Goal: Task Accomplishment & Management: Manage account settings

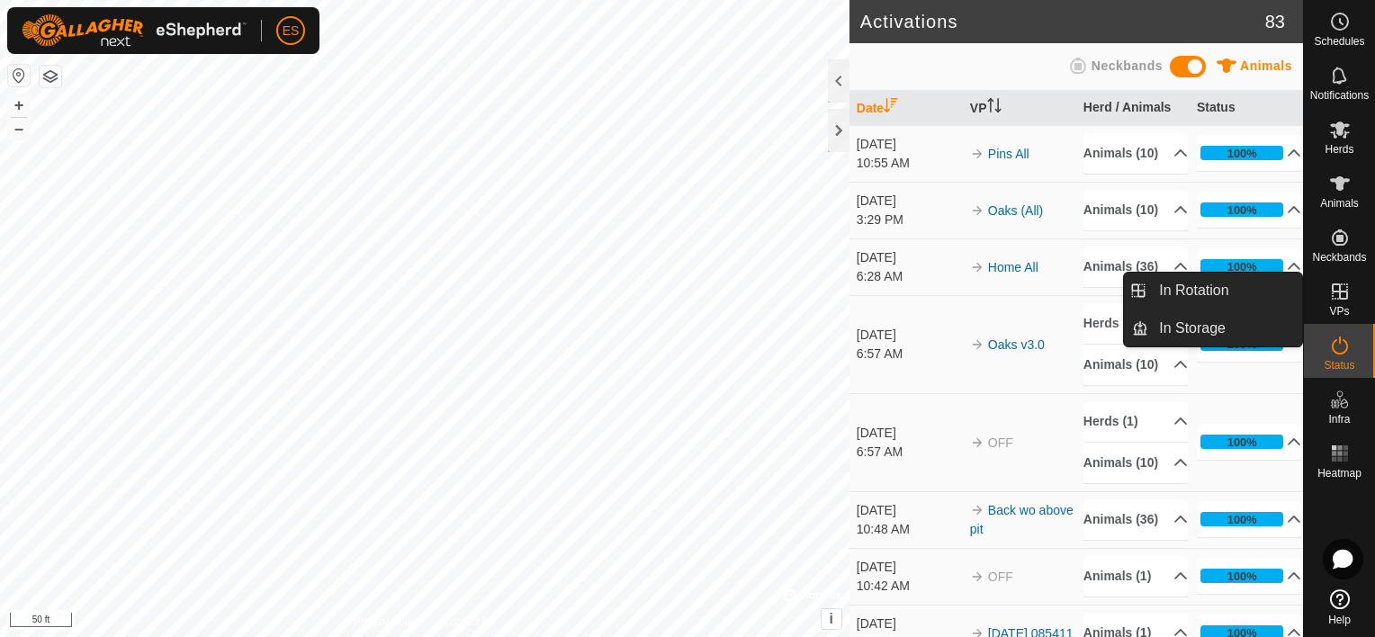
click at [1330, 292] on icon at bounding box center [1340, 292] width 22 height 22
click at [1241, 299] on link "In Rotation" at bounding box center [1225, 291] width 154 height 36
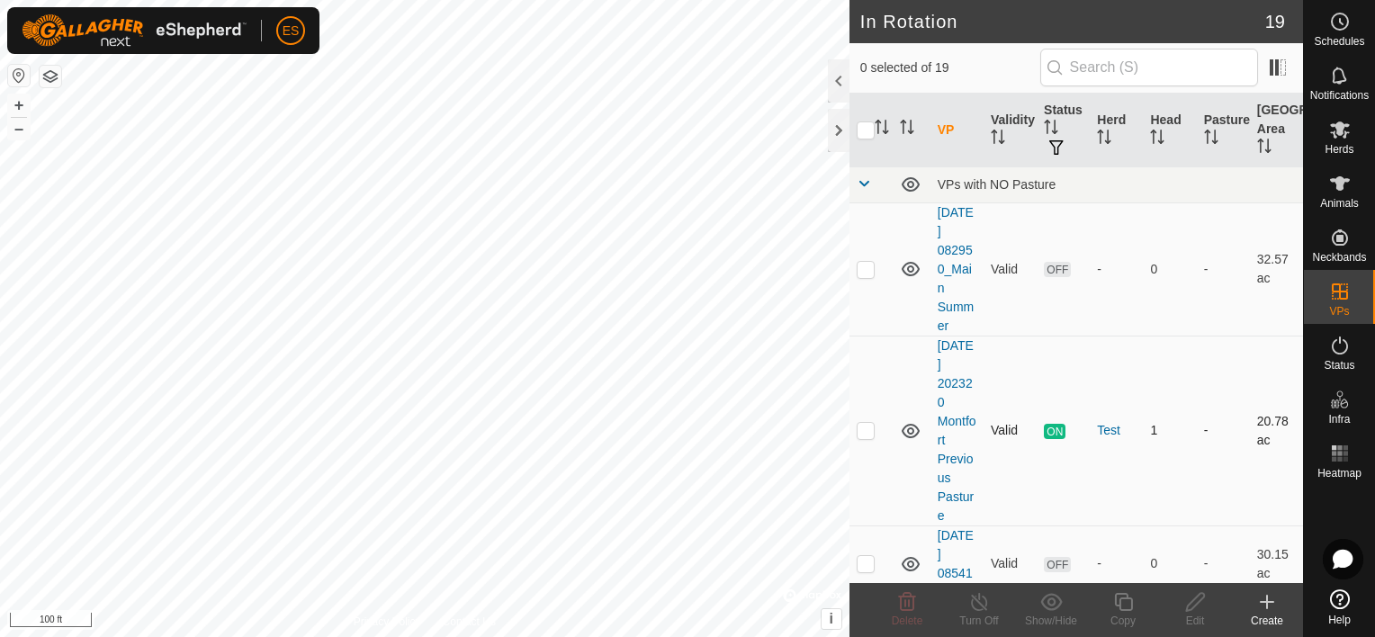
checkbox input "true"
checkbox input "false"
click at [1201, 605] on icon at bounding box center [1195, 602] width 22 height 22
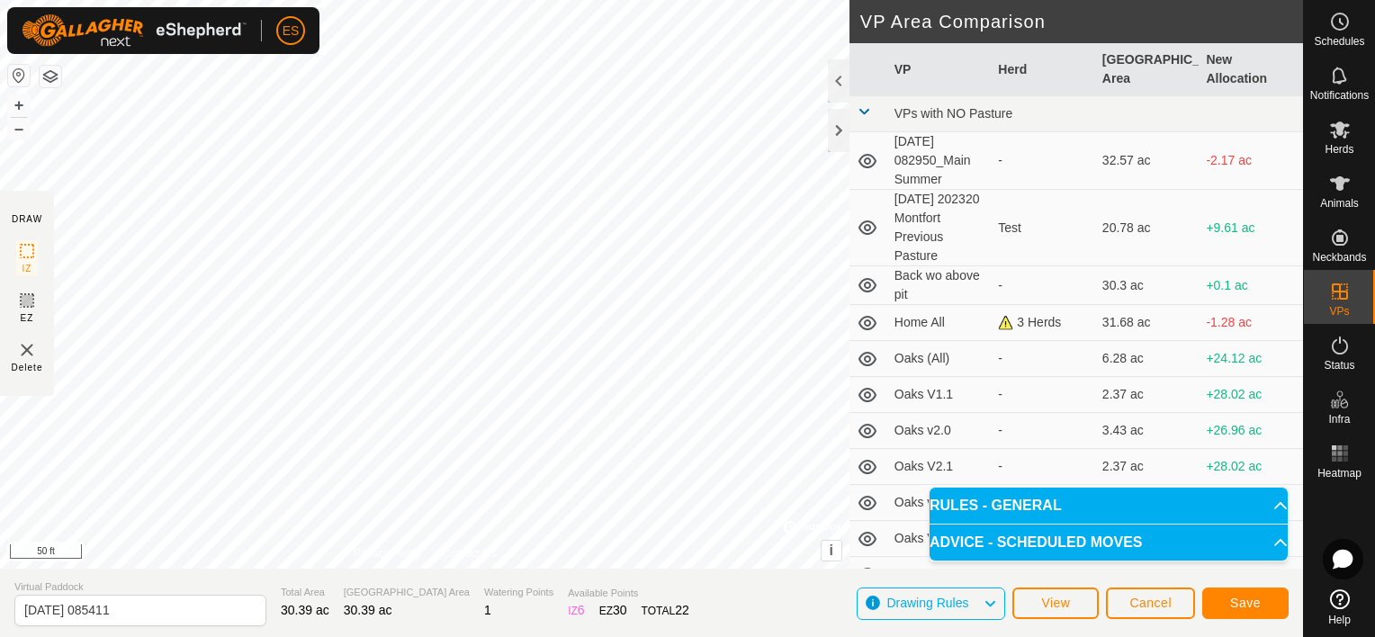
click at [589, 599] on div "DRAW IZ EZ Delete Privacy Policy Contact Us + – ⇧ i © Mapbox , © OpenStreetMap …" at bounding box center [651, 318] width 1303 height 637
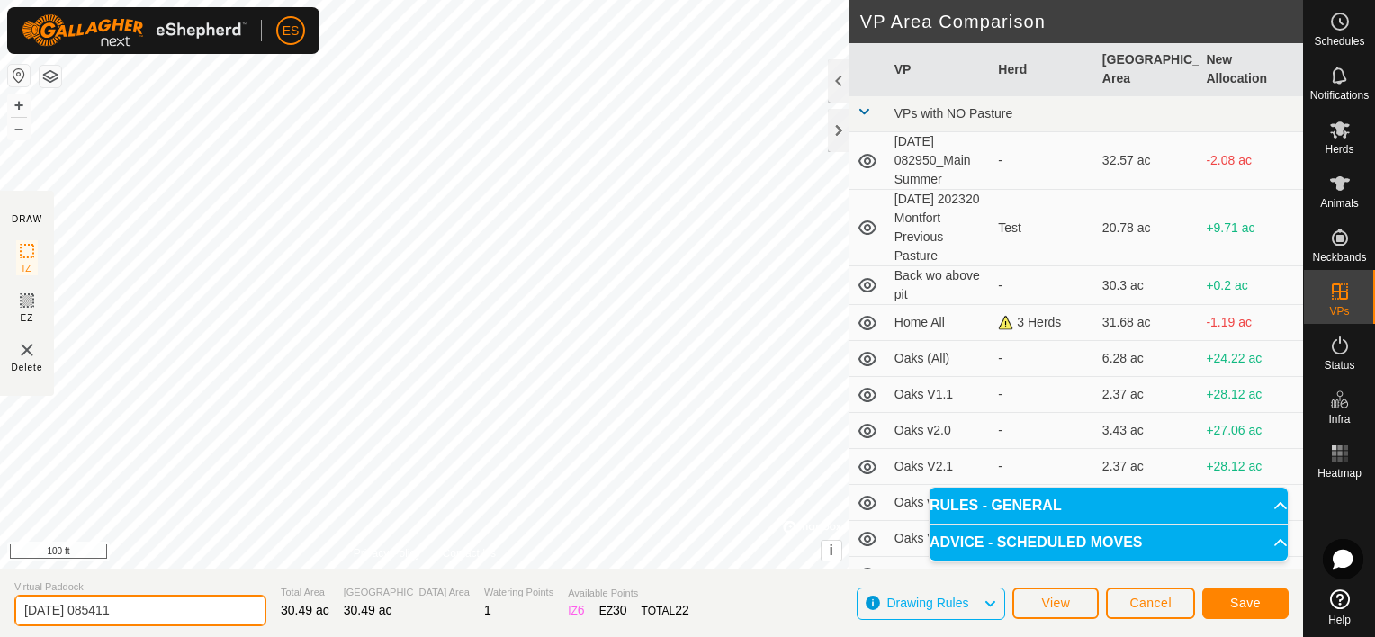
drag, startPoint x: 147, startPoint y: 612, endPoint x: 17, endPoint y: 610, distance: 129.6
click at [17, 610] on input "2025-07-12 085411" at bounding box center [140, 610] width 252 height 31
type input "Home minus above pit"
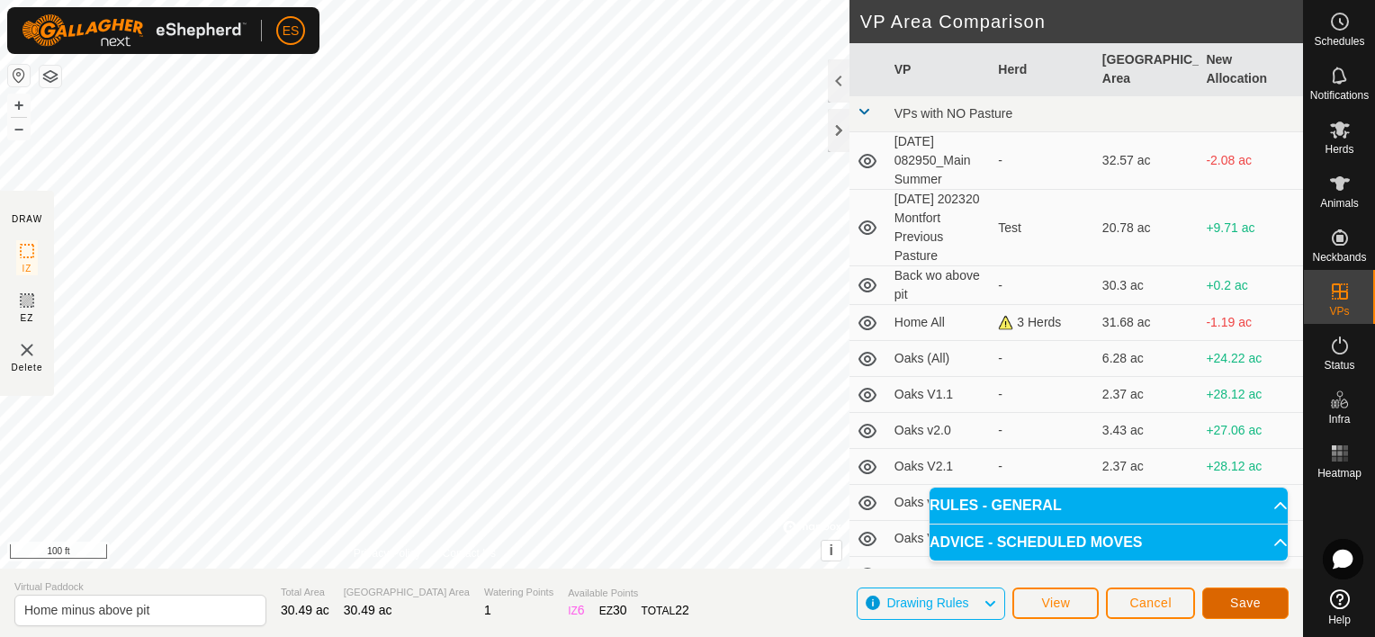
click at [1235, 603] on span "Save" at bounding box center [1245, 603] width 31 height 14
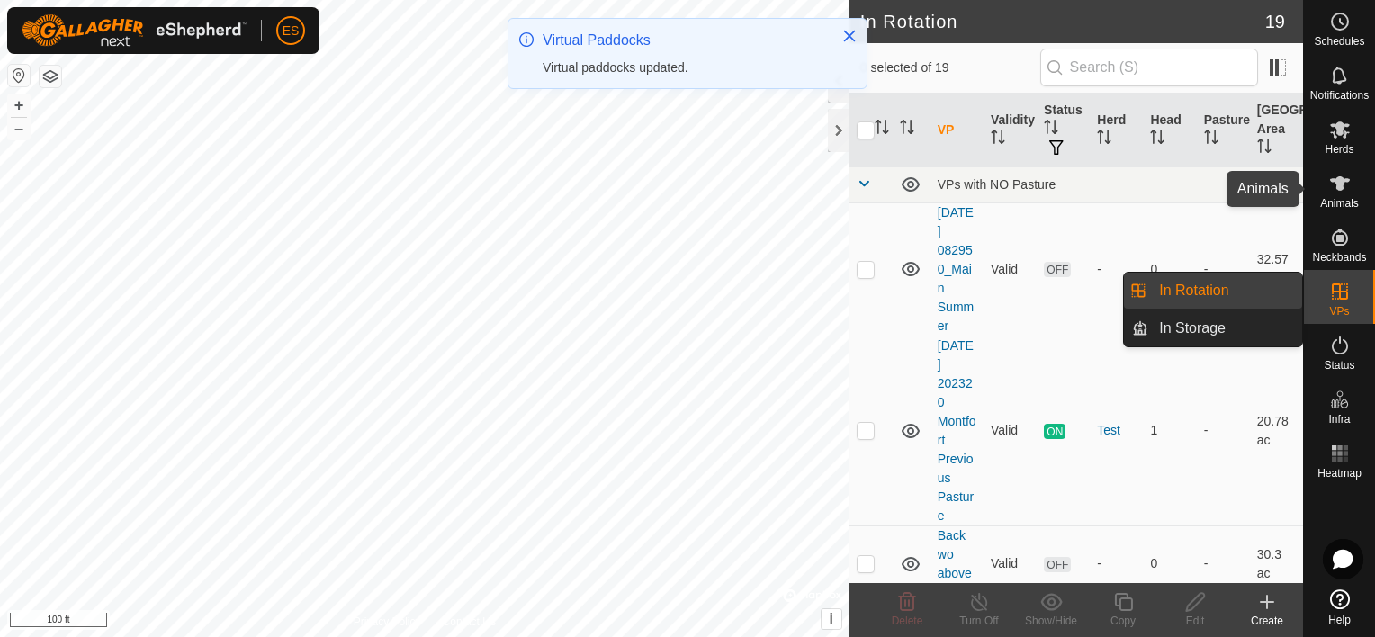
click at [1343, 191] on icon at bounding box center [1340, 184] width 22 height 22
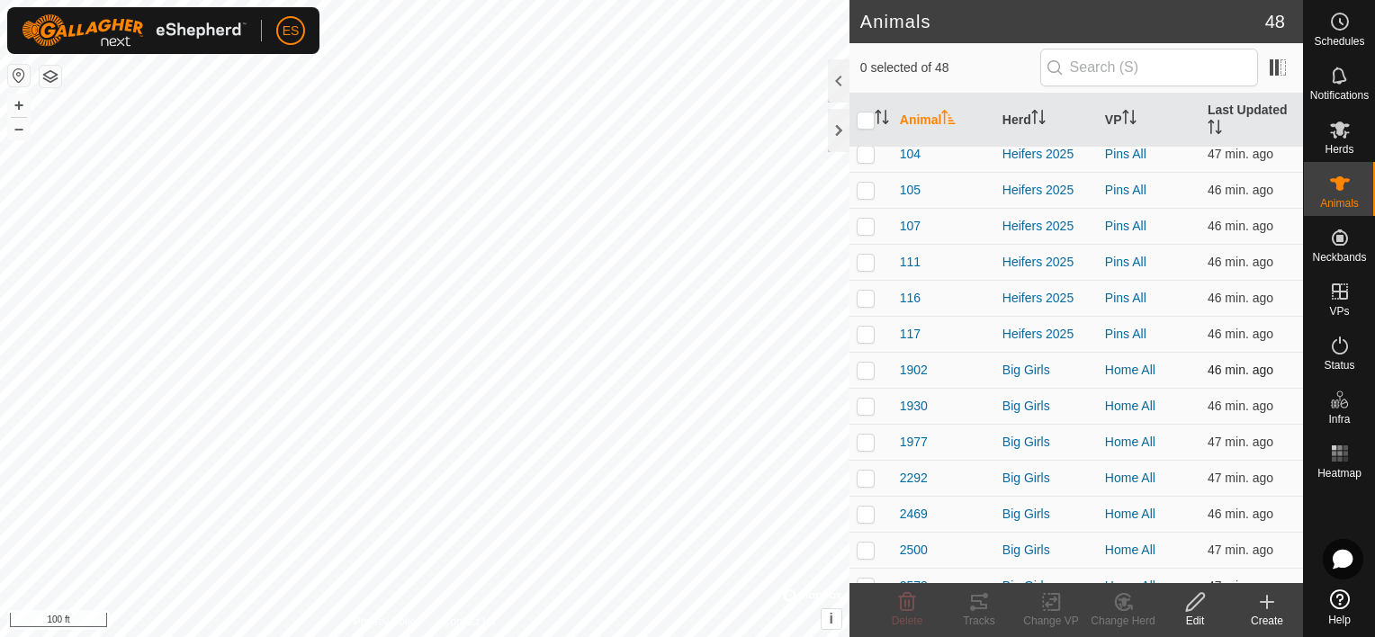
scroll to position [67, 0]
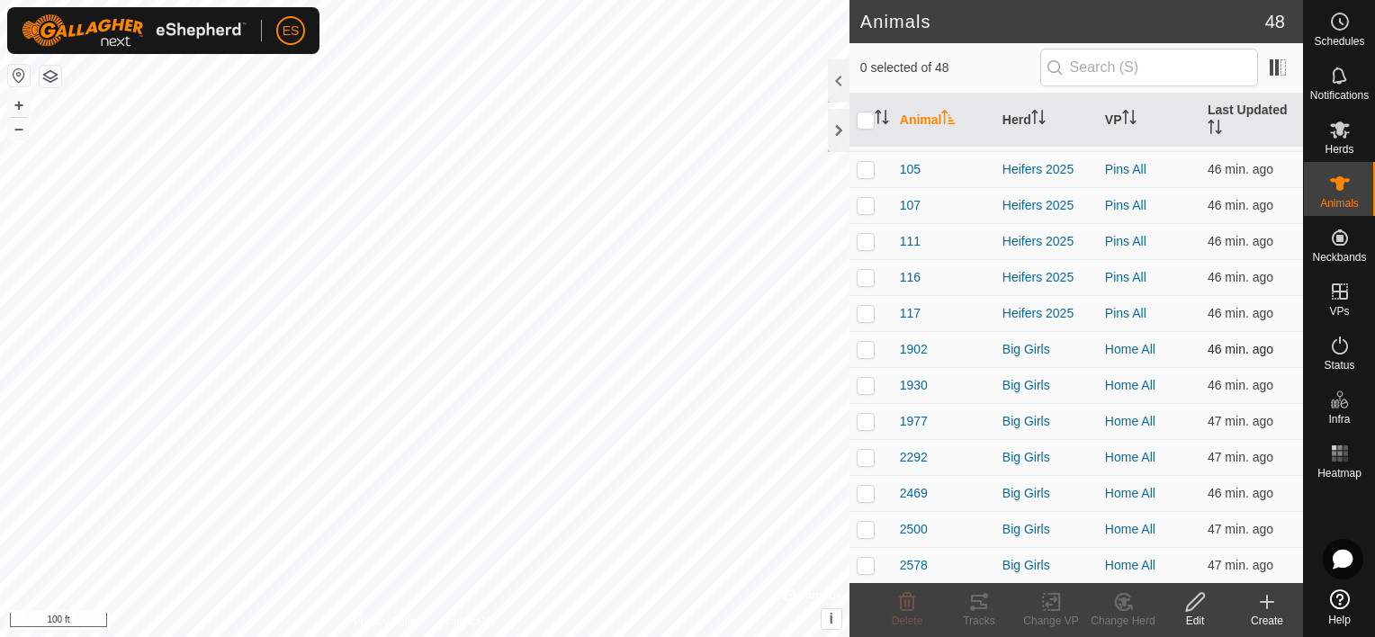
click at [864, 342] on p-checkbox at bounding box center [866, 349] width 18 height 14
checkbox input "true"
click at [864, 391] on p-checkbox at bounding box center [866, 385] width 18 height 14
checkbox input "true"
click at [865, 421] on p-checkbox at bounding box center [866, 421] width 18 height 14
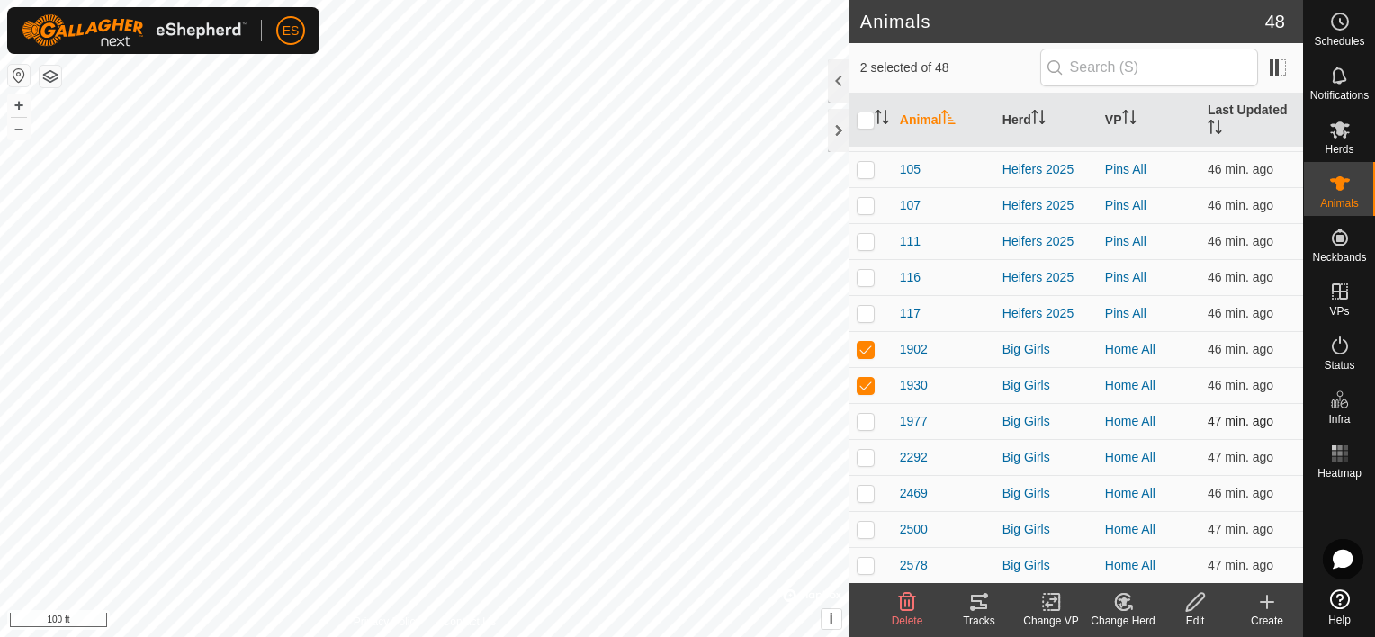
checkbox input "true"
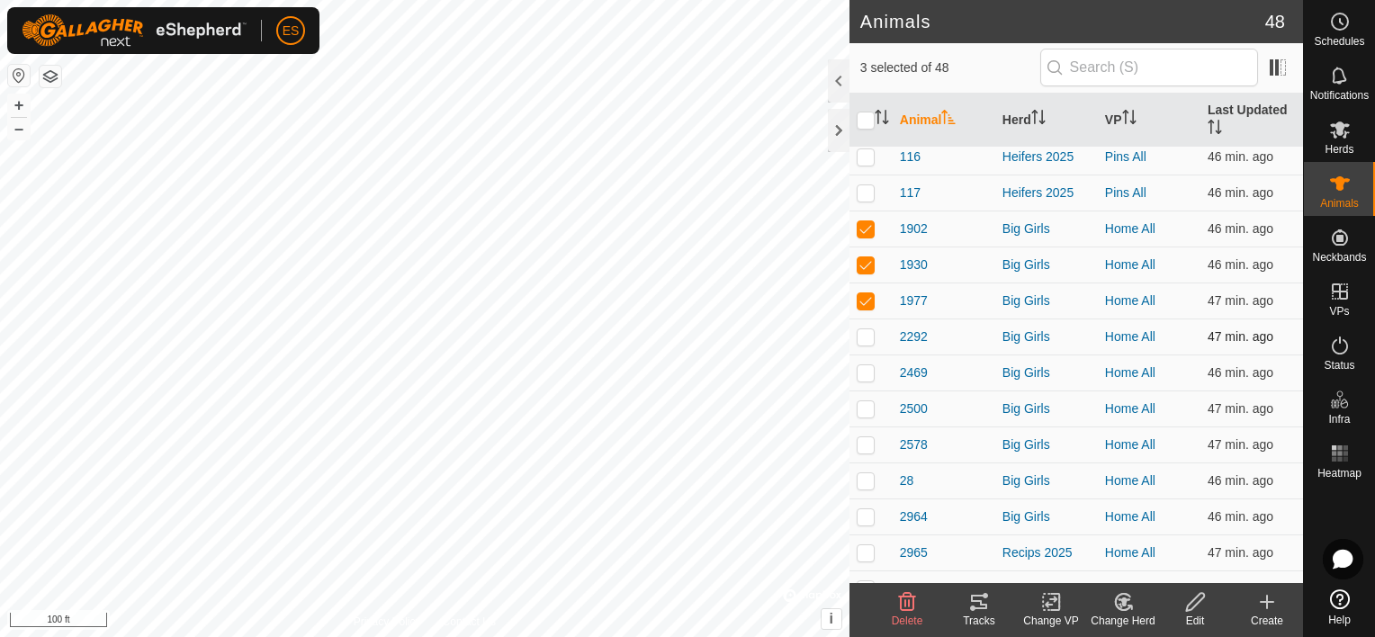
scroll to position [202, 0]
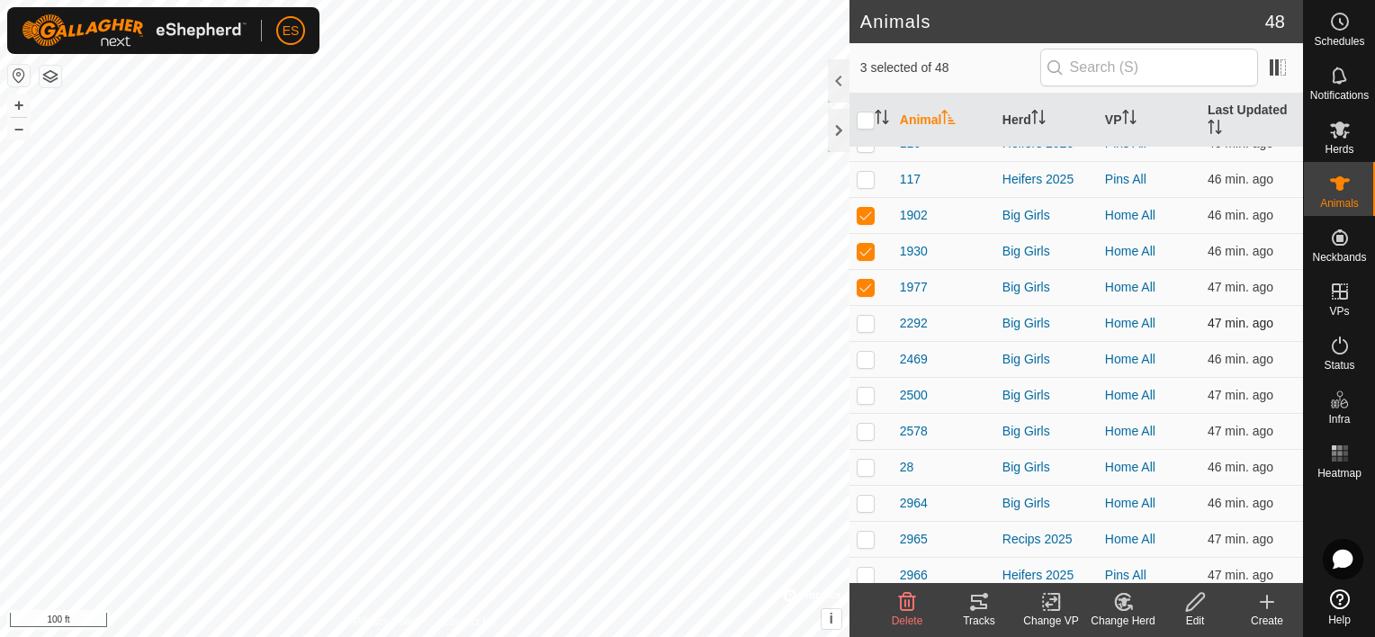
click at [869, 322] on p-checkbox at bounding box center [866, 323] width 18 height 14
checkbox input "true"
click at [868, 364] on p-checkbox at bounding box center [866, 359] width 18 height 14
checkbox input "true"
click at [868, 389] on p-checkbox at bounding box center [866, 395] width 18 height 14
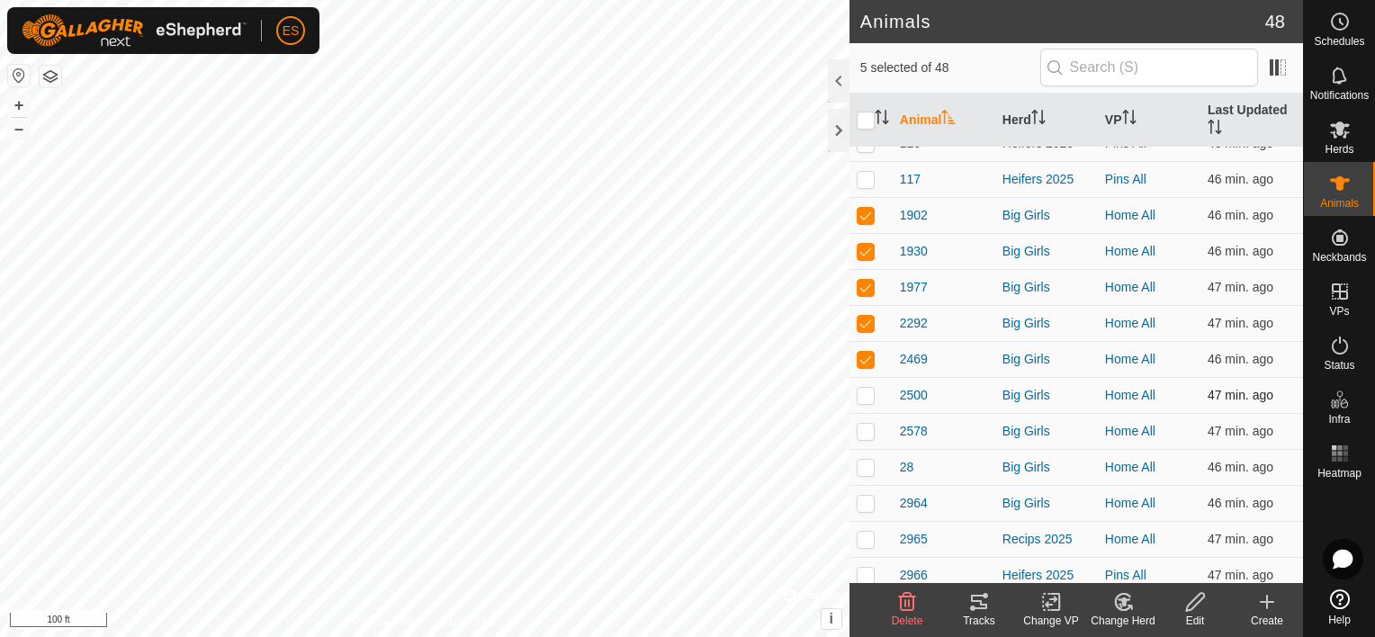
checkbox input "true"
click at [864, 432] on p-checkbox at bounding box center [866, 431] width 18 height 14
checkbox input "true"
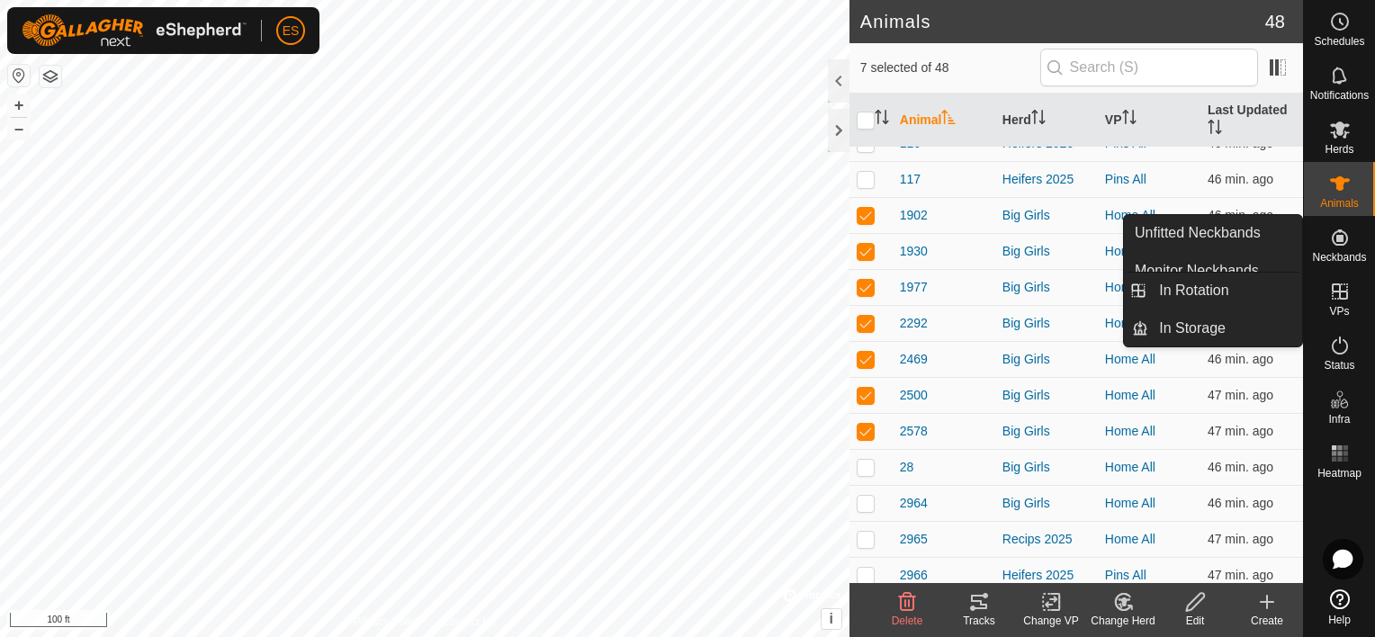
click at [1350, 297] on icon at bounding box center [1340, 292] width 22 height 22
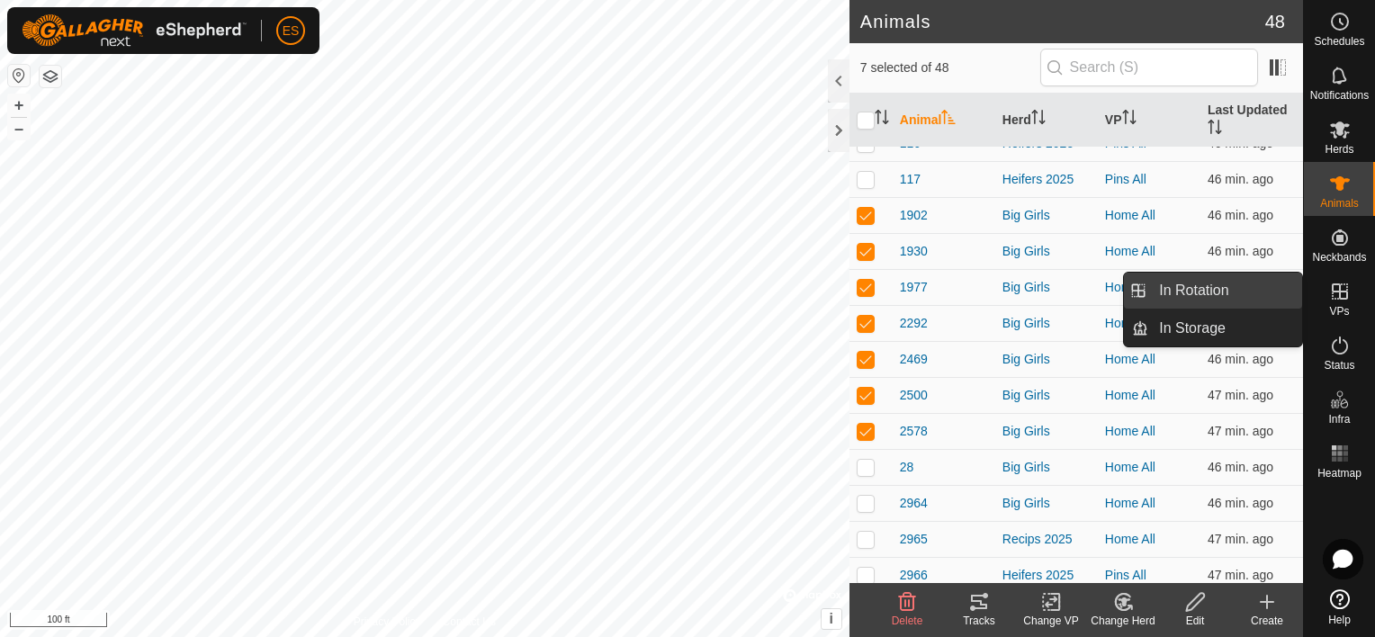
click at [1265, 289] on link "In Rotation" at bounding box center [1225, 291] width 154 height 36
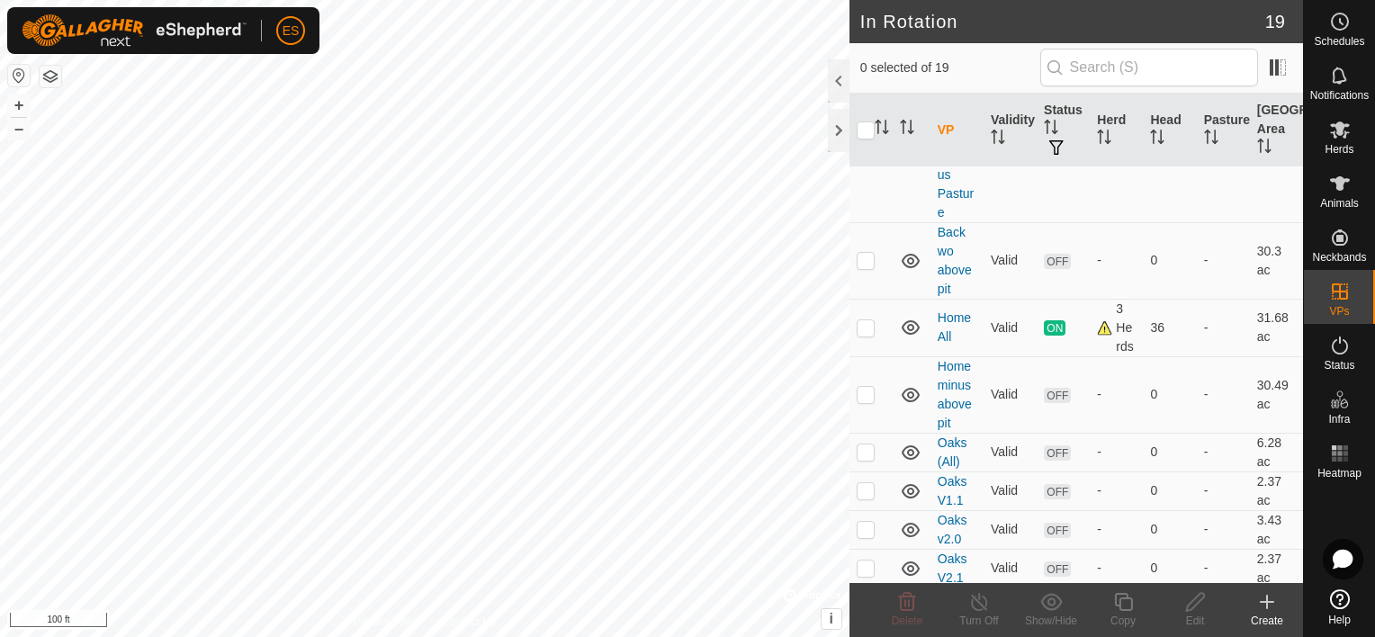
scroll to position [298, 0]
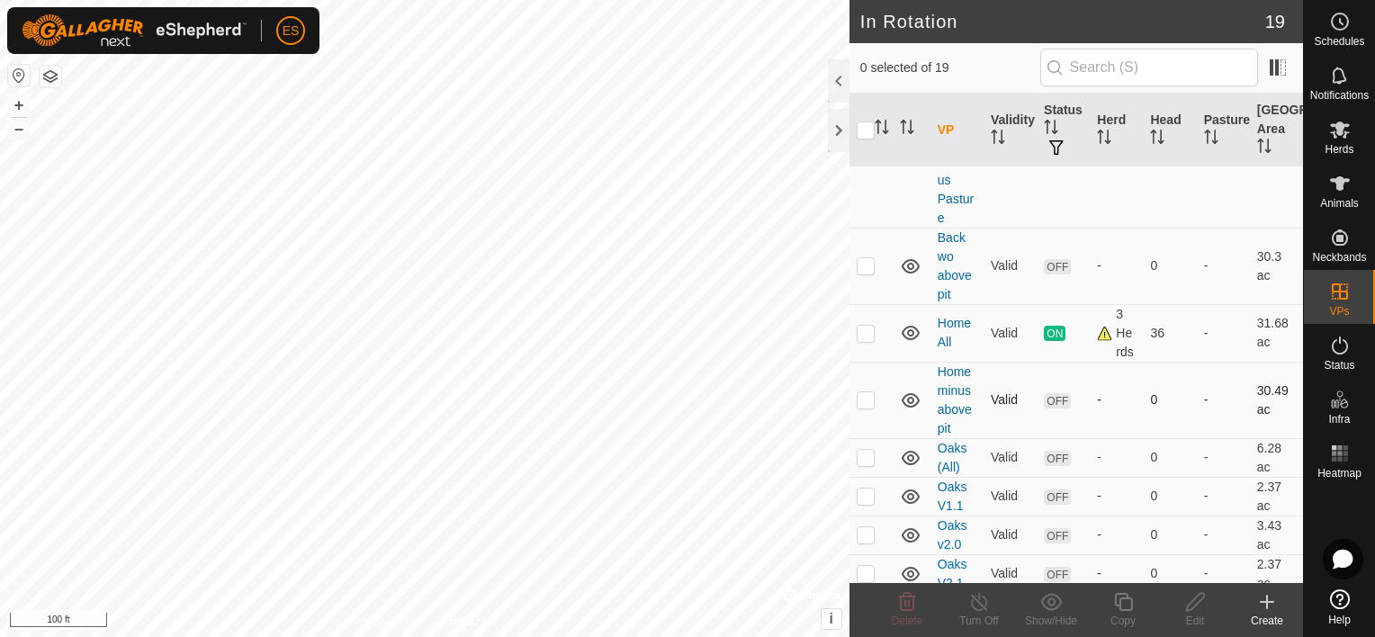
click at [868, 396] on p-checkbox at bounding box center [866, 399] width 18 height 14
checkbox input "true"
click at [1195, 604] on icon at bounding box center [1195, 602] width 22 height 22
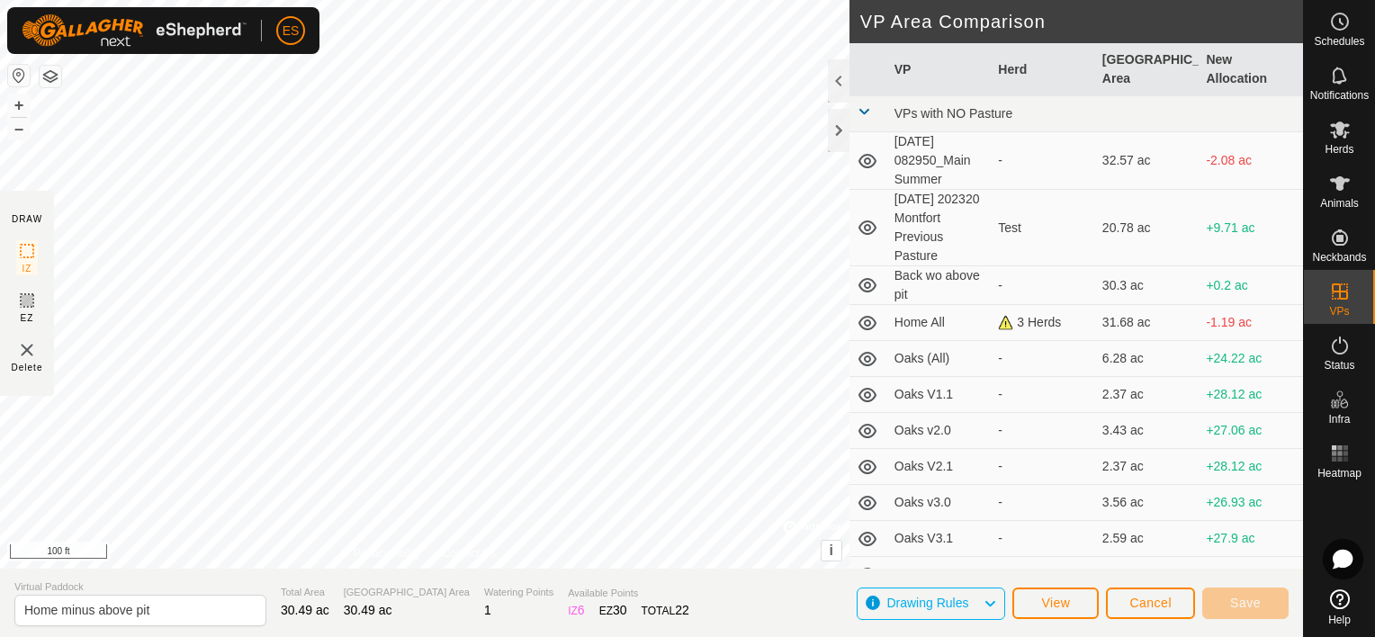
click at [50, 340] on div "DRAW IZ EZ Delete Privacy Policy Contact Us + – ⇧ i © Mapbox , © OpenStreetMap …" at bounding box center [651, 284] width 1303 height 569
click at [1260, 598] on button "Save" at bounding box center [1245, 603] width 86 height 31
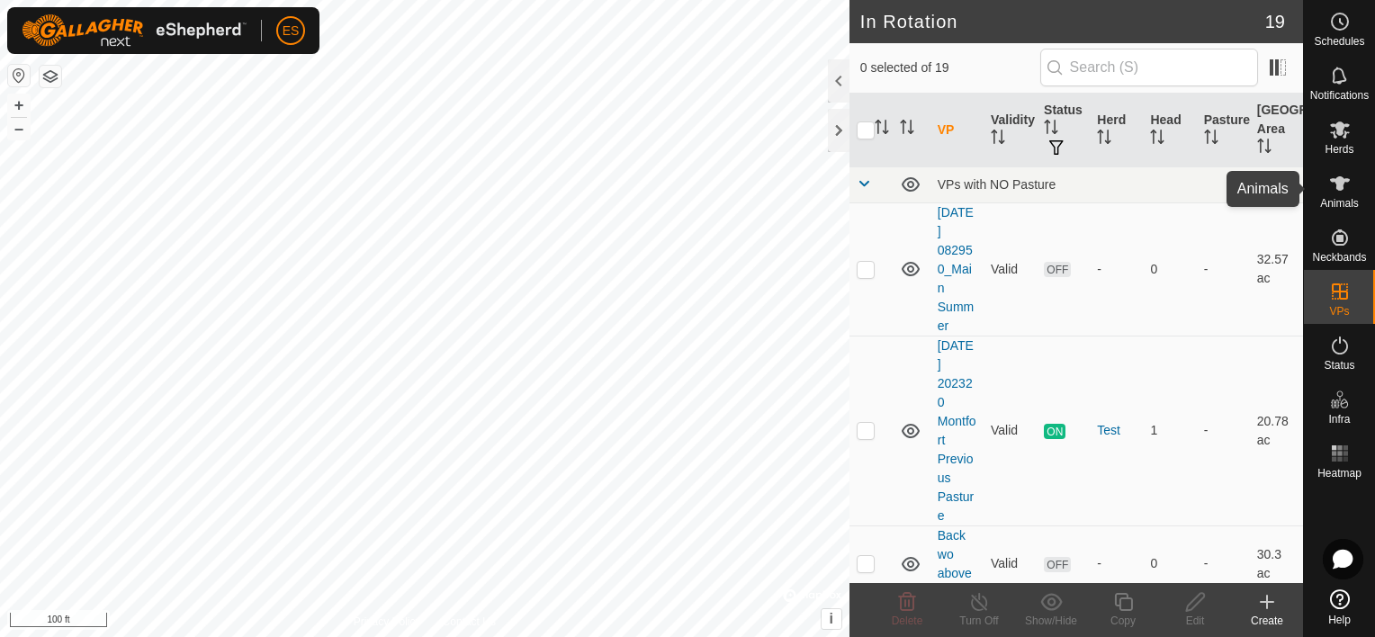
click at [1341, 187] on icon at bounding box center [1340, 183] width 20 height 14
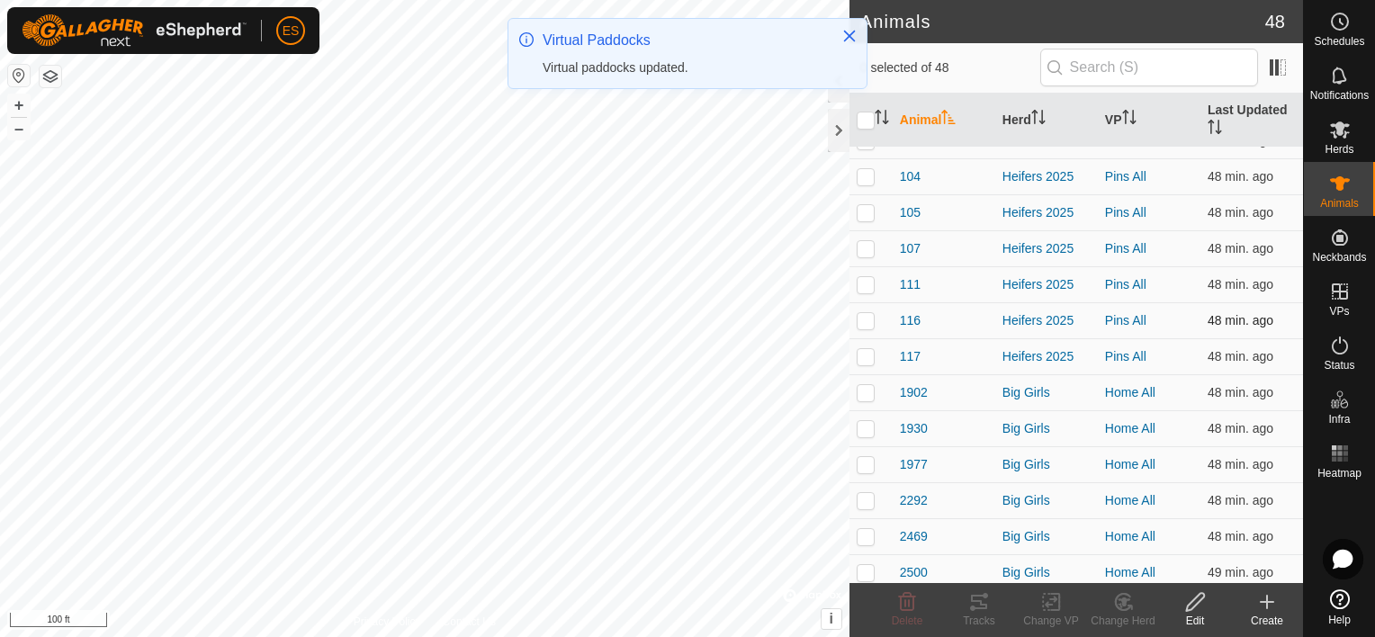
scroll to position [90, 0]
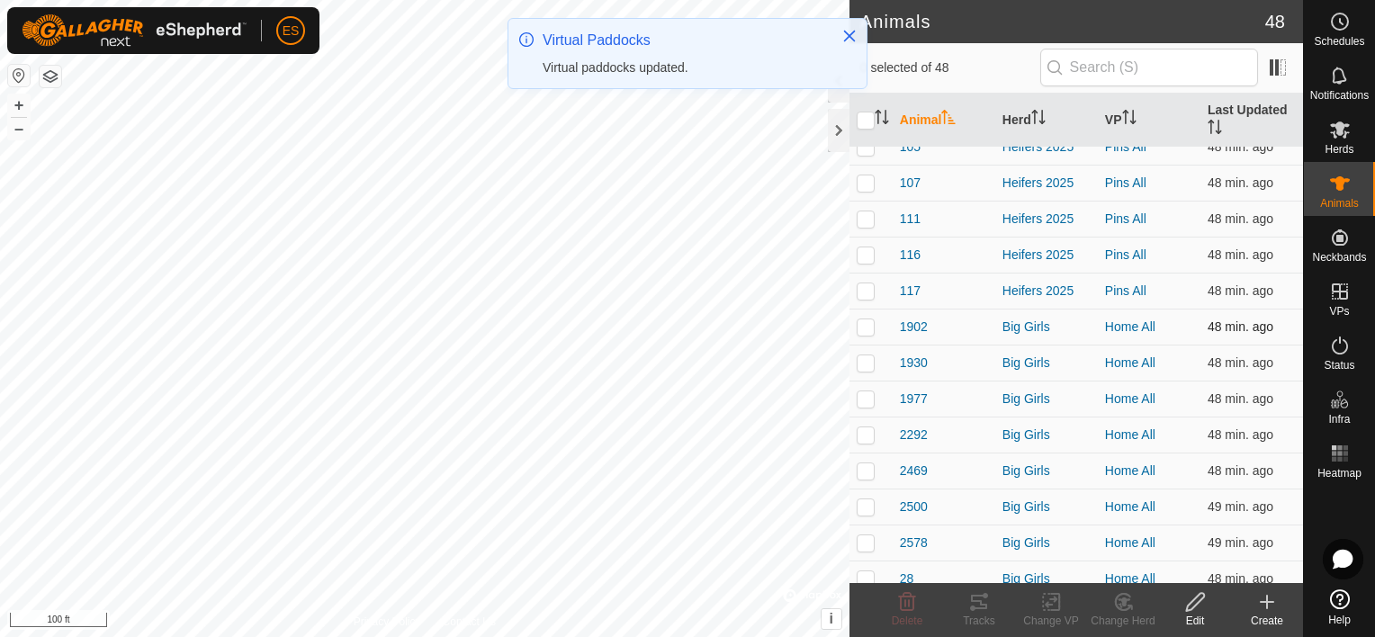
click at [868, 324] on p-checkbox at bounding box center [866, 326] width 18 height 14
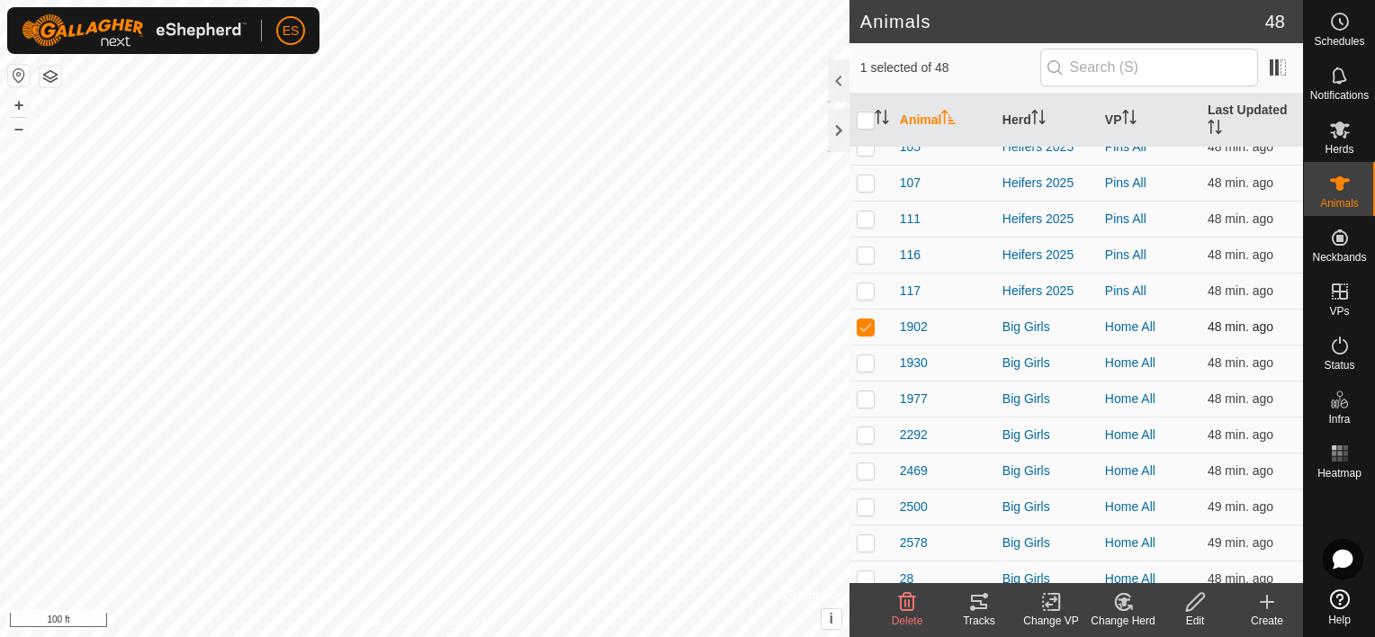
click at [868, 324] on p-checkbox at bounding box center [866, 326] width 18 height 14
checkbox input "false"
click at [1112, 117] on th "VP" at bounding box center [1149, 121] width 103 height 54
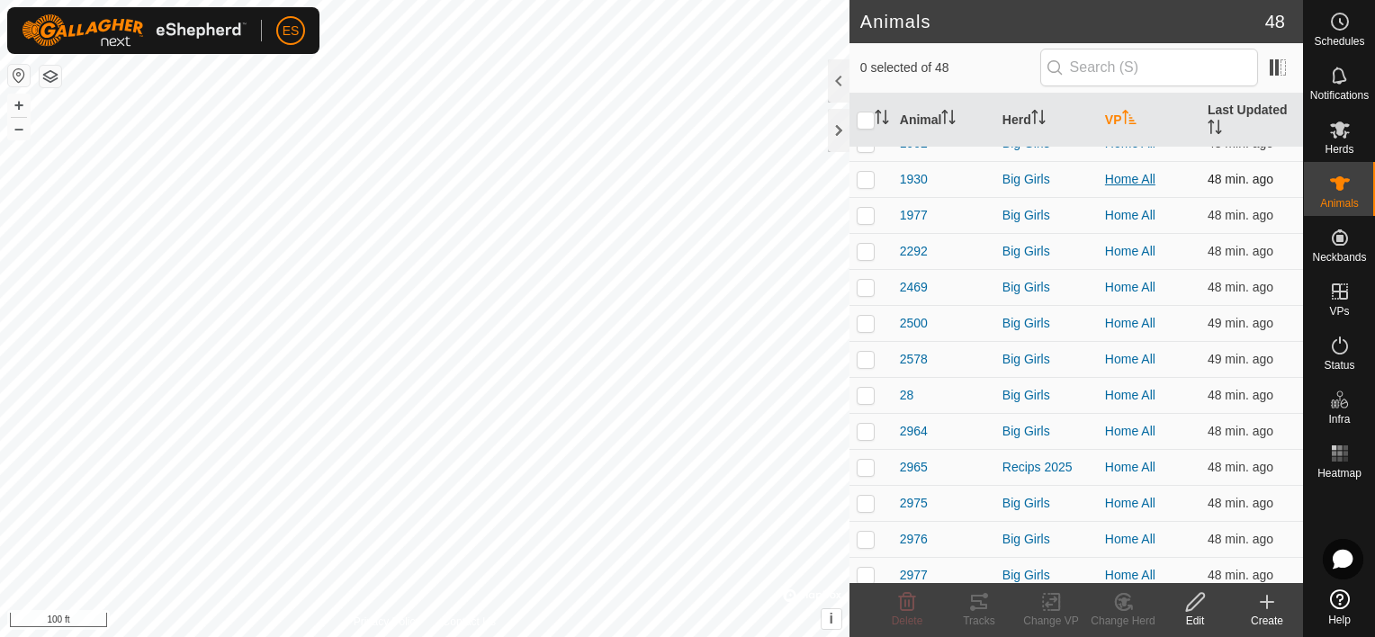
scroll to position [135, 0]
click at [868, 149] on p-checkbox at bounding box center [866, 142] width 18 height 14
checkbox input "true"
click at [865, 185] on p-checkbox at bounding box center [866, 178] width 18 height 14
checkbox input "true"
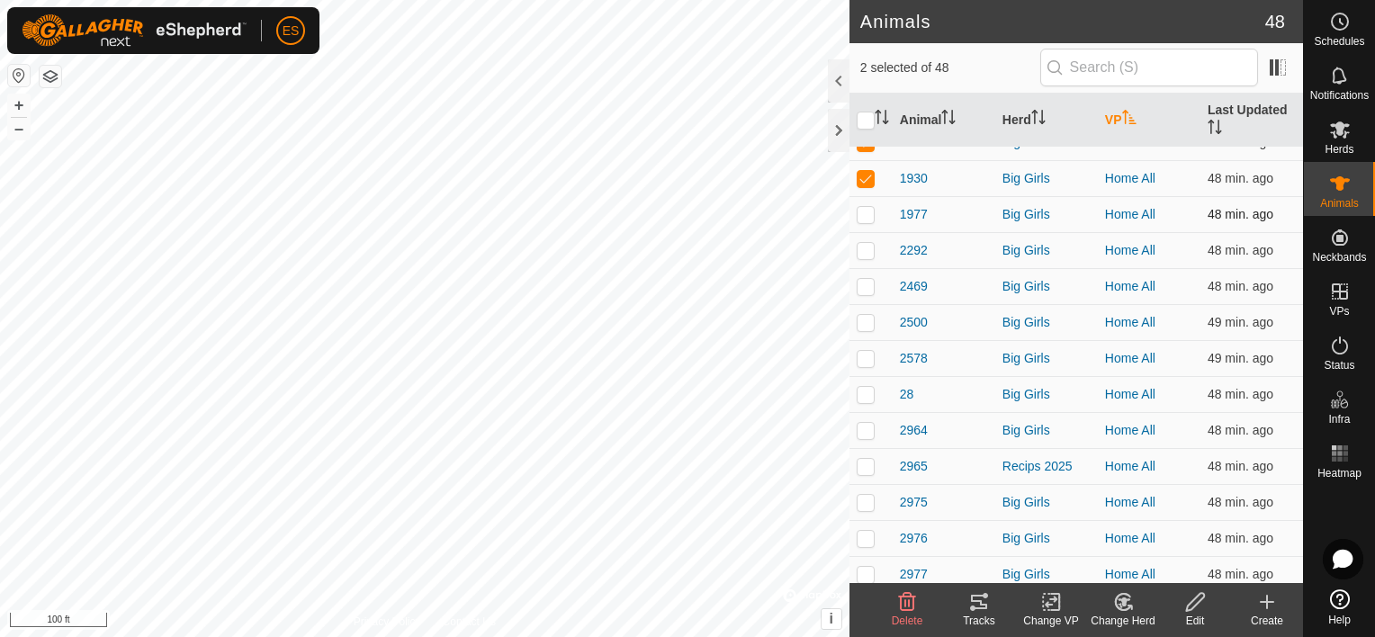
click at [861, 221] on p-checkbox at bounding box center [866, 214] width 18 height 14
checkbox input "true"
click at [866, 257] on p-checkbox at bounding box center [866, 250] width 18 height 14
checkbox input "true"
click at [865, 293] on p-checkbox at bounding box center [866, 286] width 18 height 14
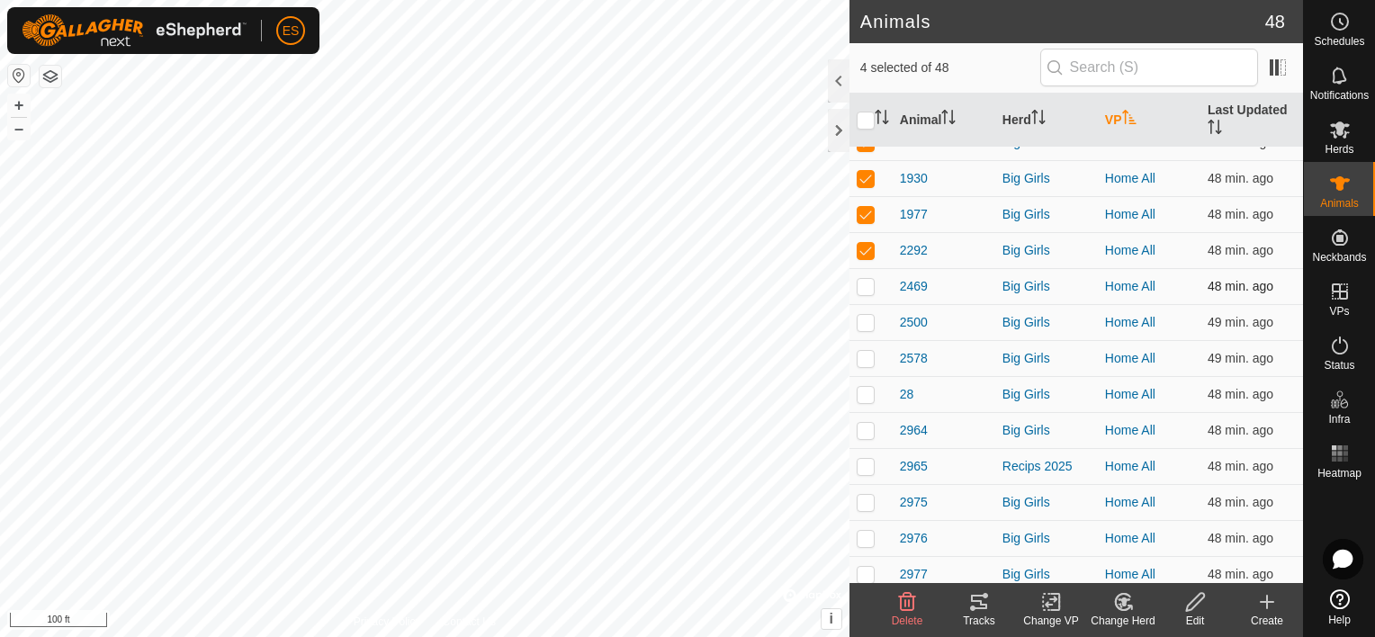
checkbox input "true"
click at [868, 329] on p-checkbox at bounding box center [866, 322] width 18 height 14
checkbox input "true"
click at [868, 365] on p-checkbox at bounding box center [866, 358] width 18 height 14
checkbox input "true"
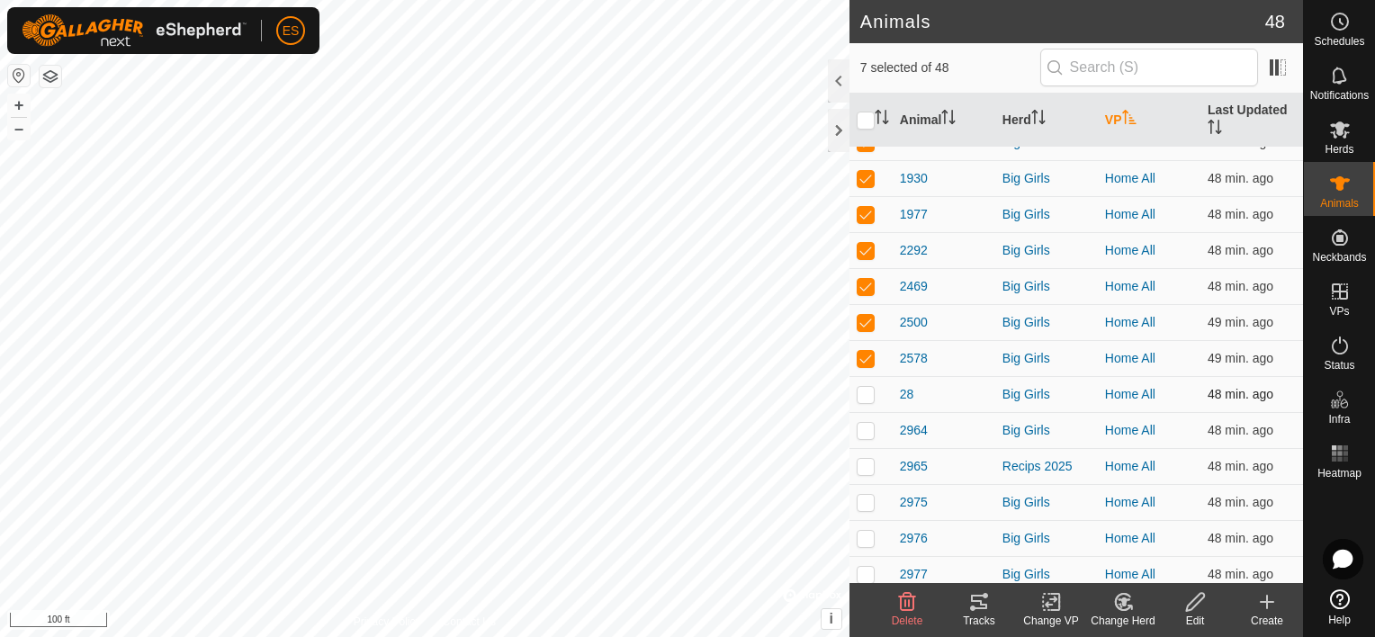
click at [865, 401] on p-checkbox at bounding box center [866, 394] width 18 height 14
checkbox input "true"
click at [865, 437] on p-checkbox at bounding box center [866, 430] width 18 height 14
checkbox input "true"
click at [864, 473] on p-checkbox at bounding box center [866, 466] width 18 height 14
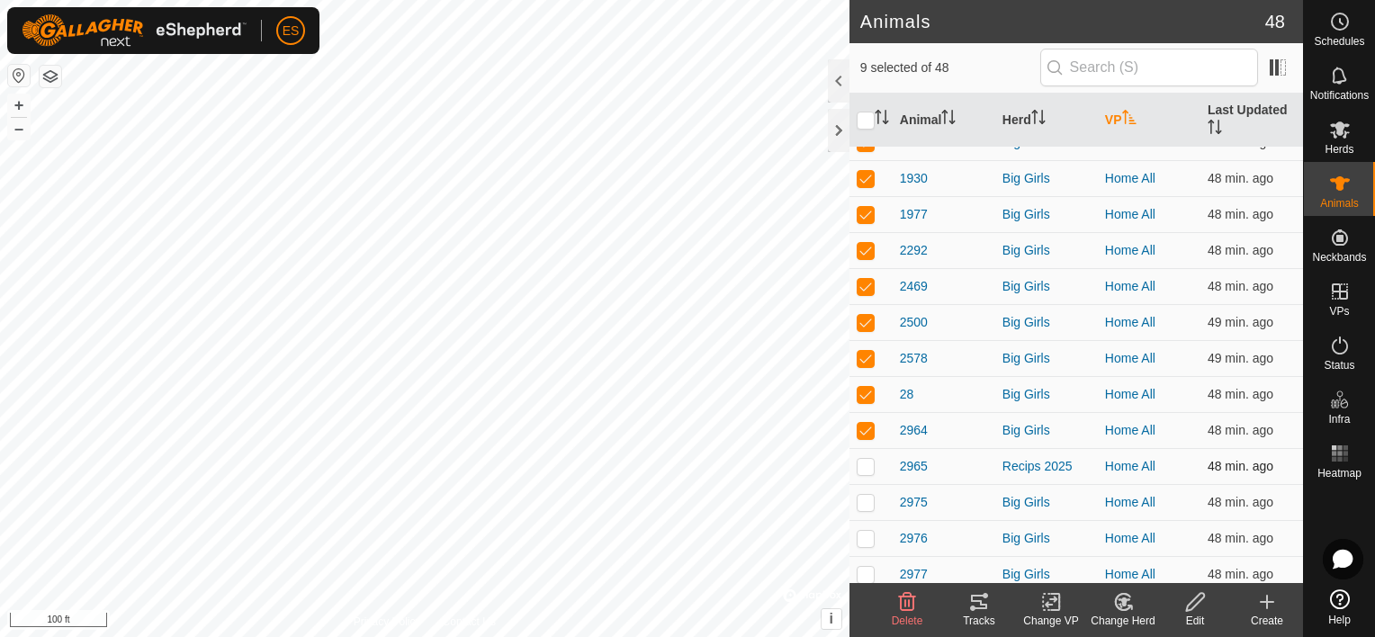
checkbox input "true"
click at [866, 509] on p-checkbox at bounding box center [866, 502] width 18 height 14
checkbox input "true"
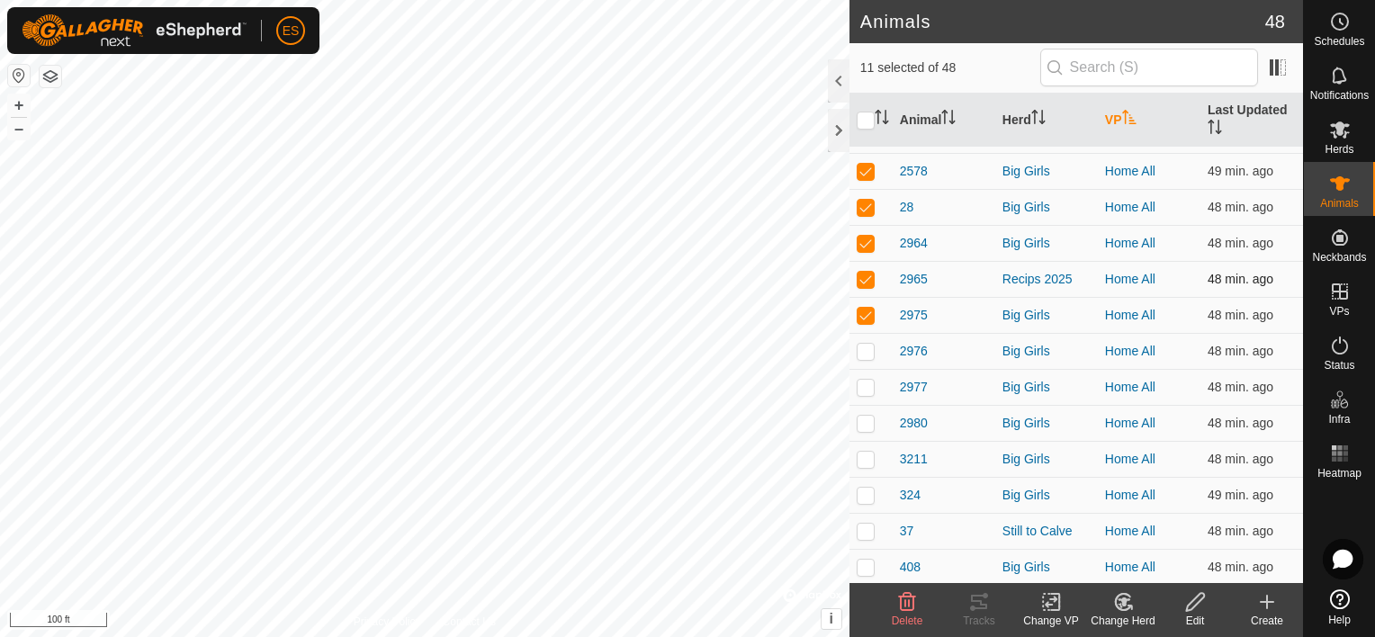
scroll to position [337, 0]
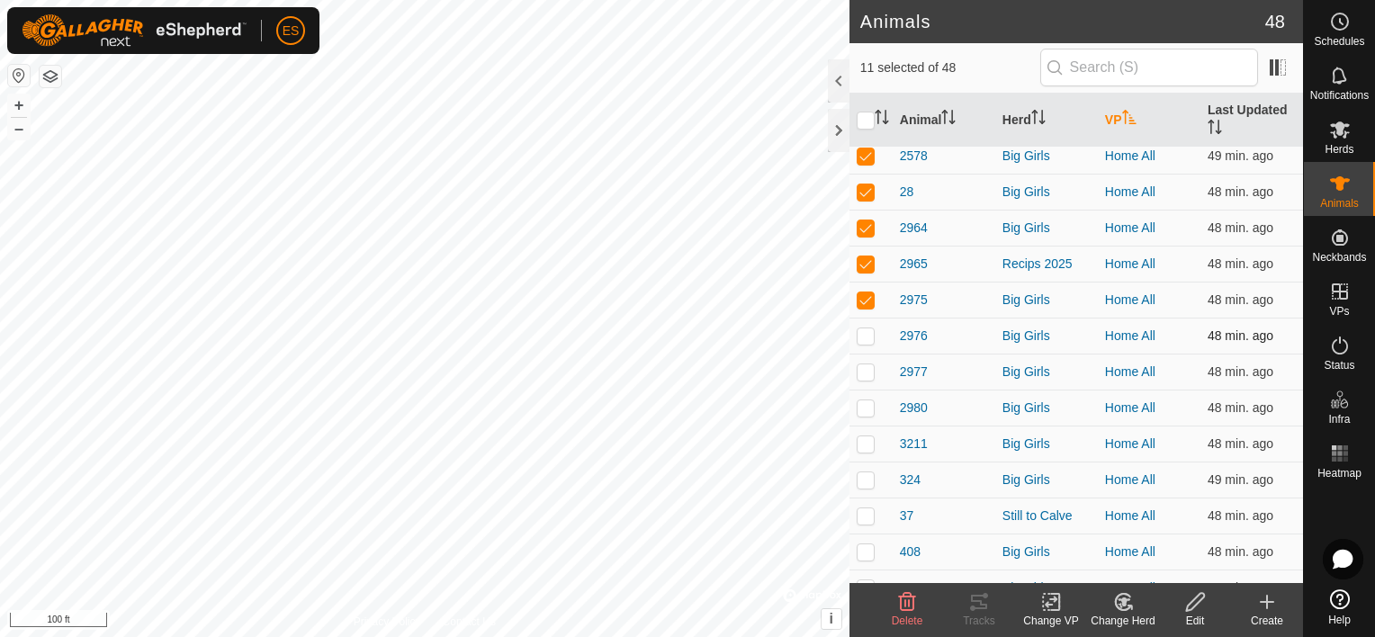
click at [859, 343] on p-checkbox at bounding box center [866, 335] width 18 height 14
checkbox input "true"
click at [866, 379] on p-tablecheckbox at bounding box center [866, 371] width 18 height 14
checkbox input "true"
click at [867, 415] on p-checkbox at bounding box center [866, 407] width 18 height 14
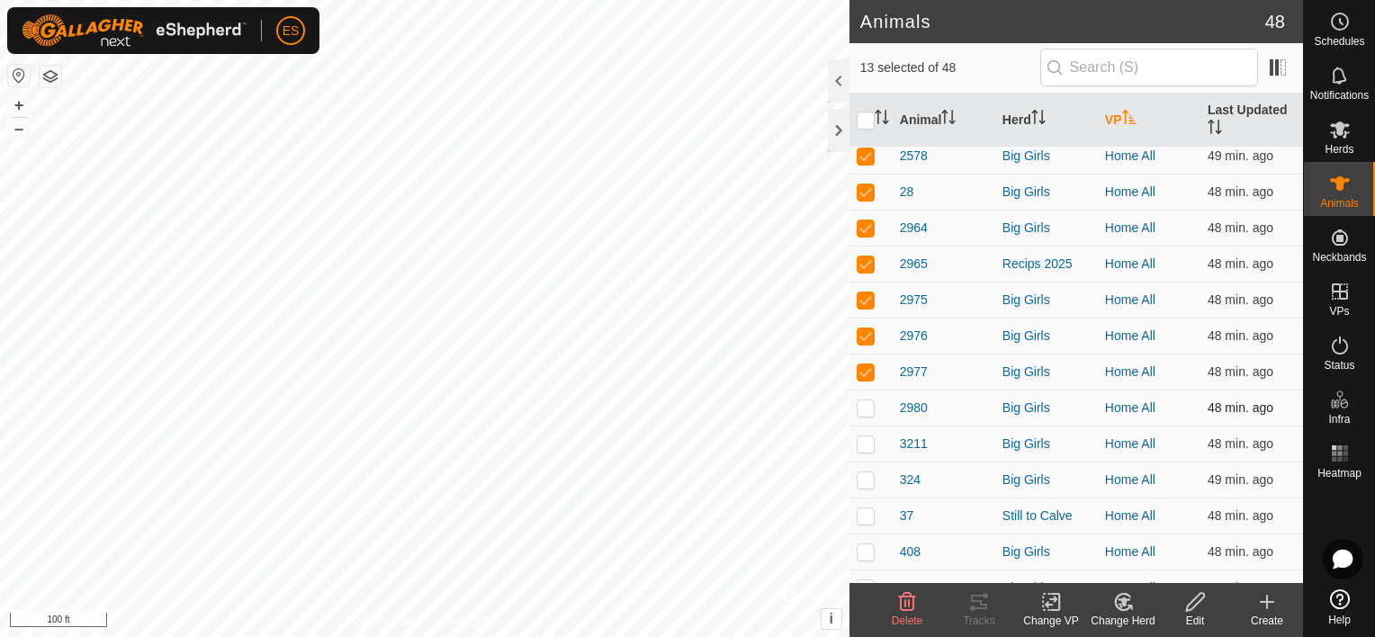
checkbox input "true"
click at [868, 451] on p-checkbox at bounding box center [866, 443] width 18 height 14
checkbox input "true"
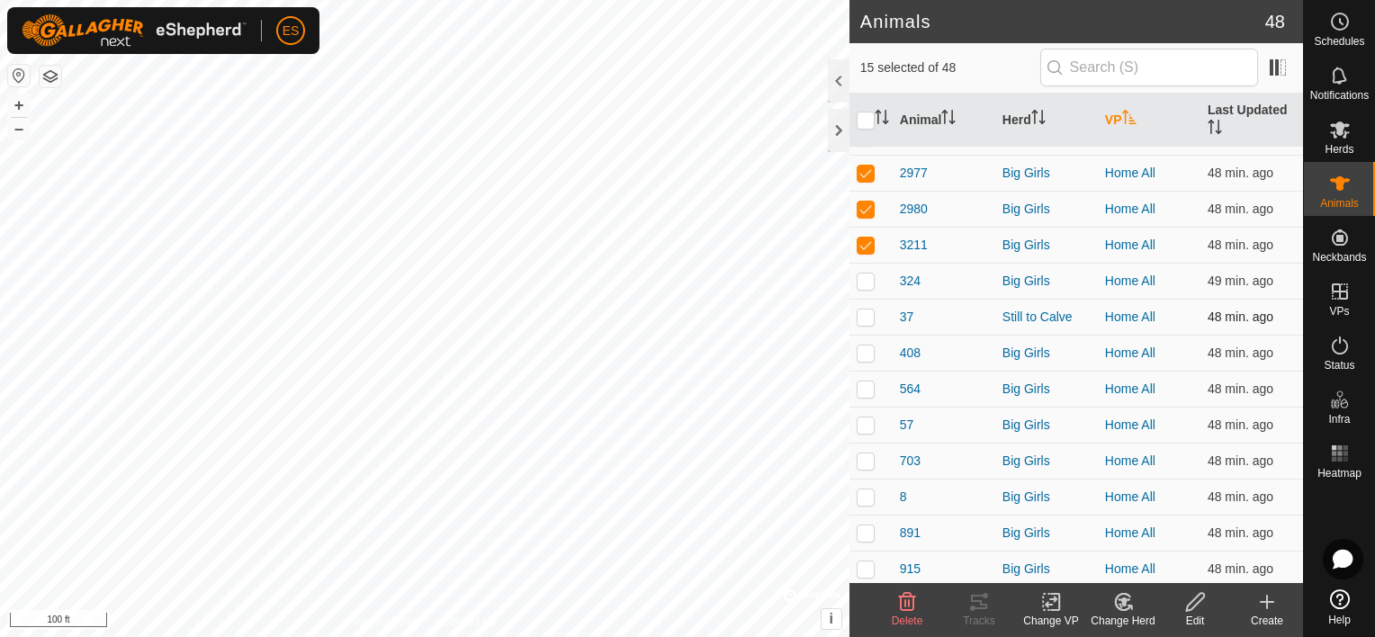
scroll to position [540, 0]
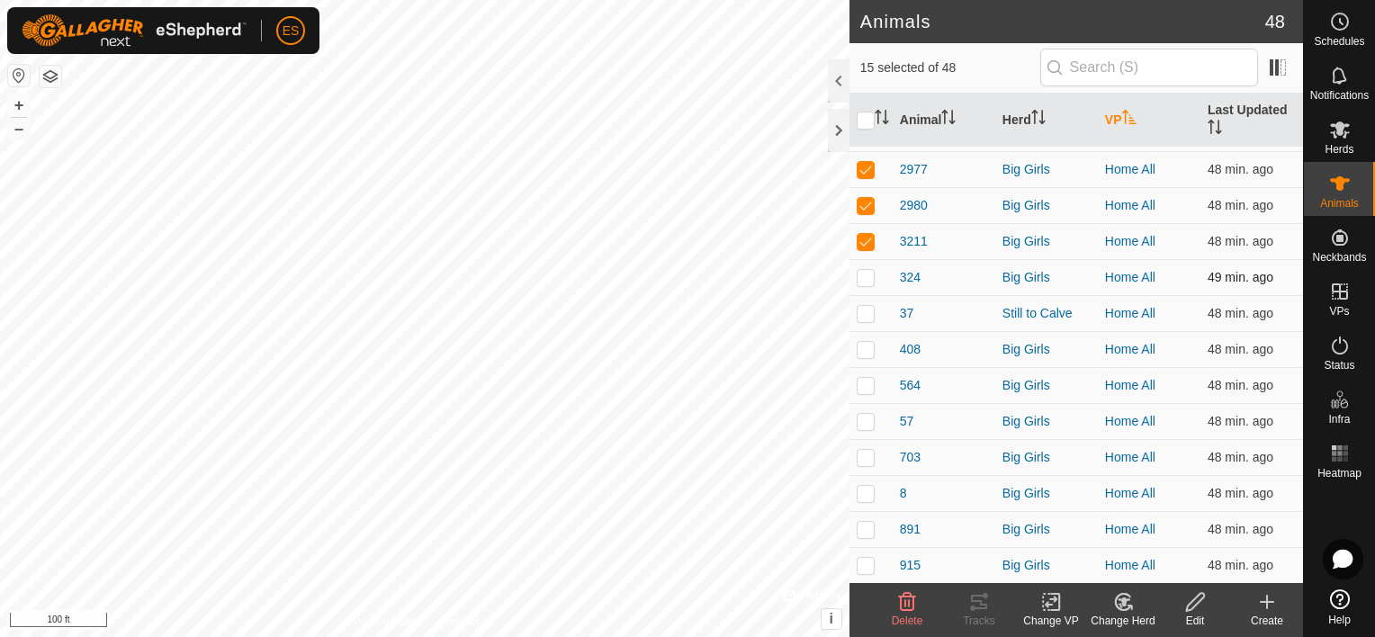
click at [867, 284] on p-checkbox at bounding box center [866, 277] width 18 height 14
checkbox input "true"
click at [861, 331] on td at bounding box center [871, 313] width 43 height 36
checkbox input "true"
click at [866, 356] on p-checkbox at bounding box center [866, 349] width 18 height 14
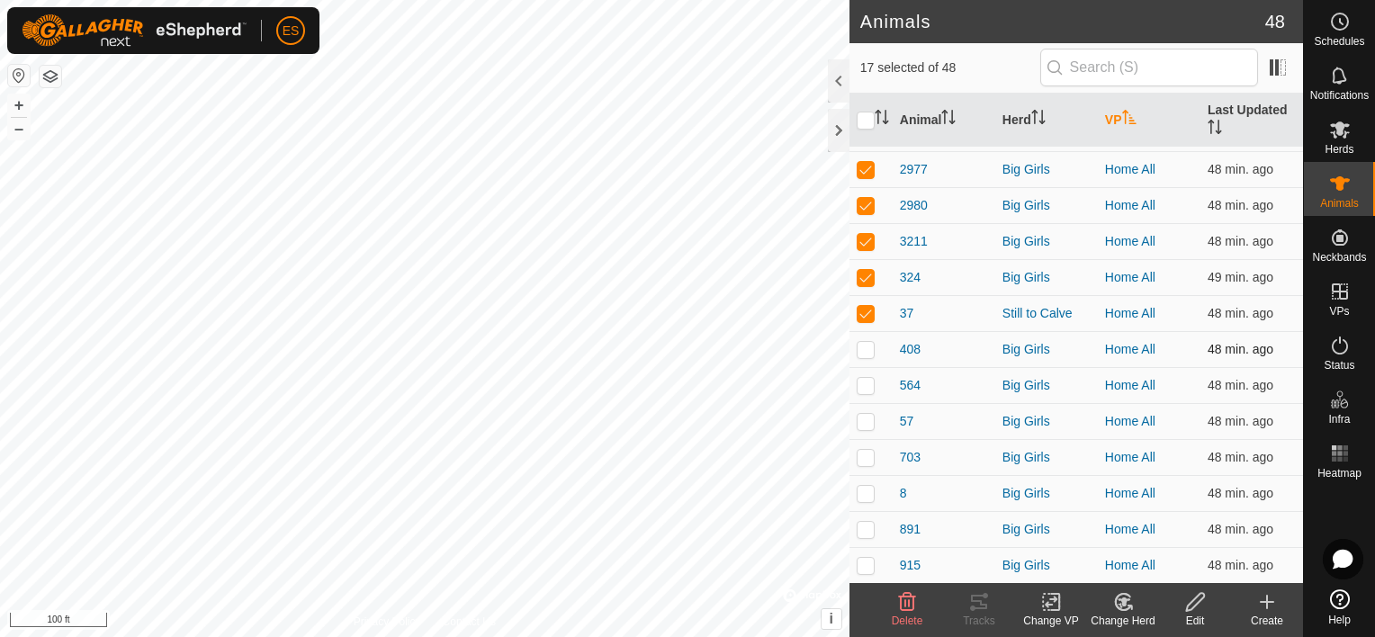
checkbox input "true"
click at [867, 387] on td at bounding box center [871, 385] width 43 height 36
checkbox input "true"
click at [868, 428] on p-checkbox at bounding box center [866, 421] width 18 height 14
checkbox input "true"
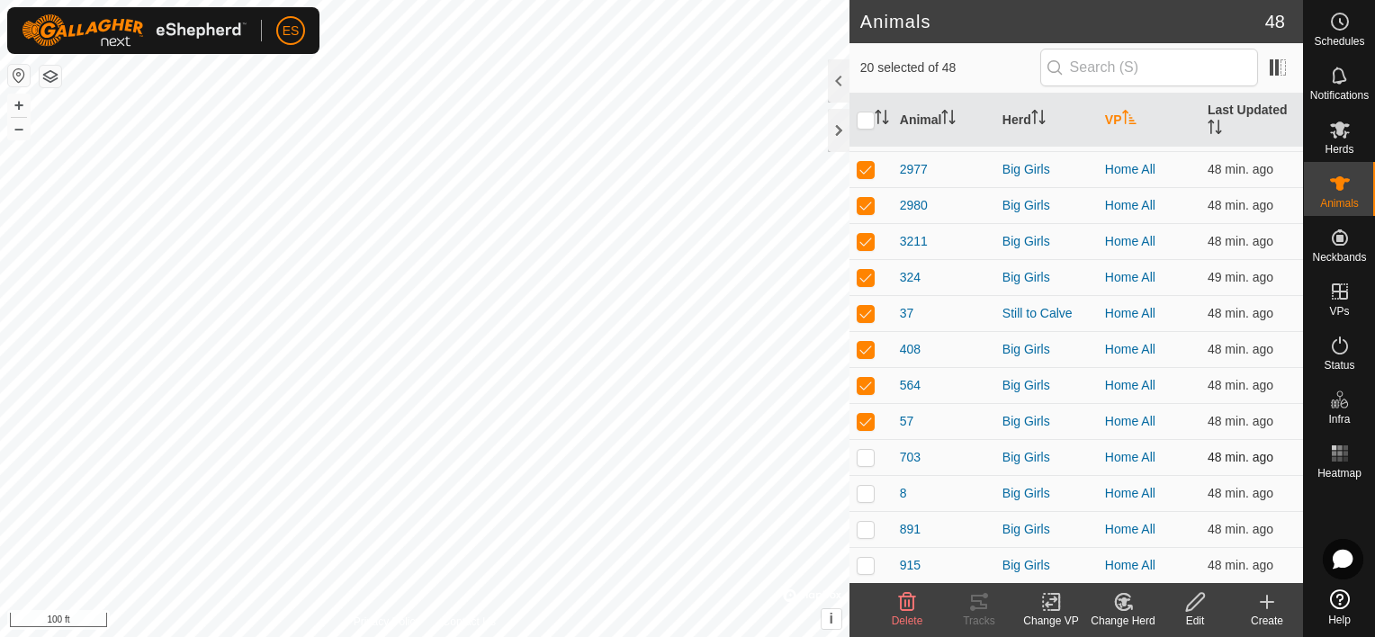
click at [867, 464] on p-checkbox at bounding box center [866, 457] width 18 height 14
checkbox input "true"
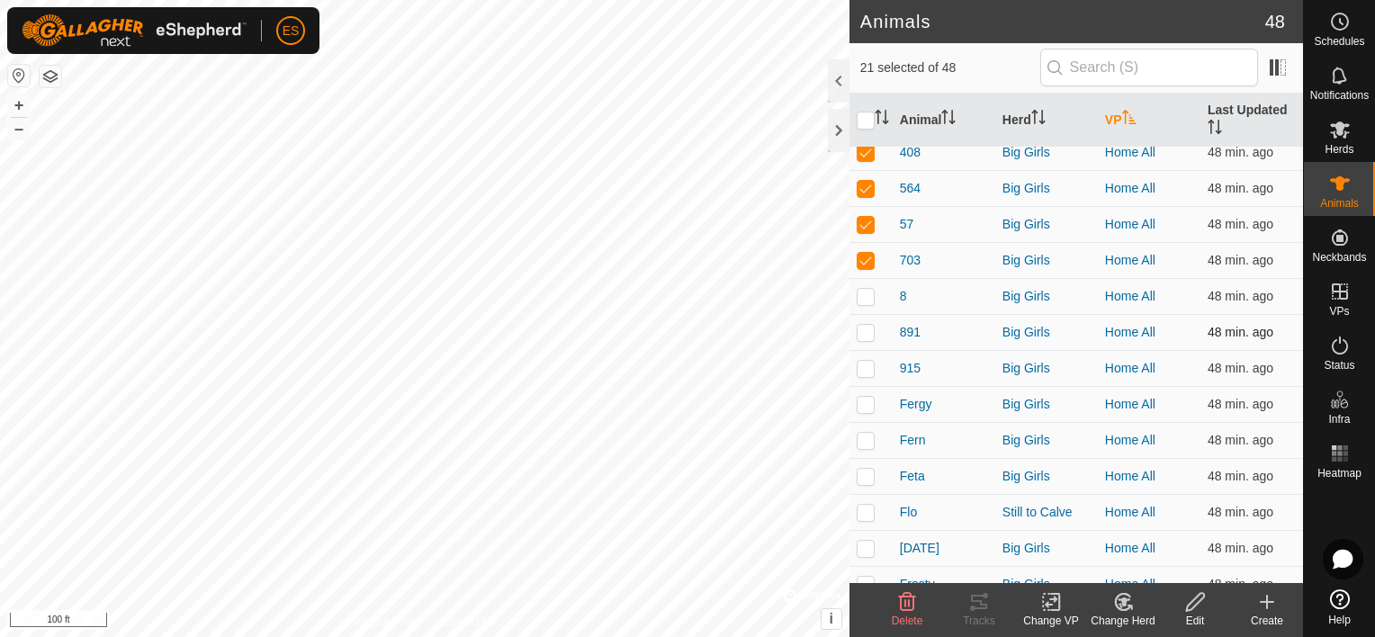
scroll to position [742, 0]
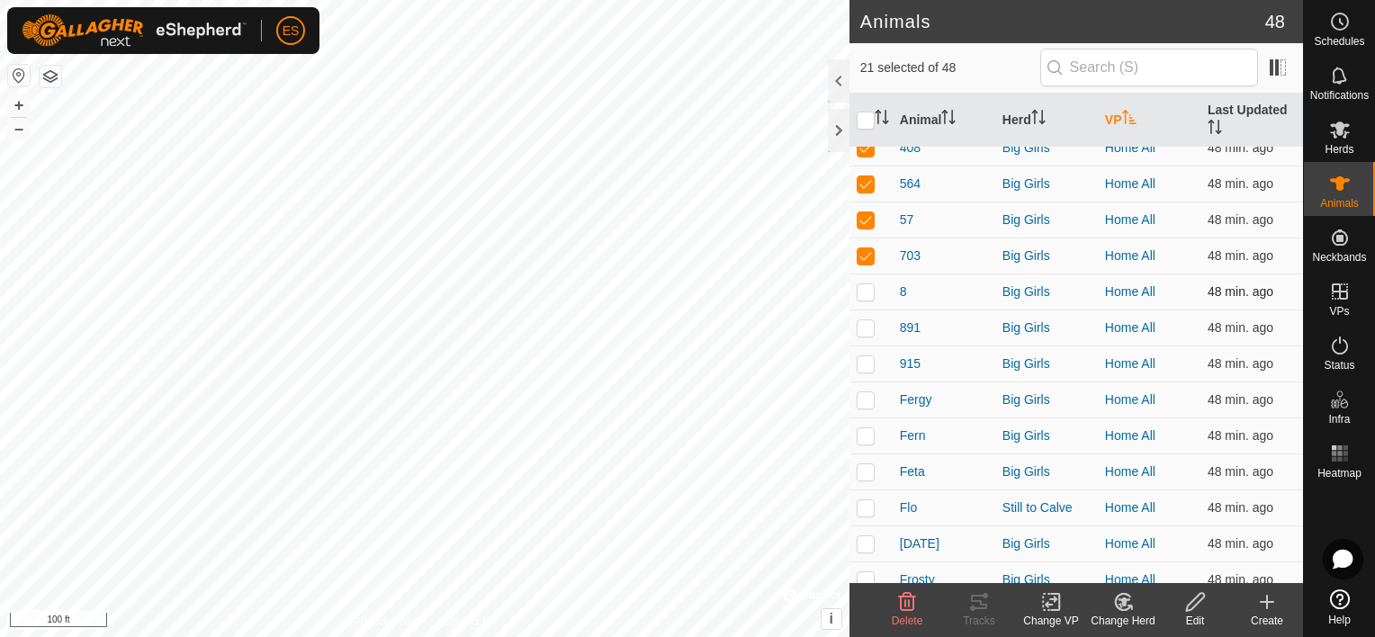
click at [861, 299] on p-checkbox at bounding box center [866, 291] width 18 height 14
checkbox input "true"
click at [867, 335] on p-checkbox at bounding box center [866, 327] width 18 height 14
checkbox input "true"
click at [868, 371] on p-checkbox at bounding box center [866, 363] width 18 height 14
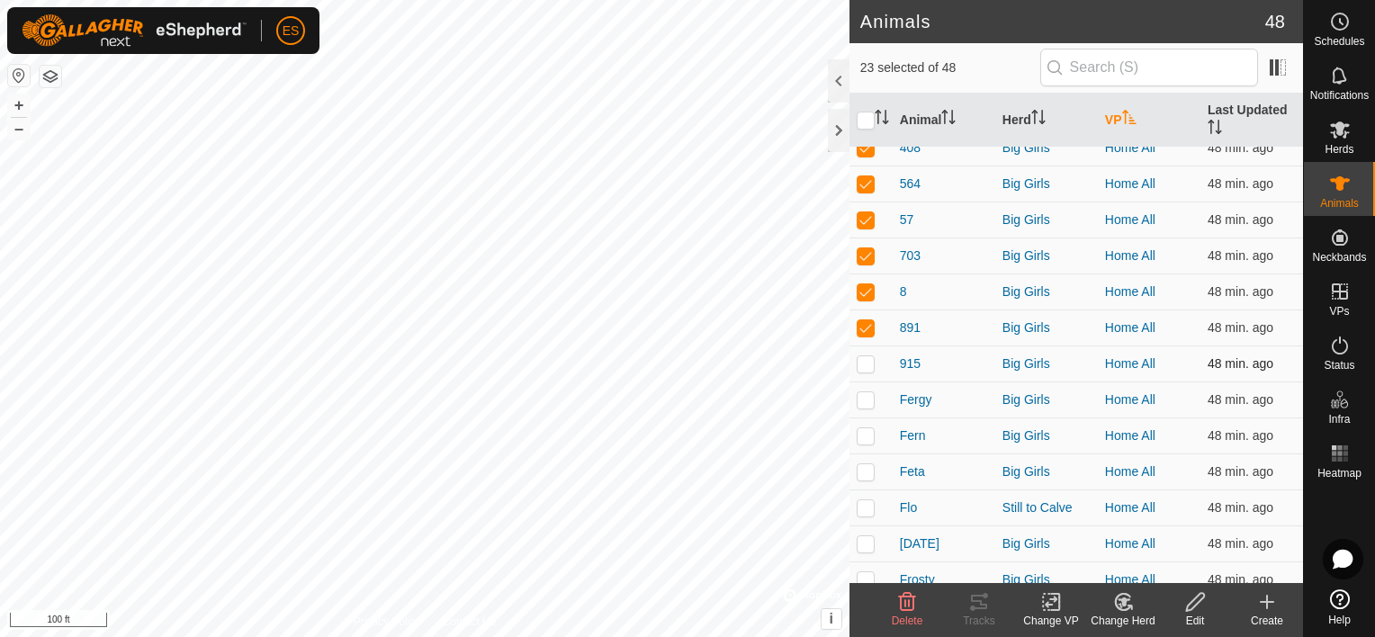
checkbox input "true"
click at [865, 407] on p-checkbox at bounding box center [866, 399] width 18 height 14
checkbox input "true"
click at [868, 443] on p-checkbox at bounding box center [866, 435] width 18 height 14
checkbox input "true"
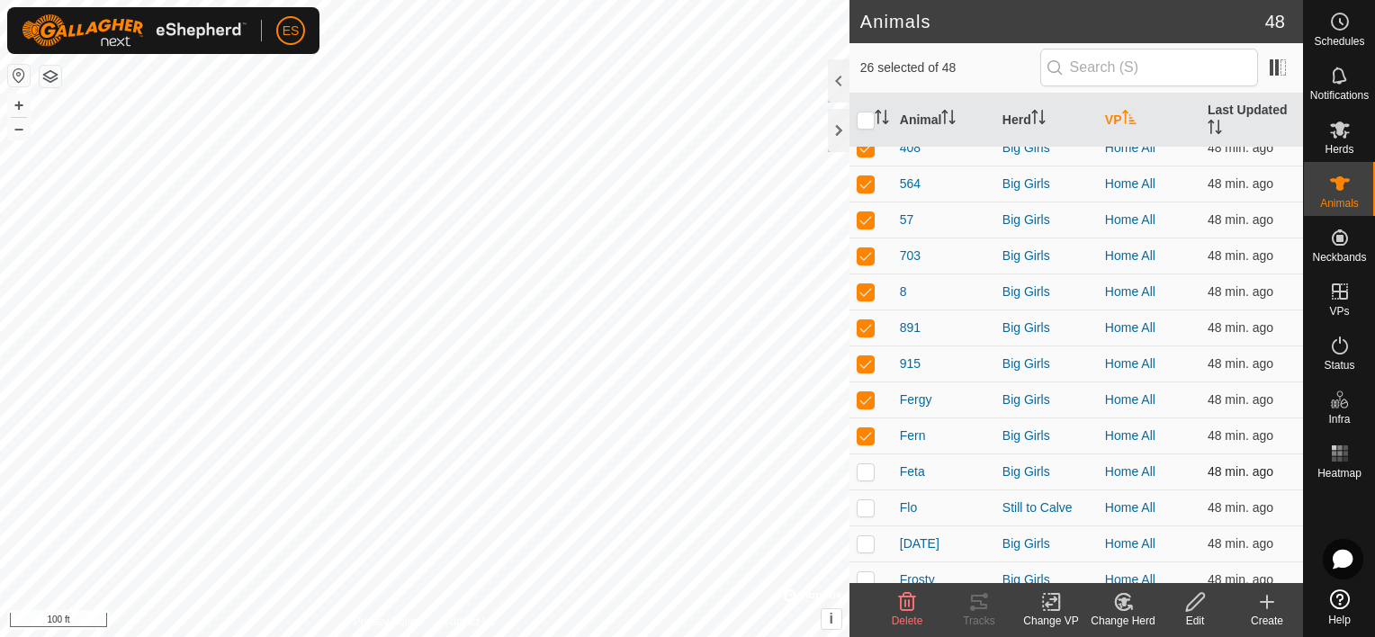
click at [868, 479] on p-checkbox at bounding box center [866, 471] width 18 height 14
checkbox input "true"
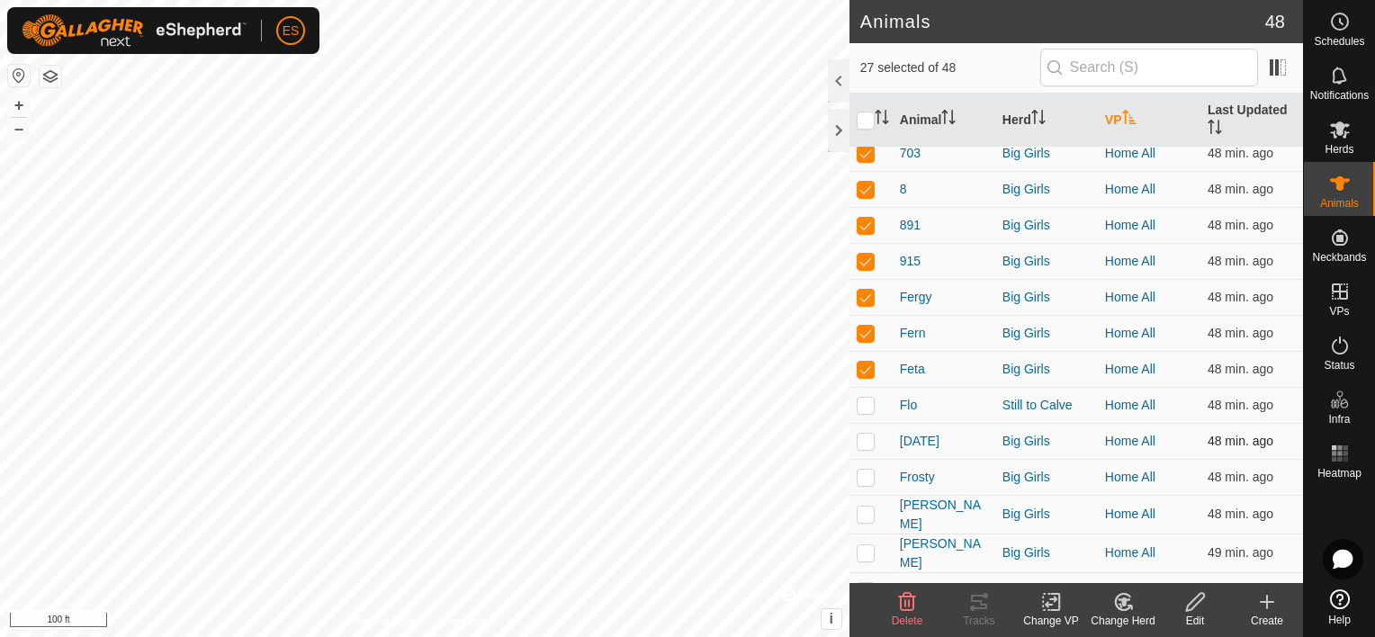
scroll to position [855, 0]
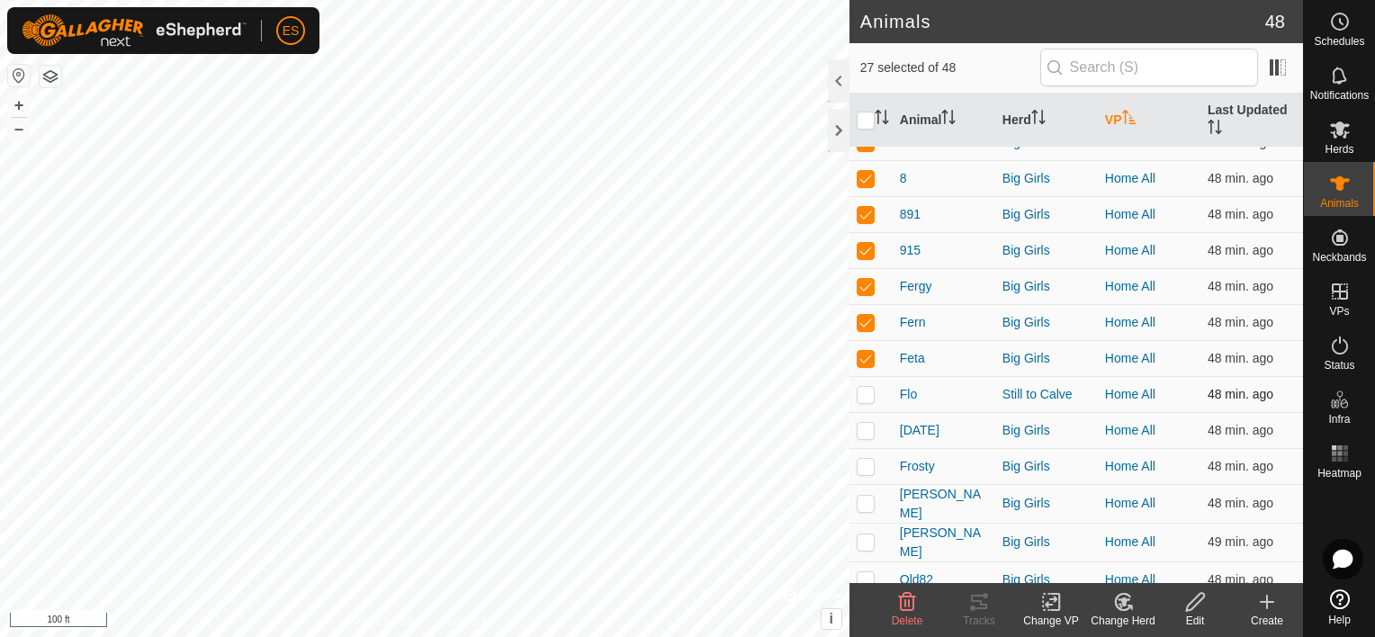
drag, startPoint x: 866, startPoint y: 403, endPoint x: 868, endPoint y: 422, distance: 19.1
click at [866, 401] on p-checkbox at bounding box center [866, 394] width 18 height 14
checkbox input "true"
click at [869, 437] on p-checkbox at bounding box center [866, 430] width 18 height 14
checkbox input "true"
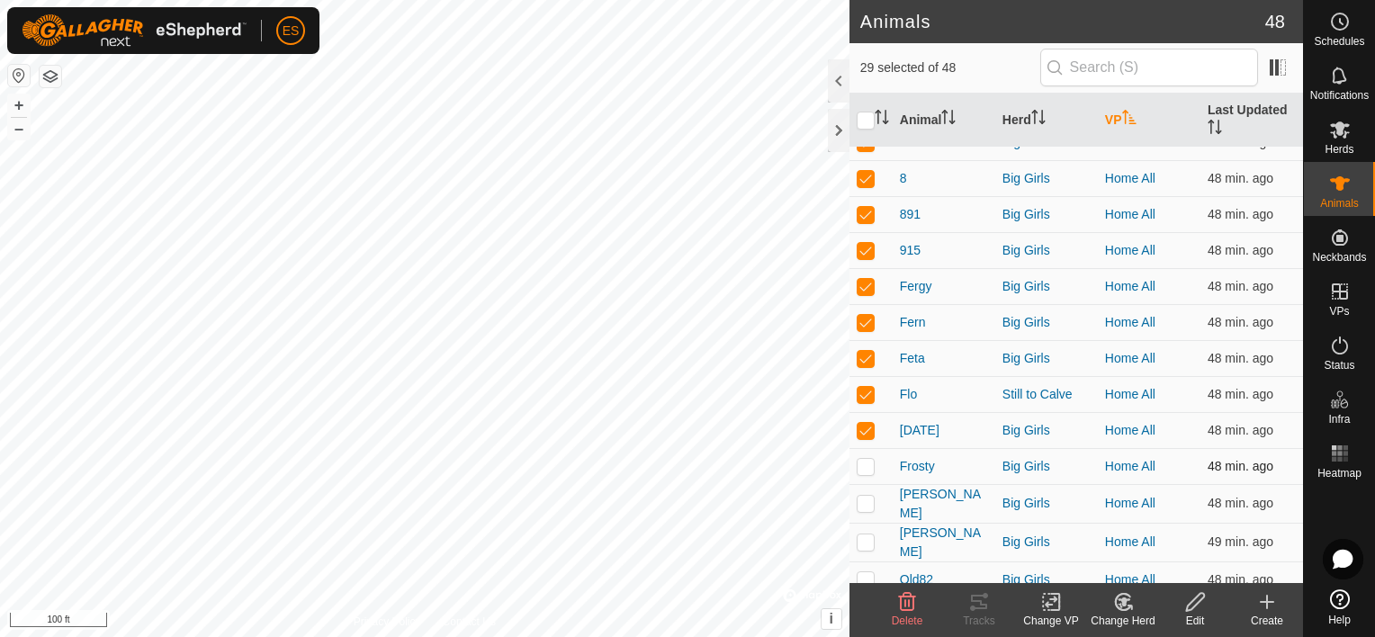
click at [865, 473] on p-checkbox at bounding box center [866, 466] width 18 height 14
checkbox input "true"
click at [868, 510] on p-checkbox at bounding box center [866, 503] width 18 height 14
checkbox input "true"
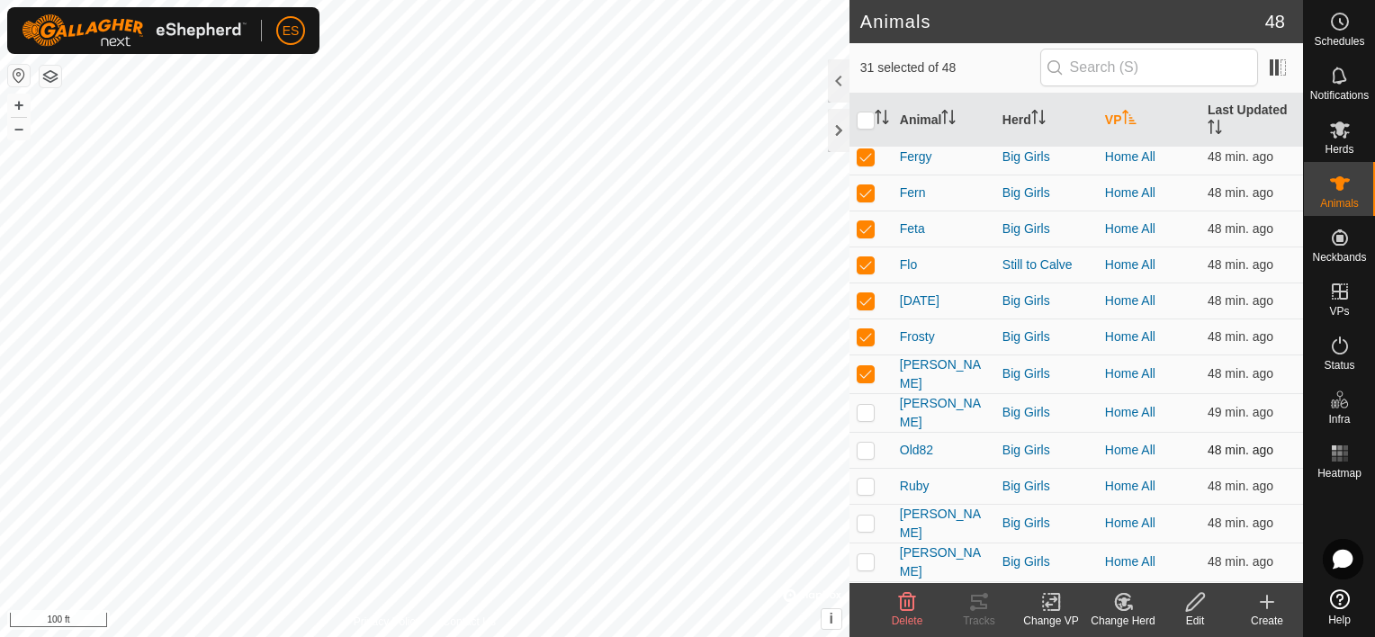
scroll to position [990, 0]
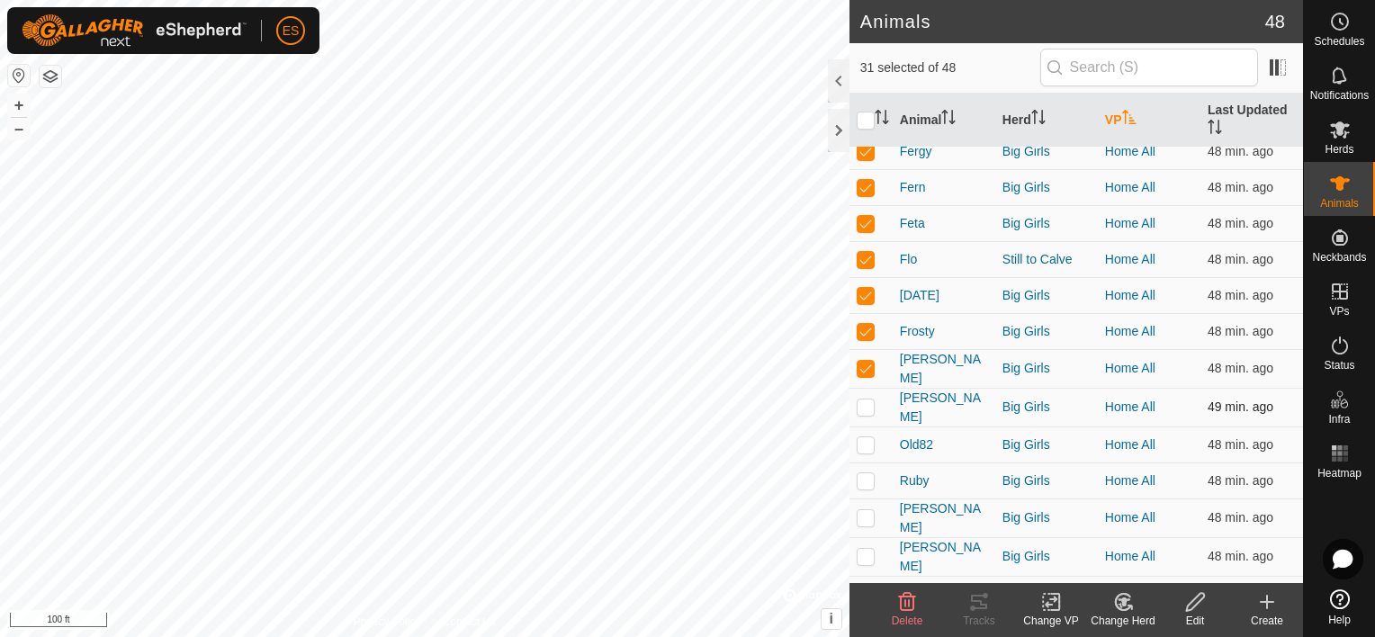
click at [863, 414] on p-checkbox at bounding box center [866, 407] width 18 height 14
checkbox input "true"
click at [871, 452] on p-checkbox at bounding box center [866, 444] width 18 height 14
checkbox input "true"
click at [868, 488] on p-checkbox at bounding box center [866, 480] width 18 height 14
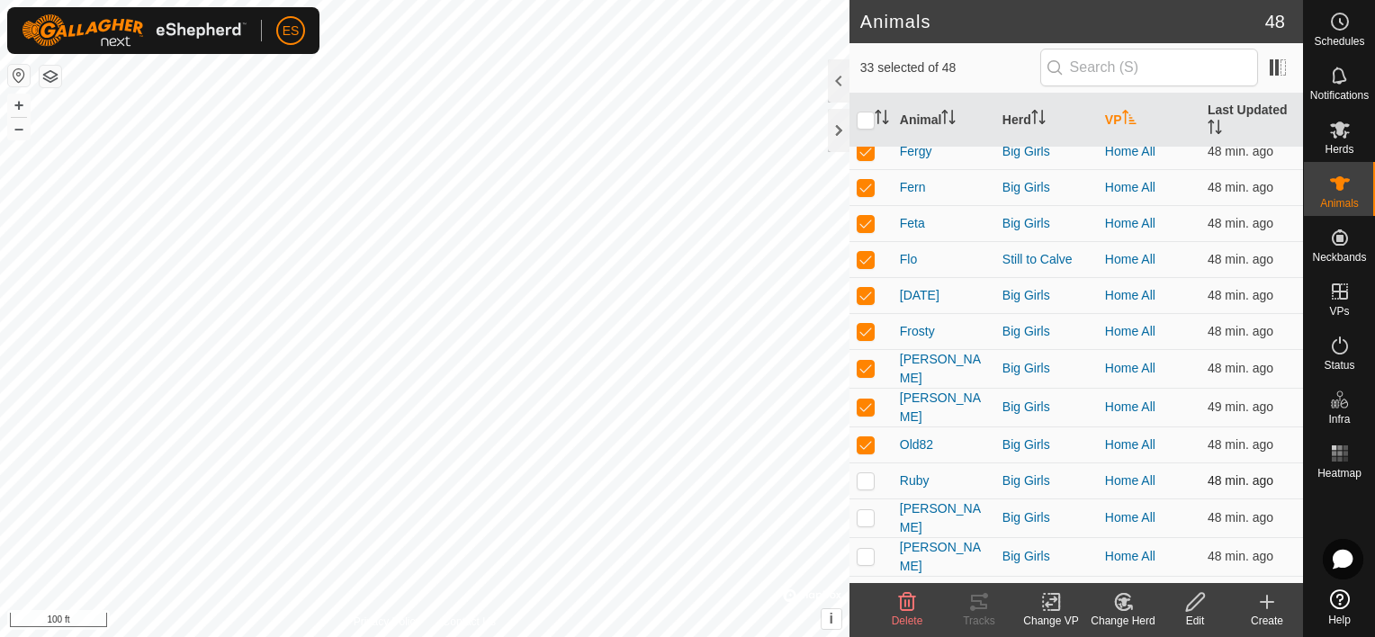
checkbox input "true"
click at [867, 525] on p-checkbox at bounding box center [866, 517] width 18 height 14
checkbox input "true"
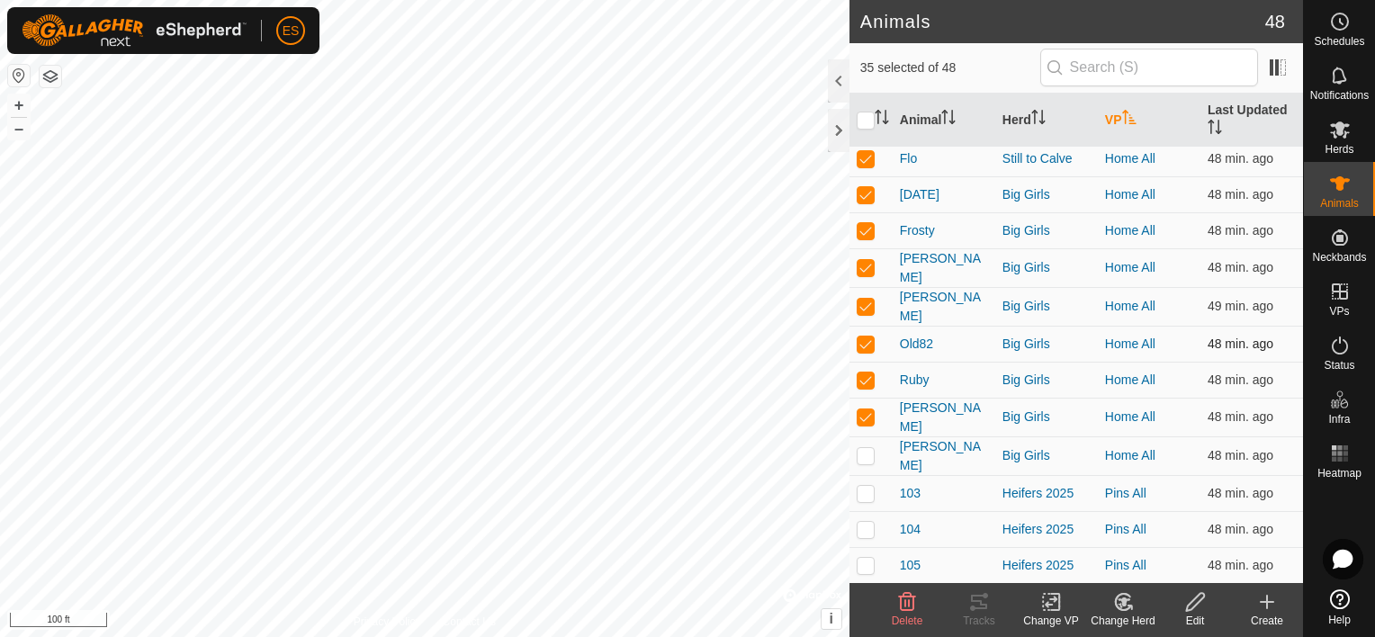
scroll to position [1125, 0]
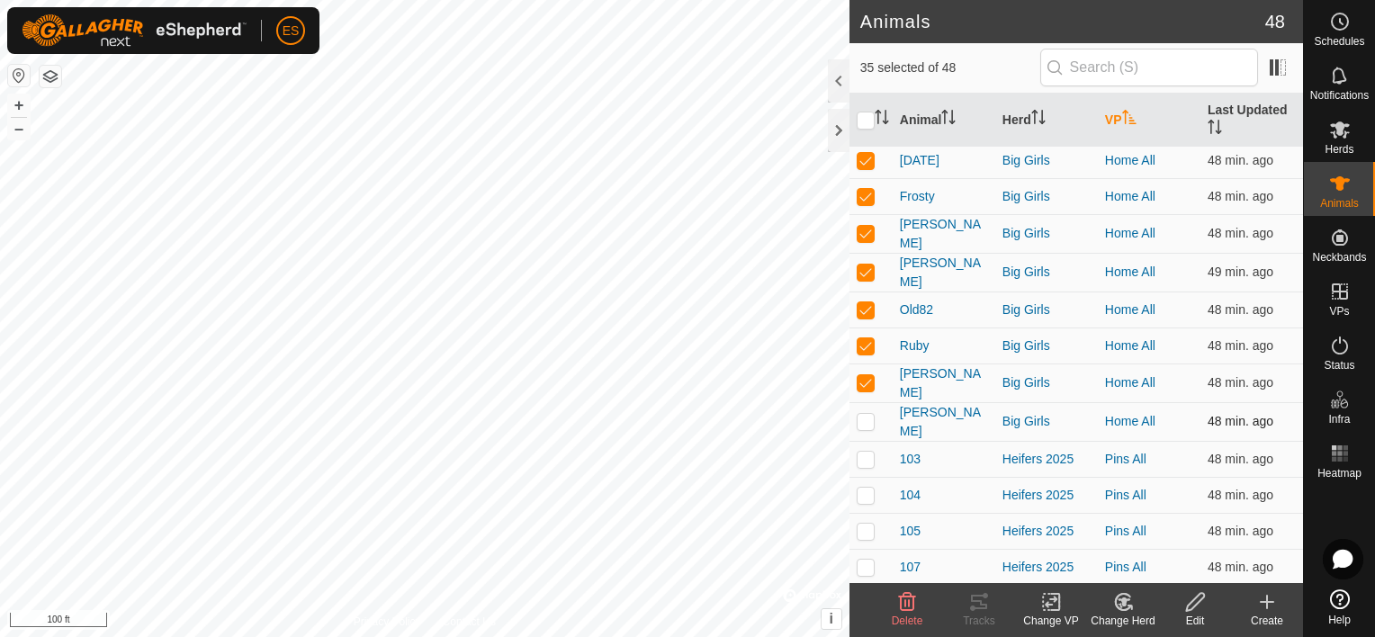
click at [873, 428] on p-checkbox at bounding box center [866, 421] width 18 height 14
checkbox input "true"
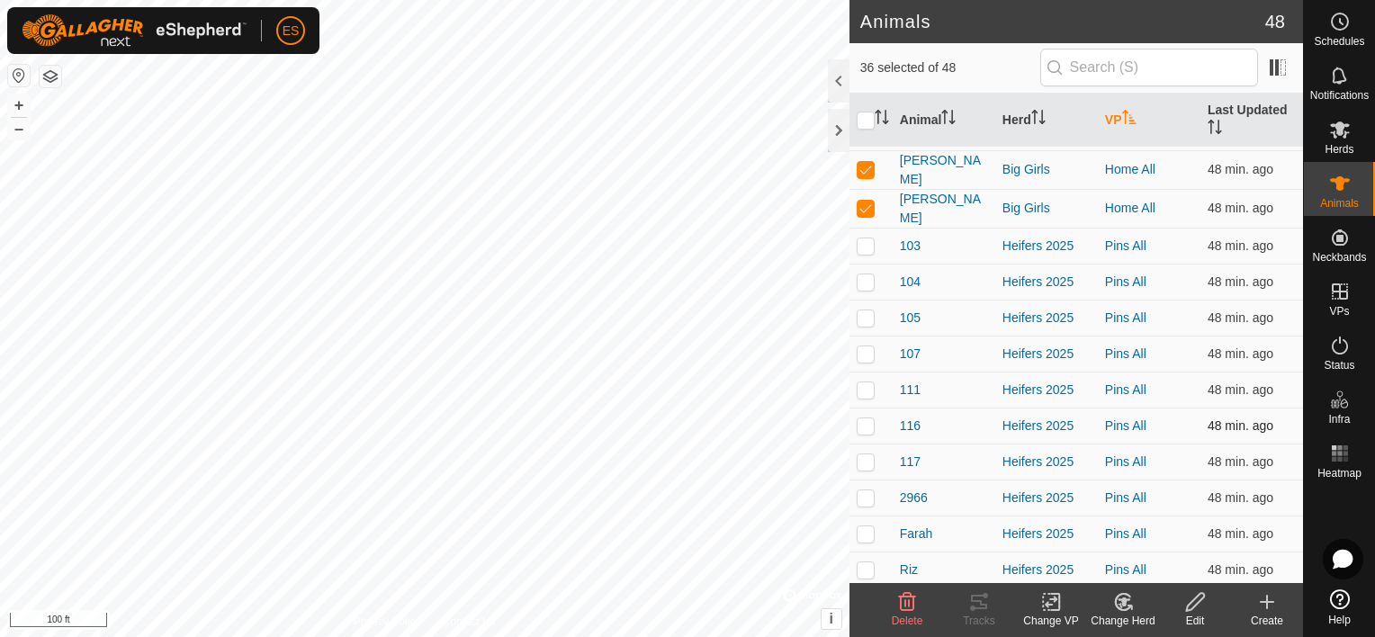
scroll to position [1350, 0]
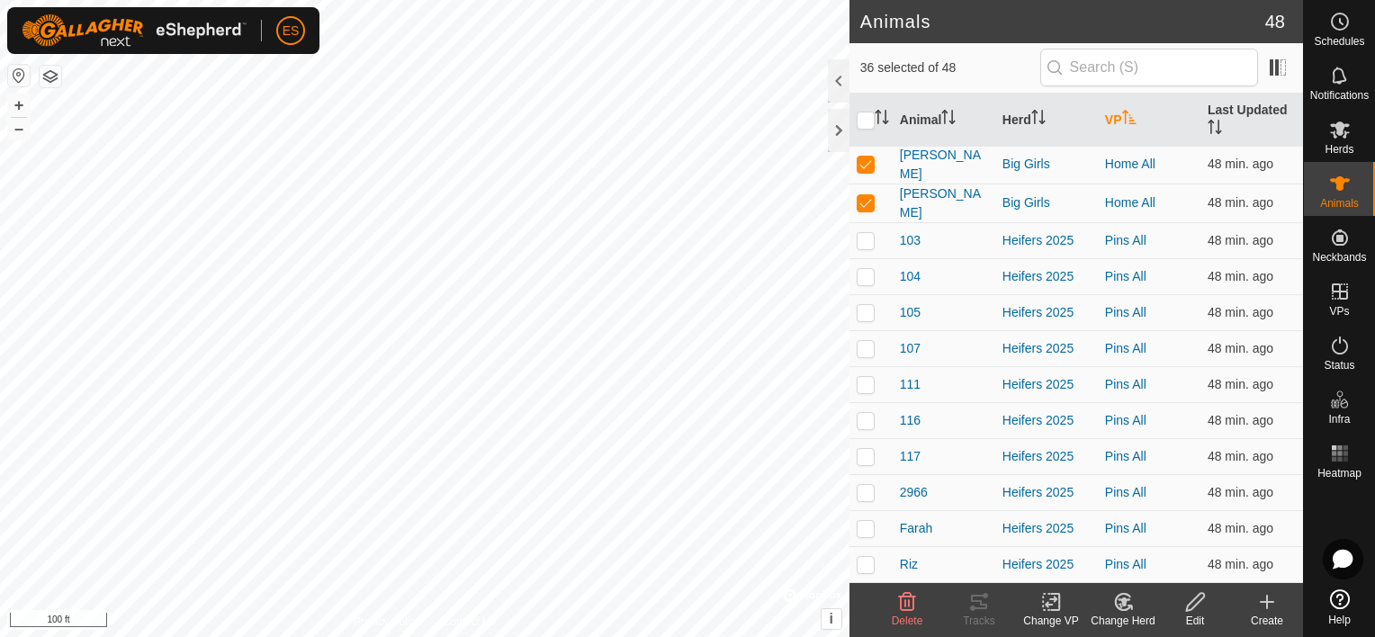
click at [1057, 603] on icon at bounding box center [1051, 602] width 22 height 22
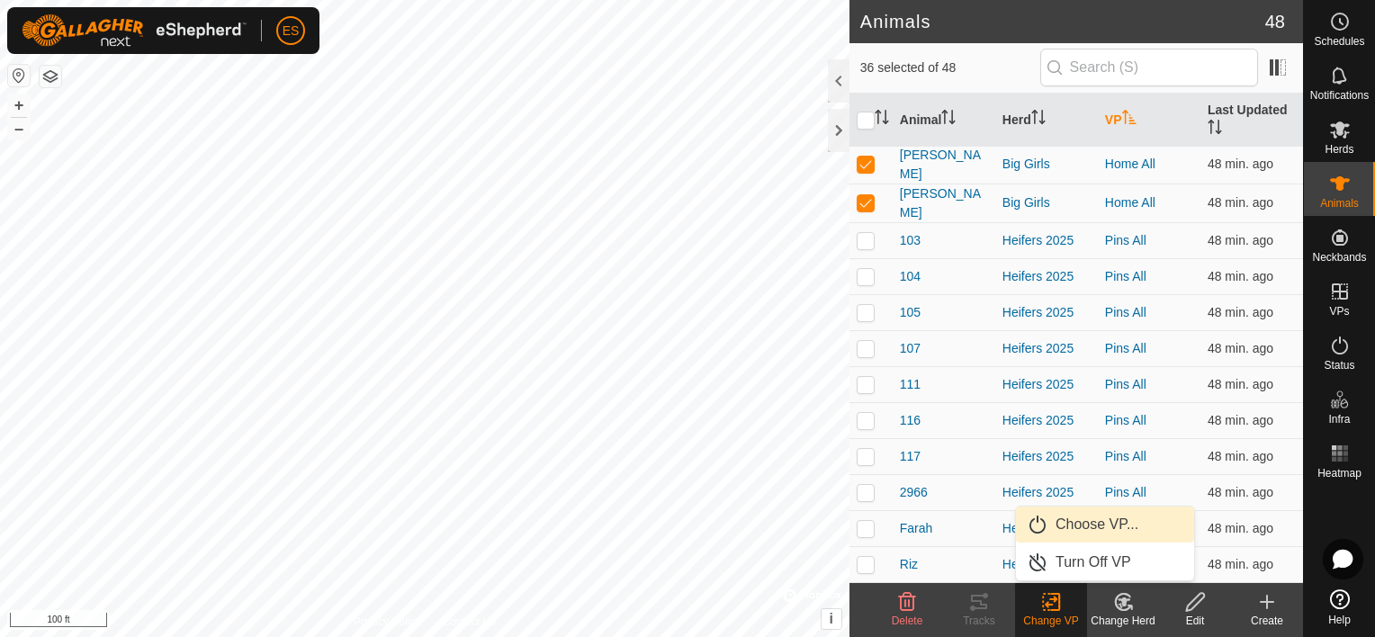
click at [1078, 529] on link "Choose VP..." at bounding box center [1105, 525] width 178 height 36
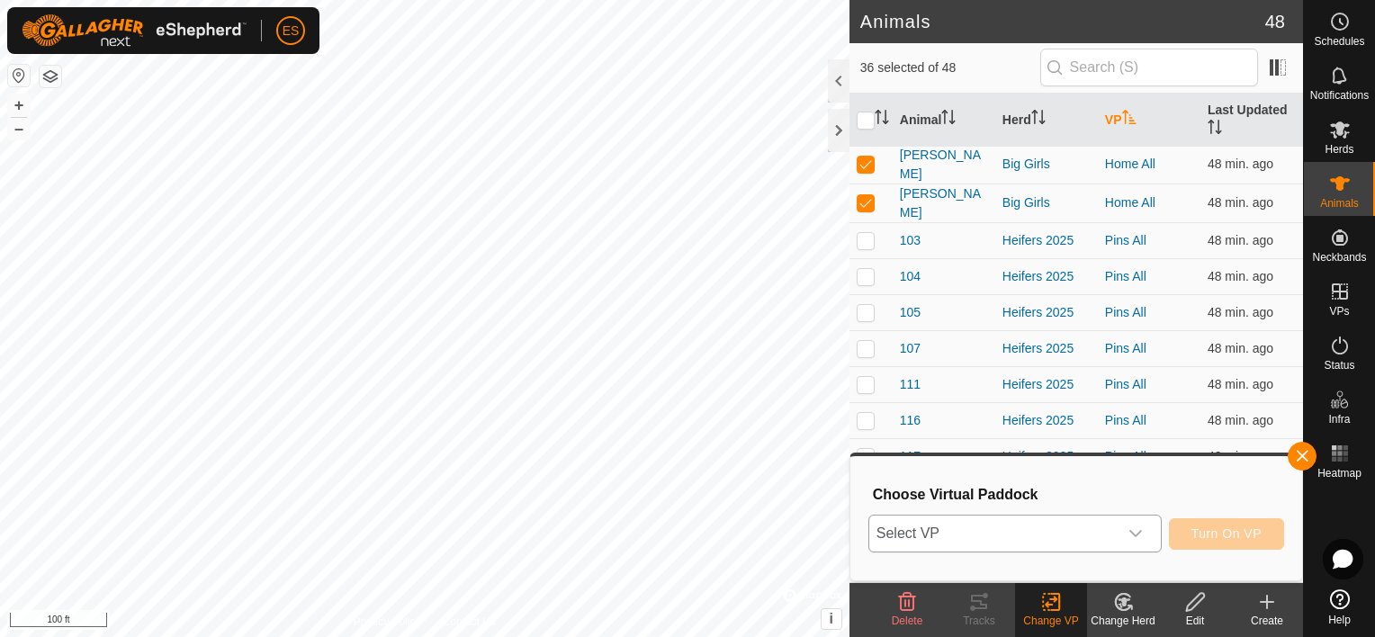
click at [1139, 533] on icon "dropdown trigger" at bounding box center [1136, 533] width 14 height 14
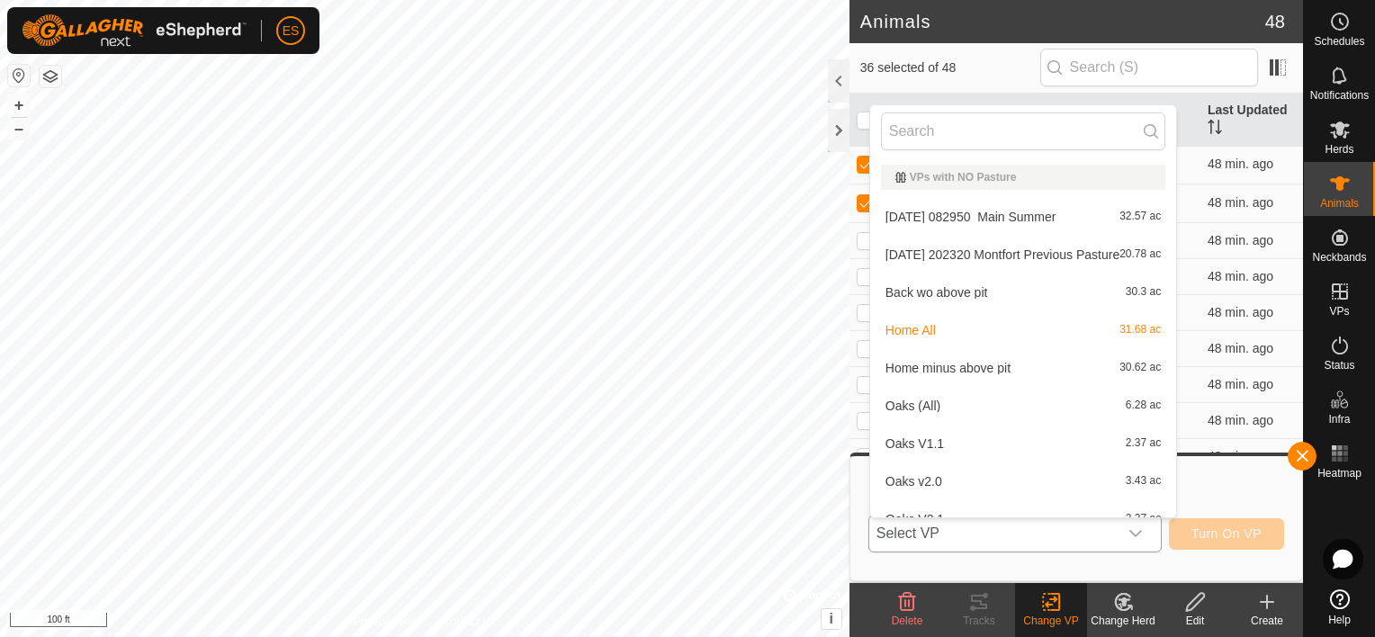
scroll to position [20, 0]
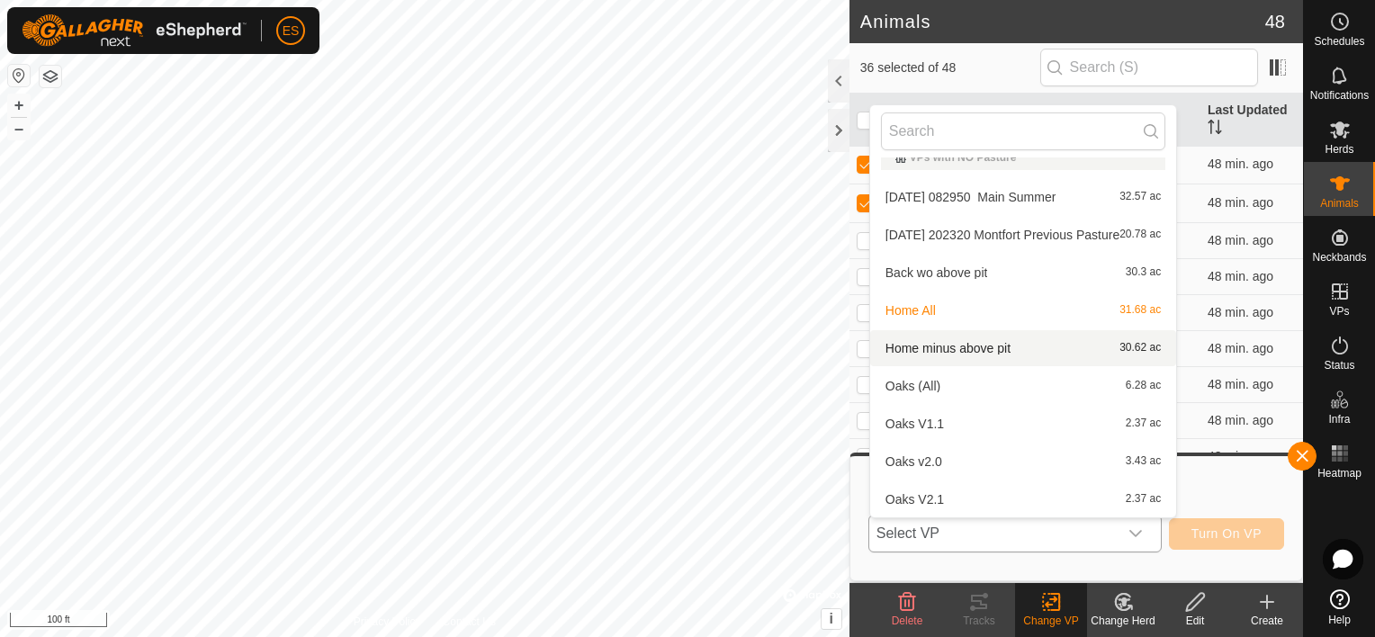
click at [1004, 346] on li "Home minus above pit 30.62 ac" at bounding box center [1023, 348] width 306 height 36
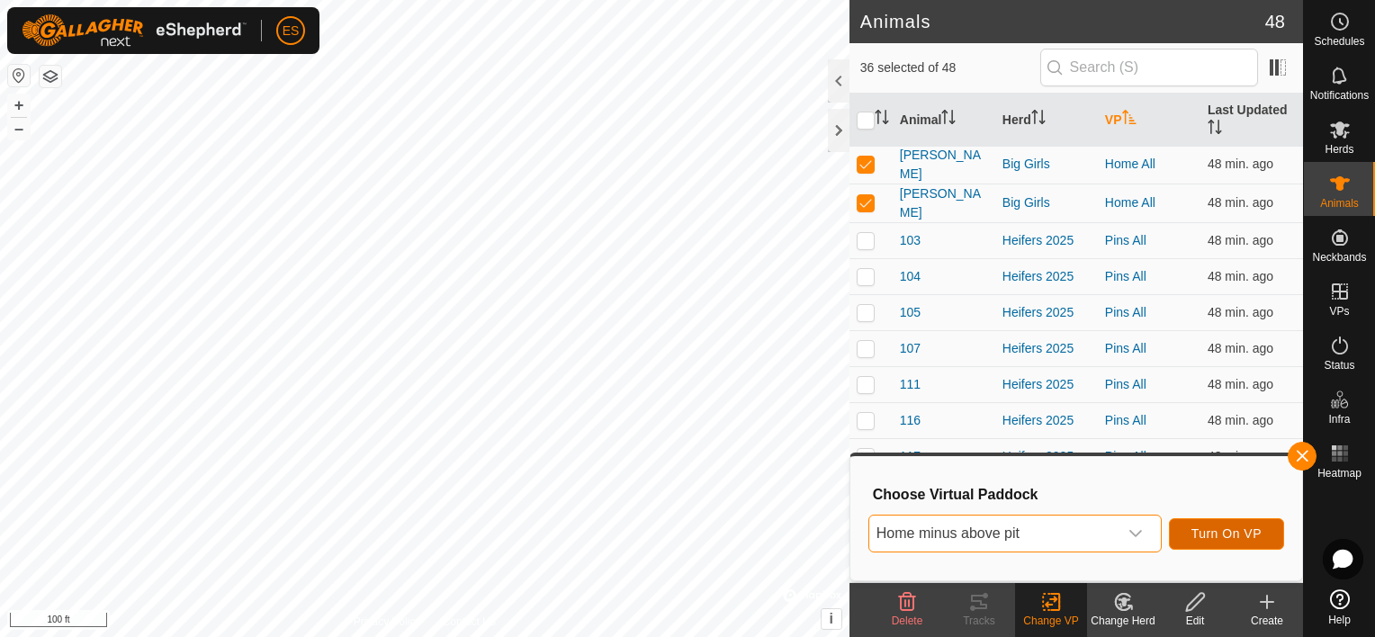
click at [1228, 536] on span "Turn On VP" at bounding box center [1227, 533] width 70 height 14
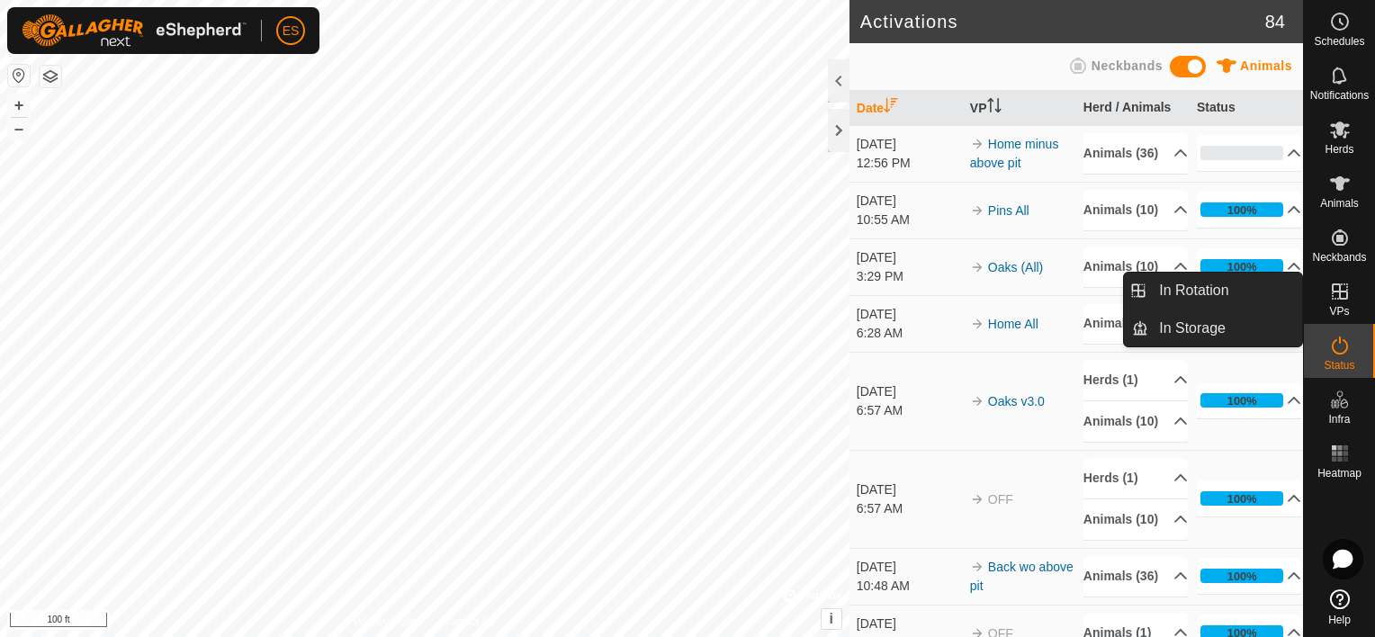
click at [1343, 297] on icon at bounding box center [1340, 292] width 22 height 22
click at [1256, 292] on link "In Rotation" at bounding box center [1225, 291] width 154 height 36
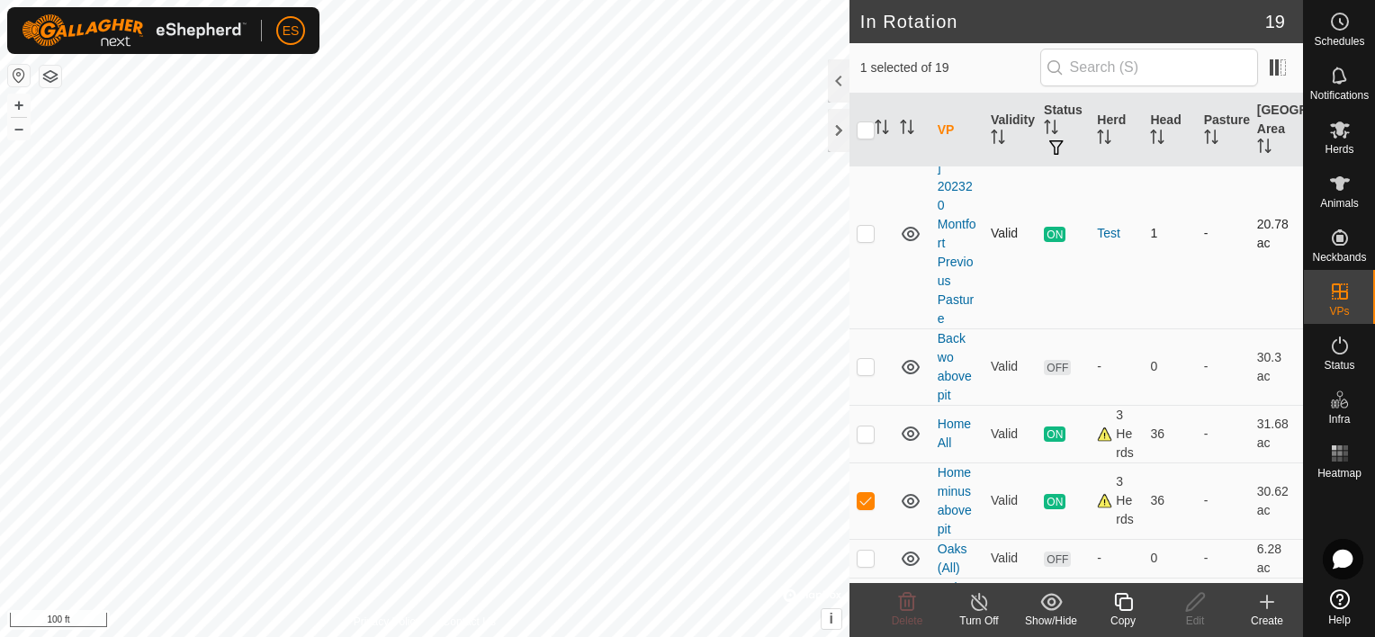
scroll to position [202, 0]
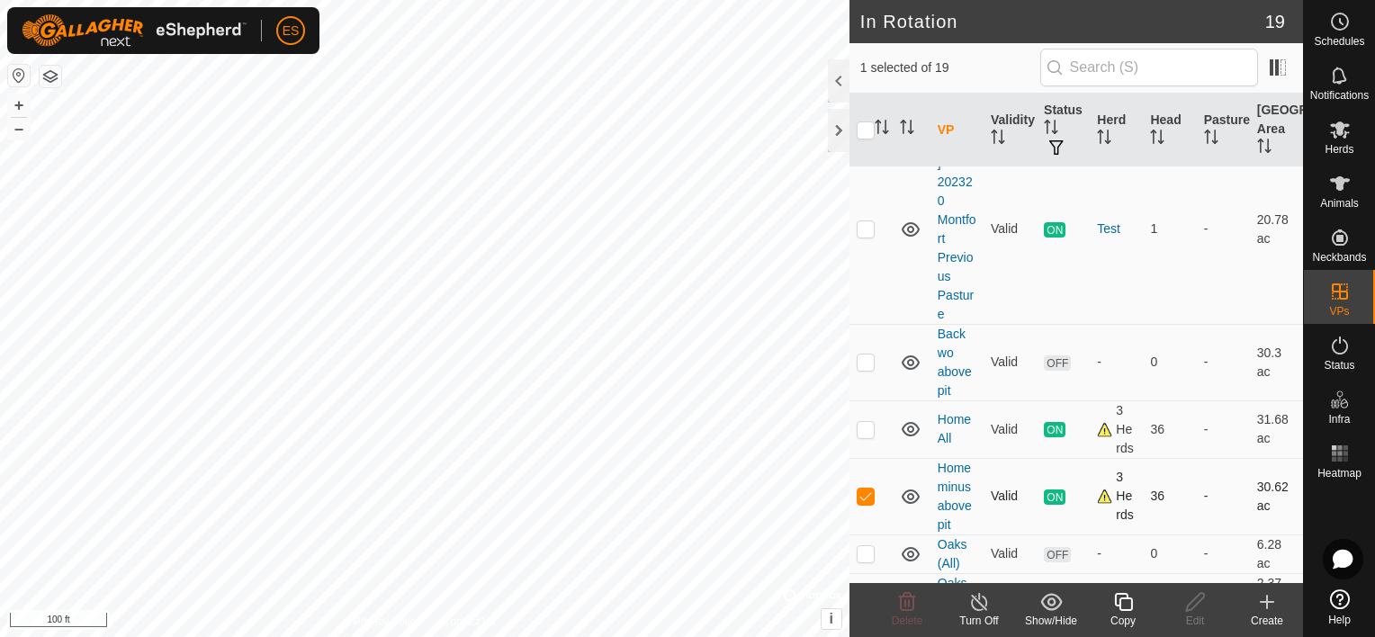
click at [868, 485] on td at bounding box center [871, 496] width 43 height 76
checkbox input "false"
click at [869, 422] on p-checkbox at bounding box center [866, 429] width 18 height 14
click at [863, 425] on p-checkbox at bounding box center [866, 429] width 18 height 14
checkbox input "false"
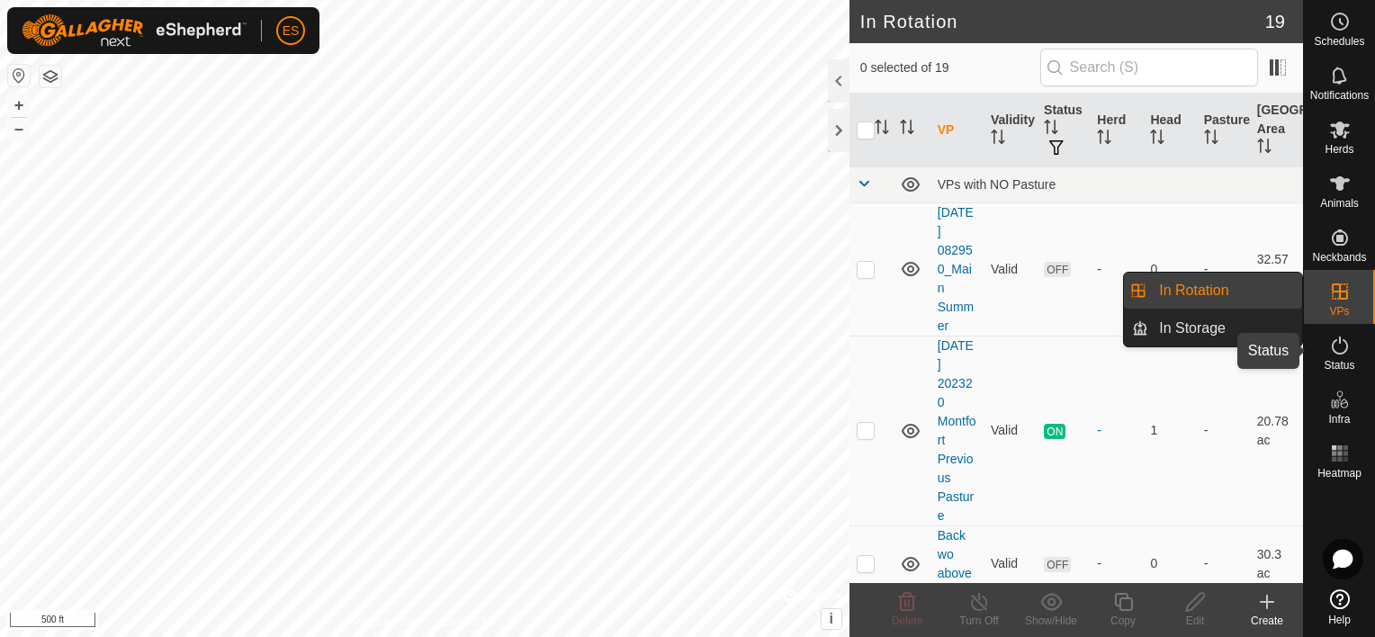
click at [1334, 346] on icon at bounding box center [1340, 346] width 22 height 22
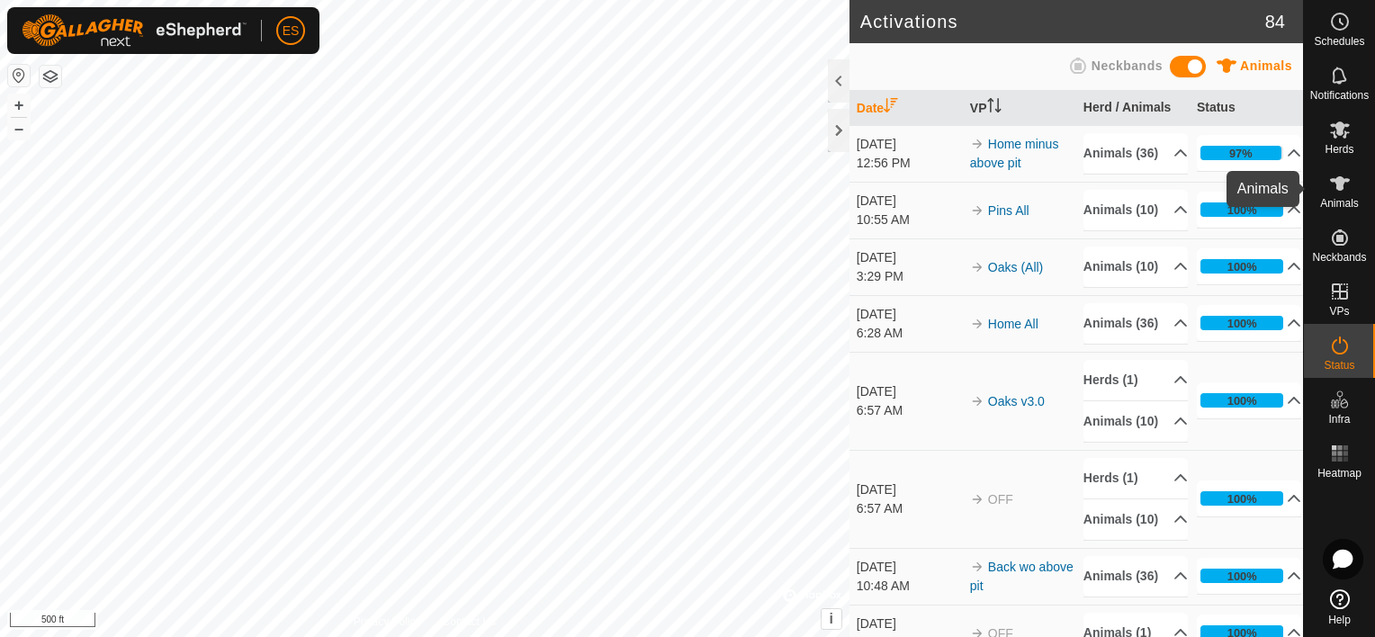
click at [1344, 193] on icon at bounding box center [1340, 184] width 22 height 22
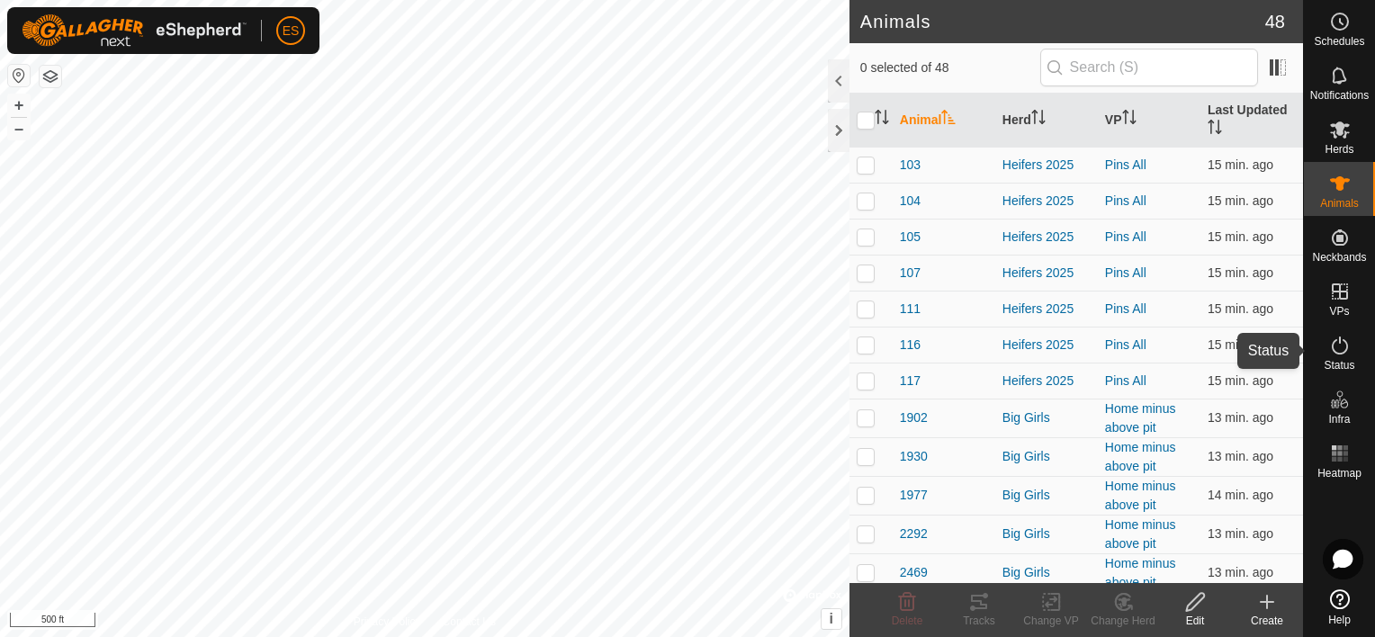
click at [1349, 338] on icon at bounding box center [1340, 346] width 22 height 22
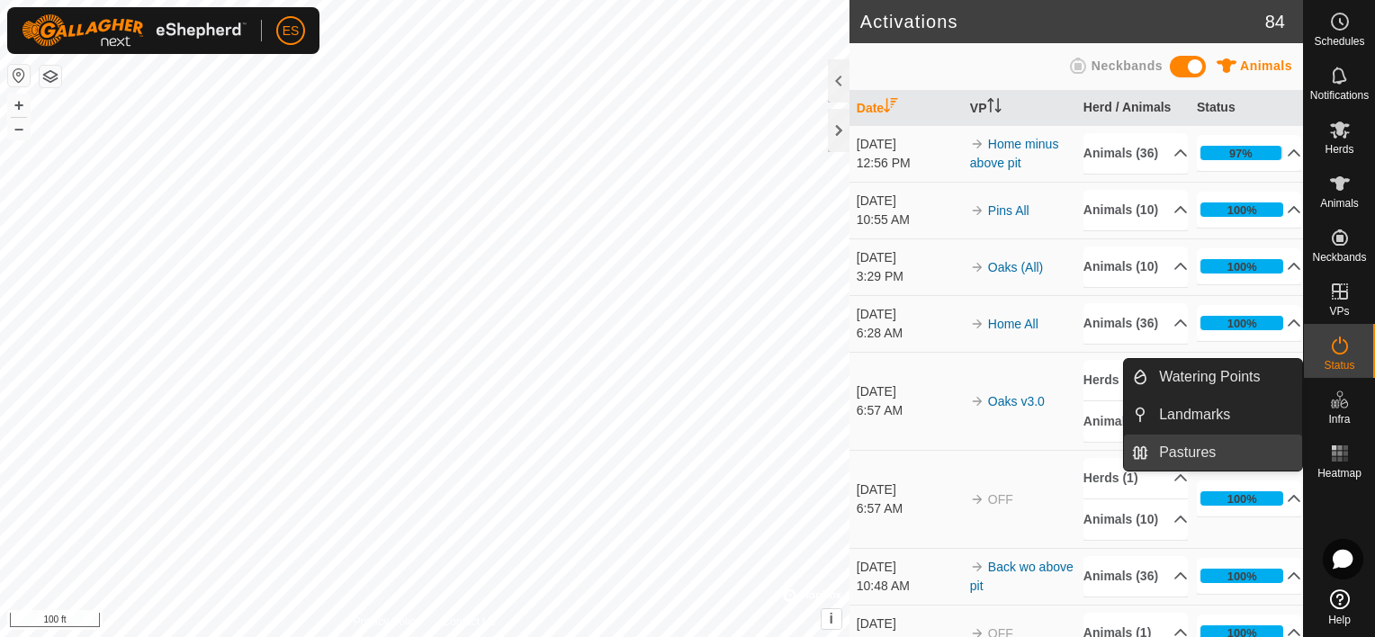
click at [1206, 454] on link "Pastures" at bounding box center [1225, 453] width 154 height 36
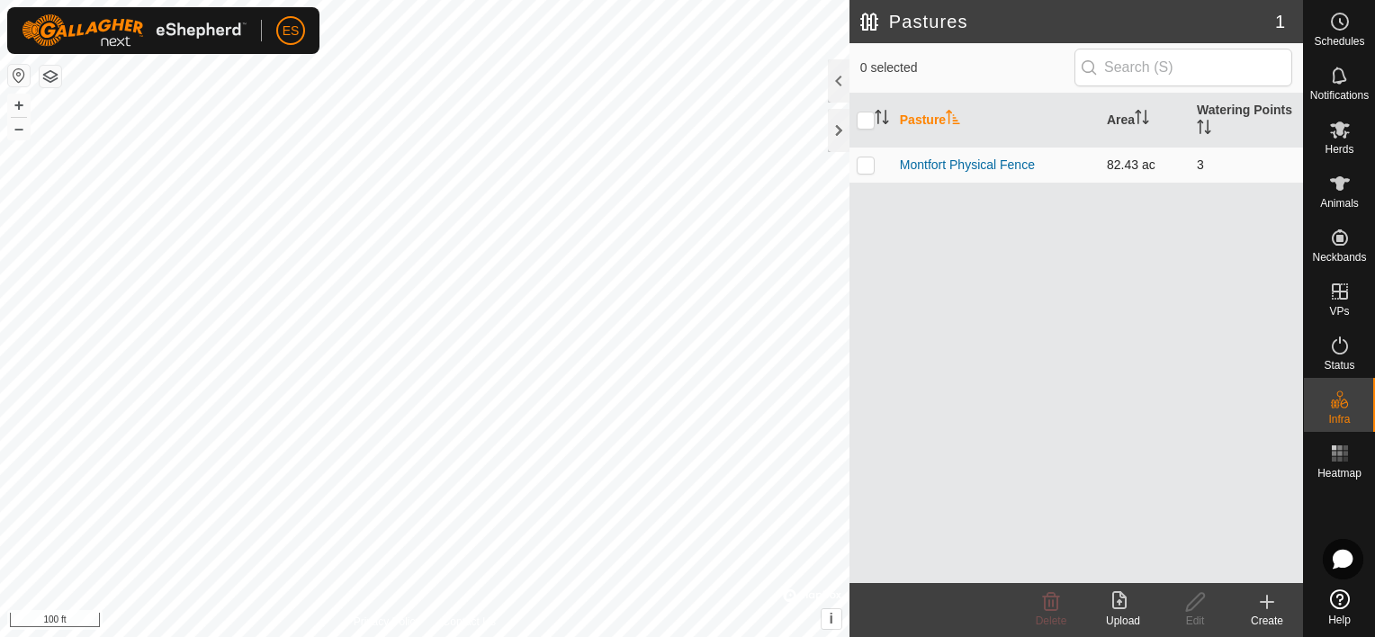
click at [869, 166] on p-checkbox at bounding box center [866, 164] width 18 height 14
checkbox input "true"
click at [1192, 610] on icon at bounding box center [1195, 602] width 22 height 22
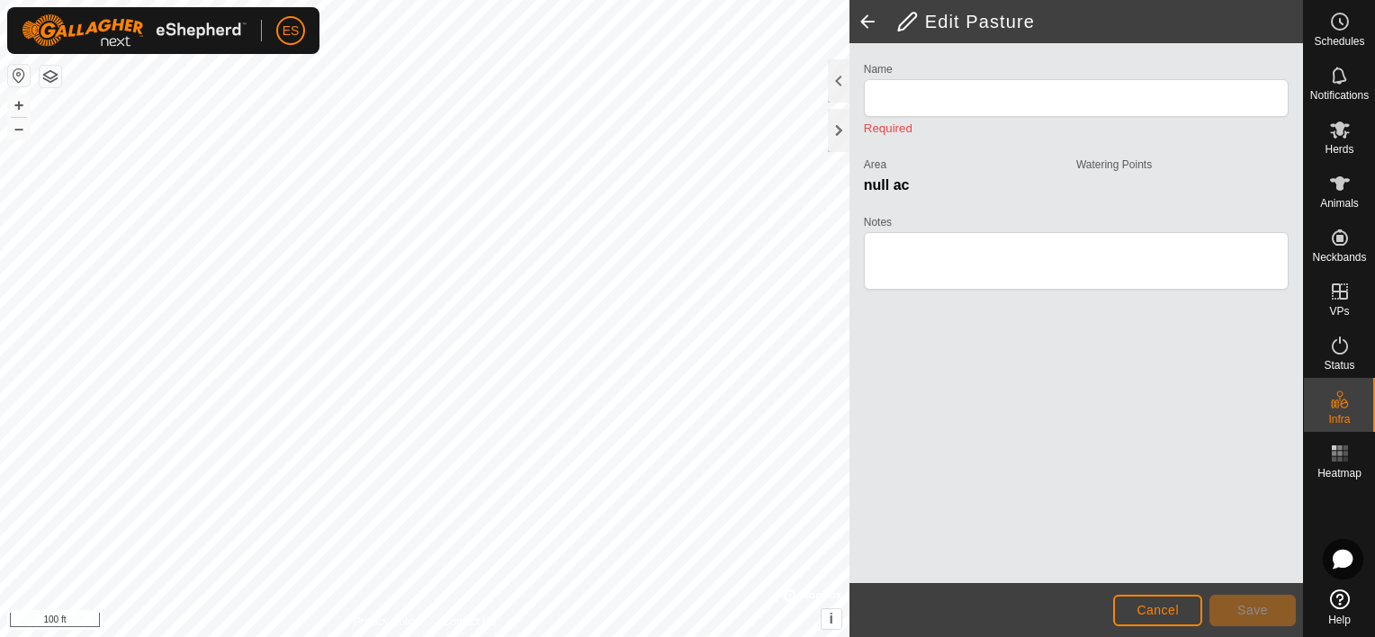
type input "Montfort Physical Fence"
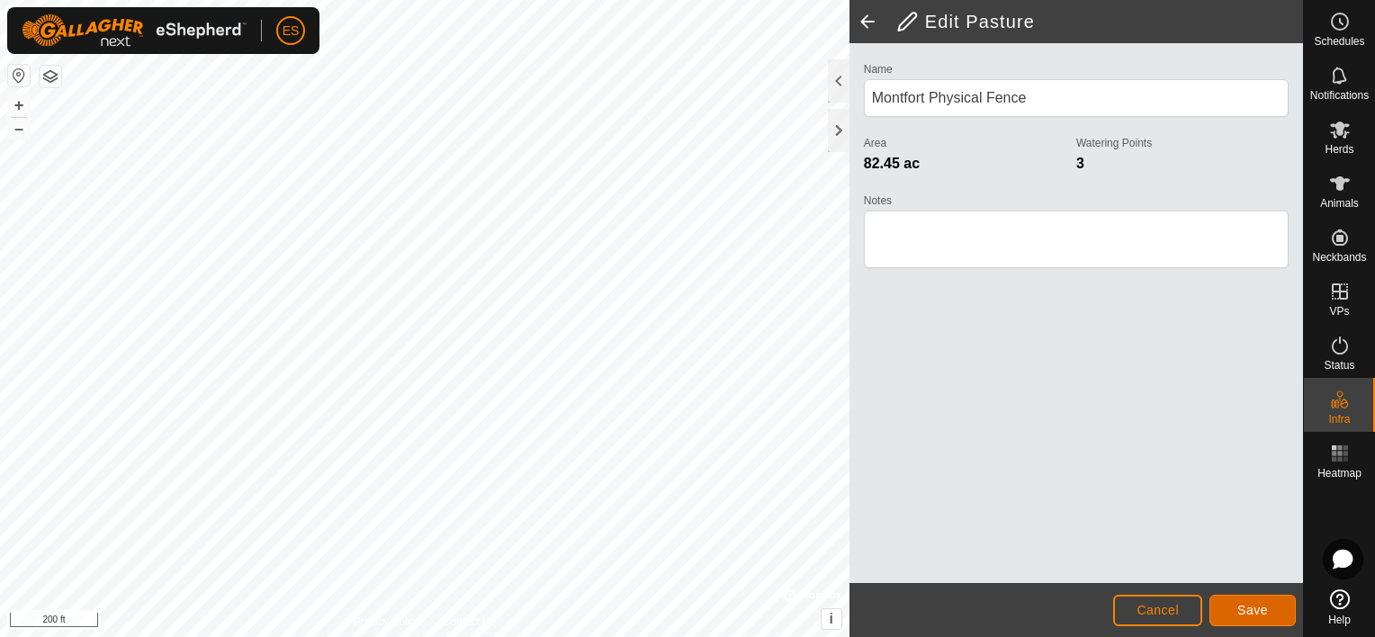
click at [1237, 616] on button "Save" at bounding box center [1253, 610] width 86 height 31
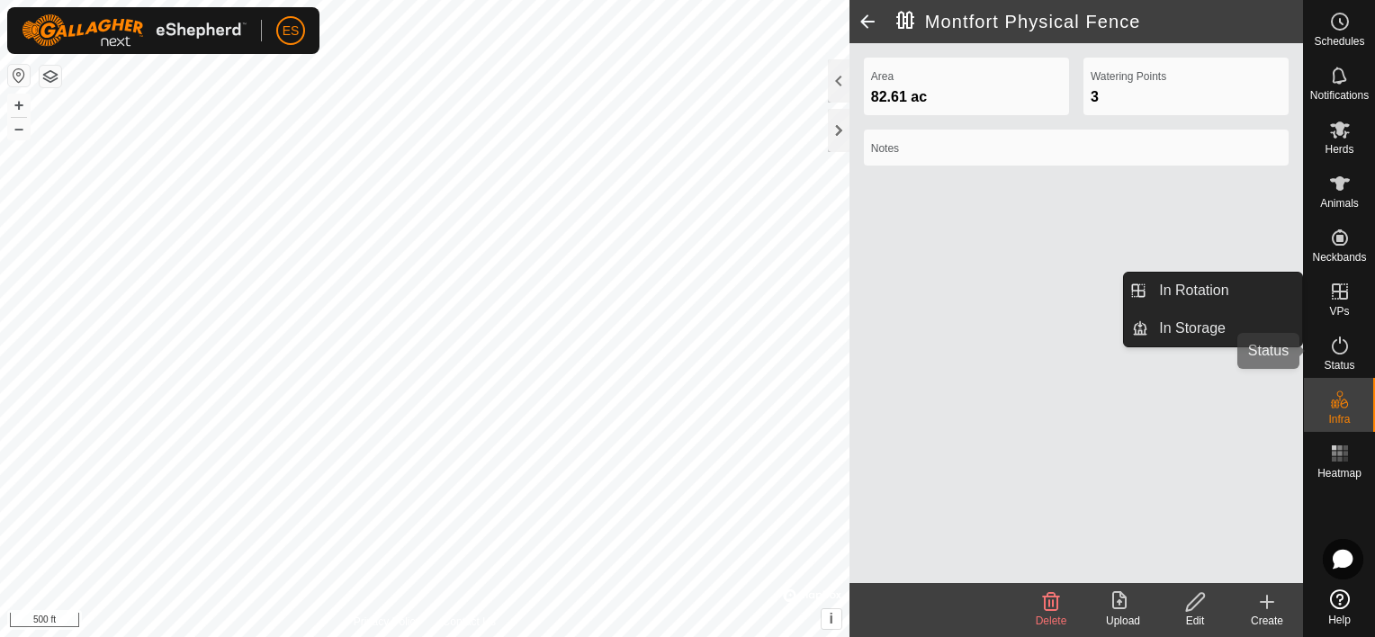
click at [1347, 355] on icon at bounding box center [1340, 346] width 22 height 22
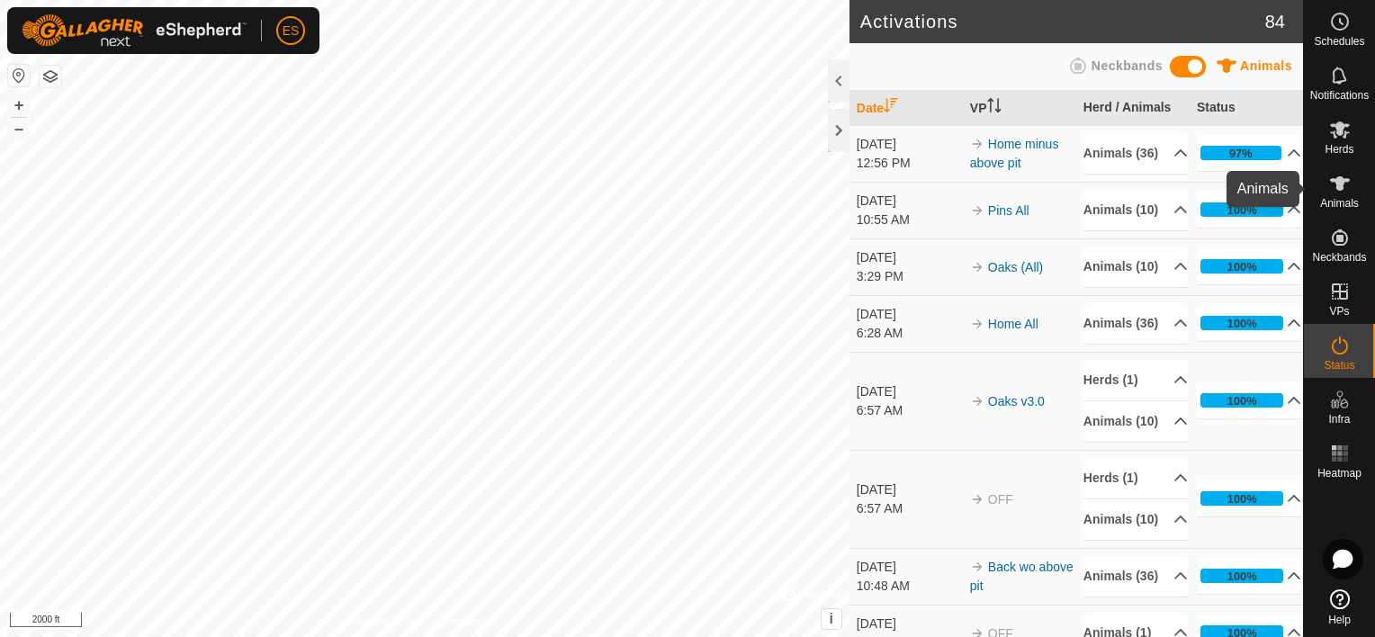
click at [1350, 176] on es-animals-svg-icon at bounding box center [1340, 183] width 32 height 29
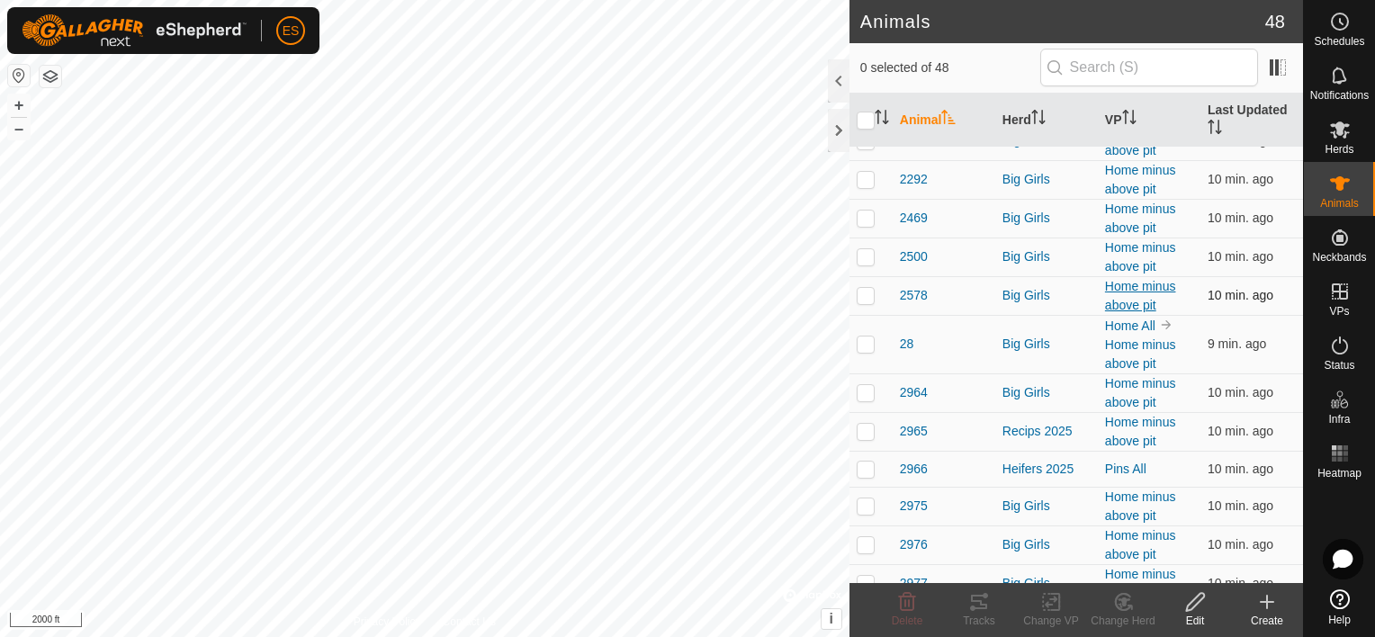
scroll to position [360, 0]
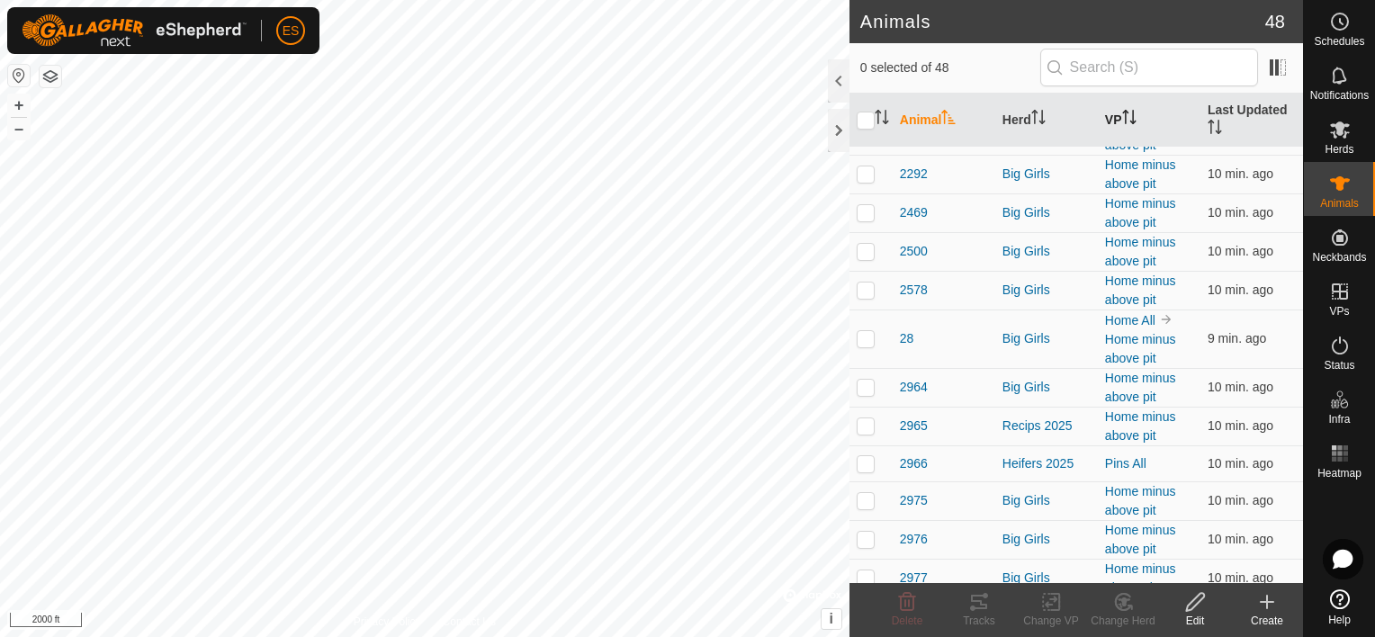
click at [1122, 118] on icon "Activate to sort" at bounding box center [1129, 117] width 14 height 14
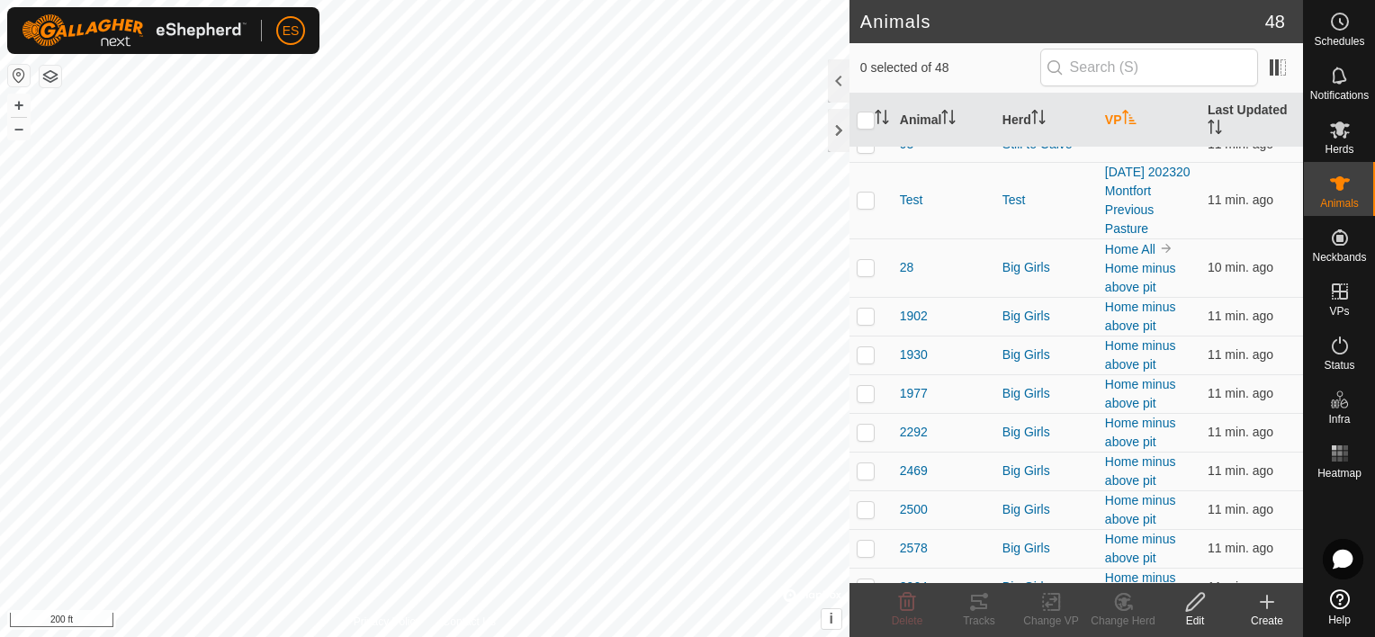
scroll to position [0, 0]
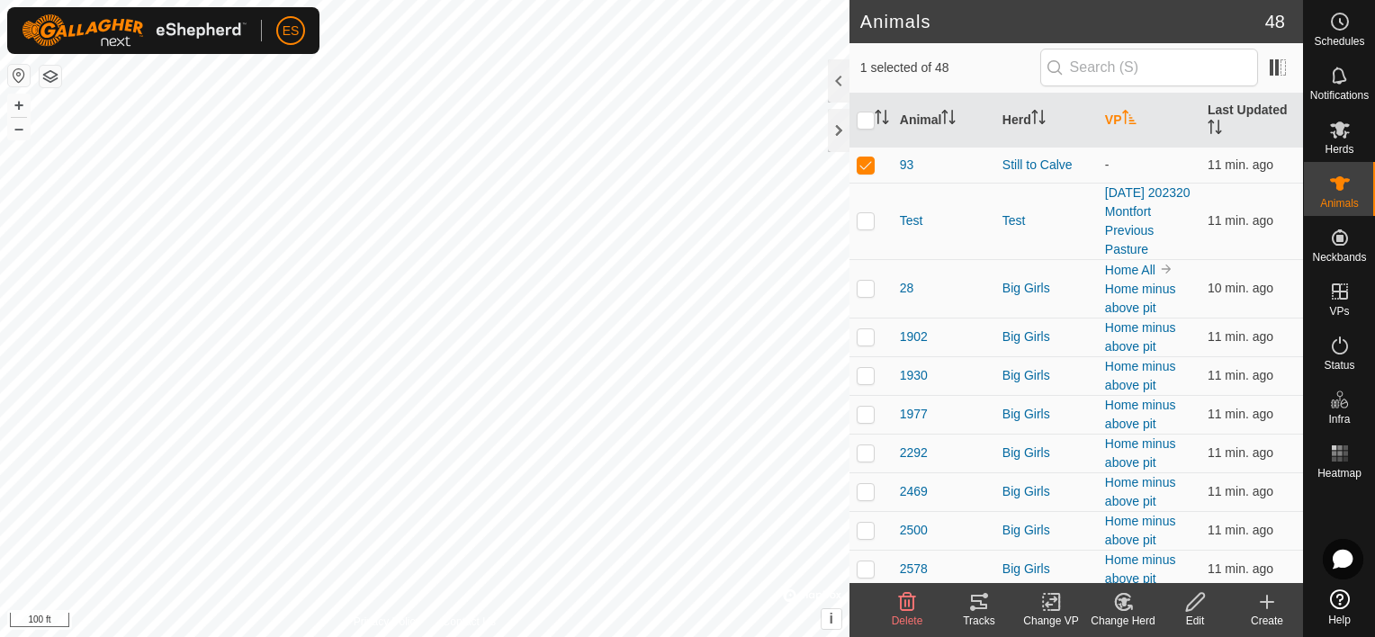
click at [1192, 605] on icon at bounding box center [1195, 602] width 22 height 22
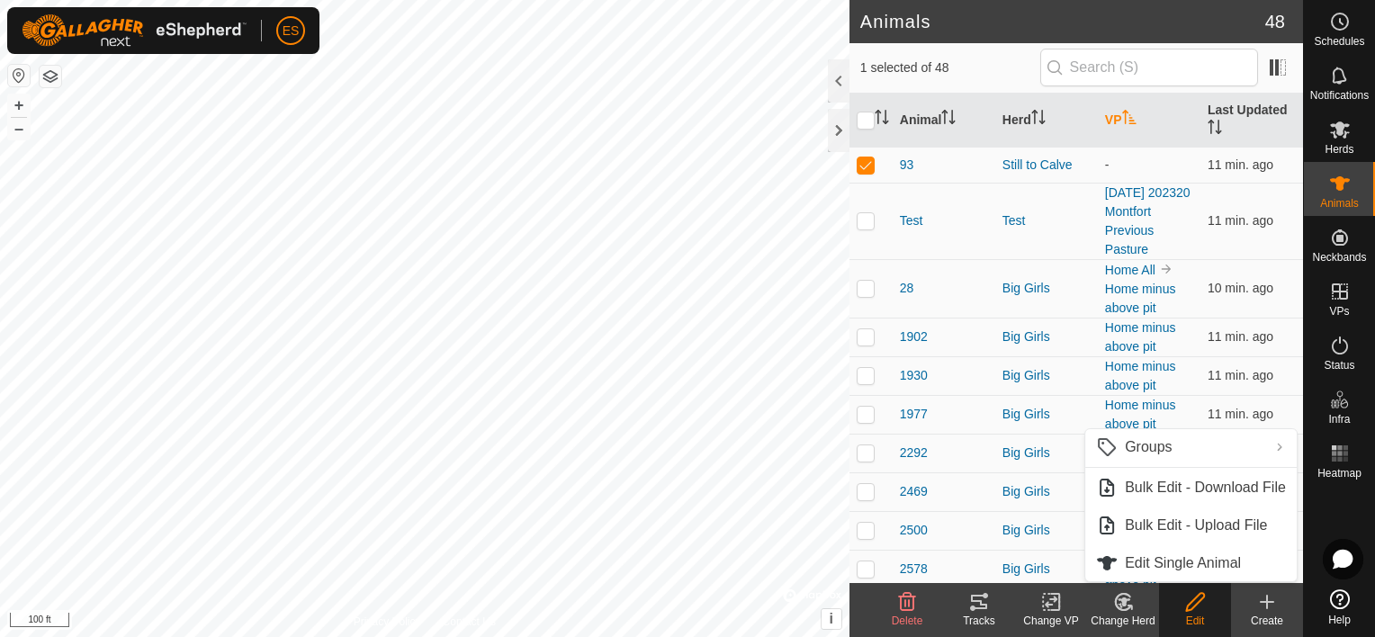
click at [1123, 605] on icon at bounding box center [1124, 602] width 13 height 9
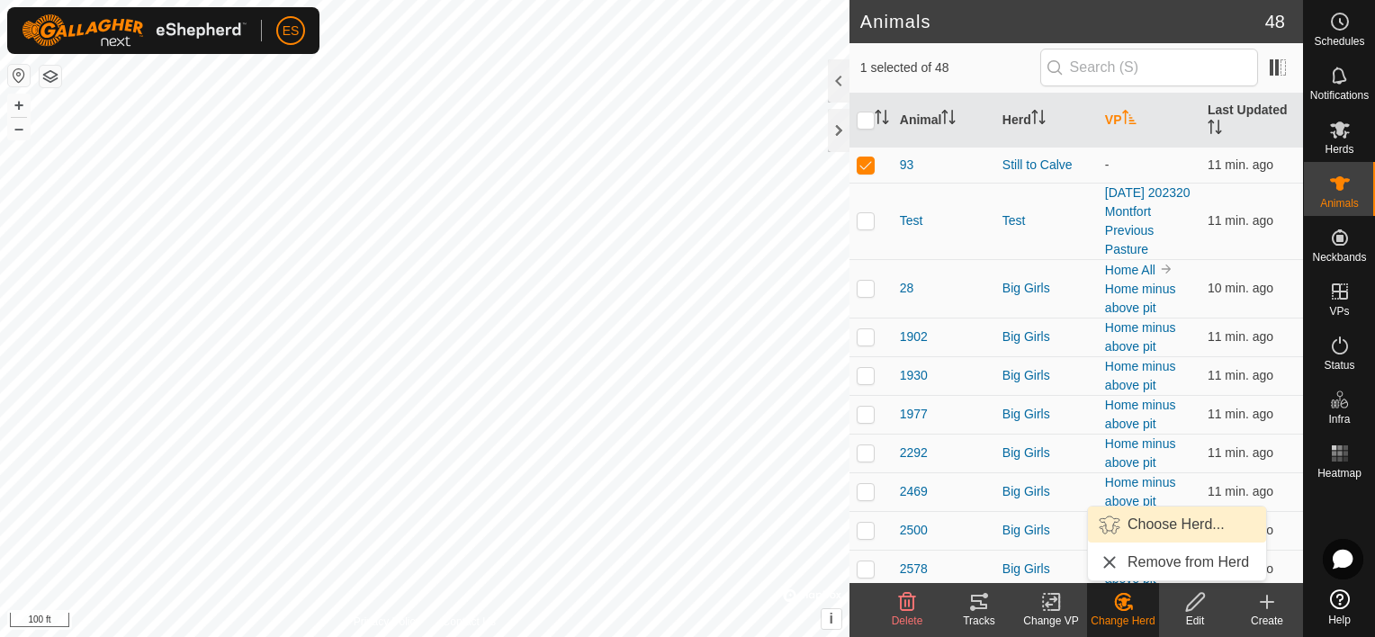
click at [1159, 519] on link "Choose Herd..." at bounding box center [1177, 525] width 178 height 36
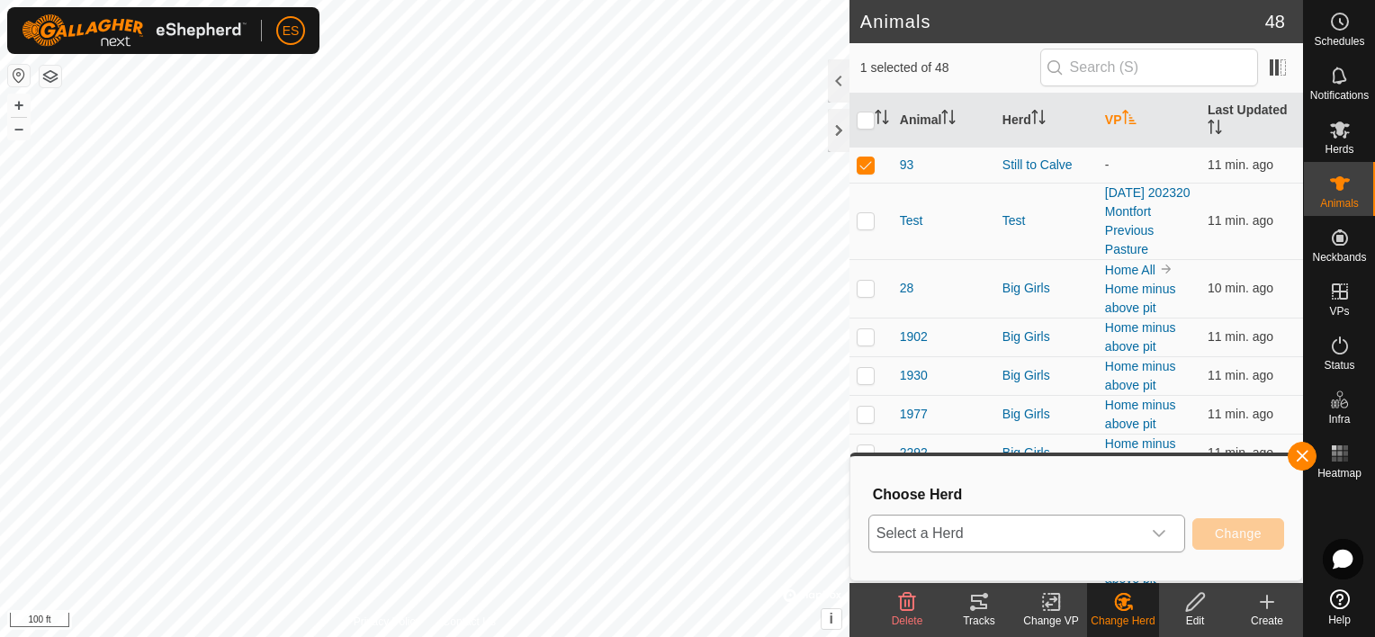
click at [1165, 535] on icon "dropdown trigger" at bounding box center [1159, 533] width 14 height 14
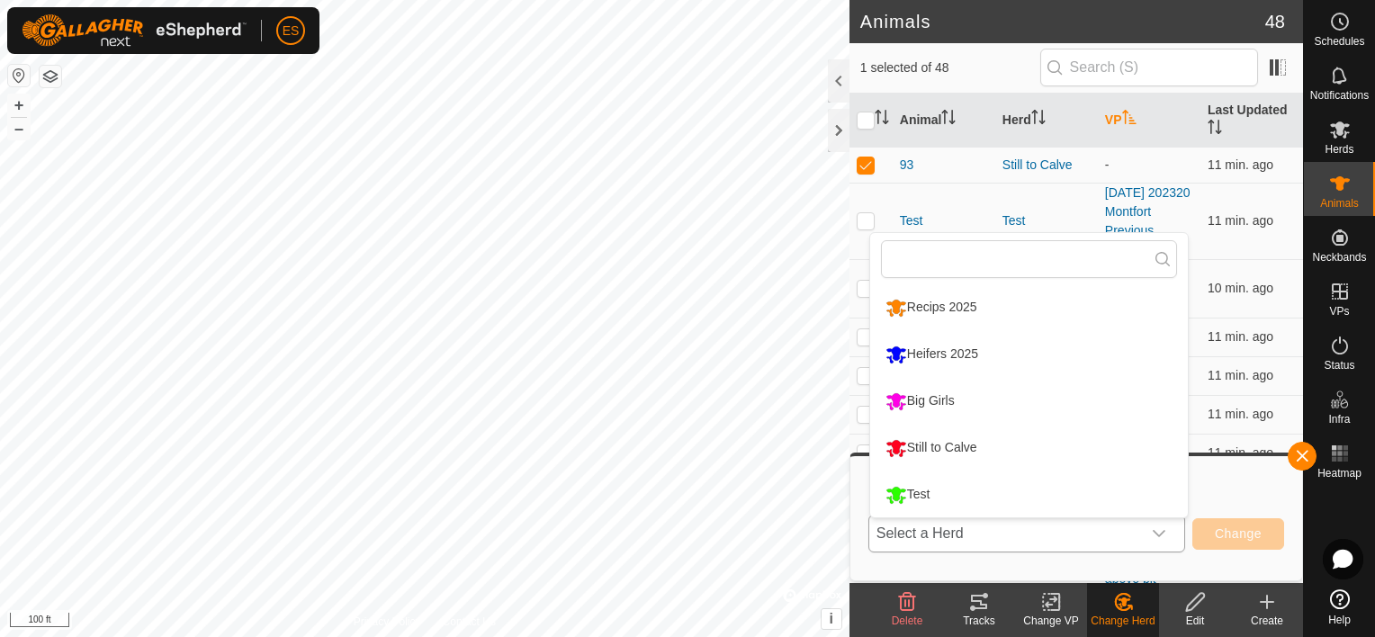
click at [975, 404] on li "Big Girls" at bounding box center [1029, 401] width 318 height 45
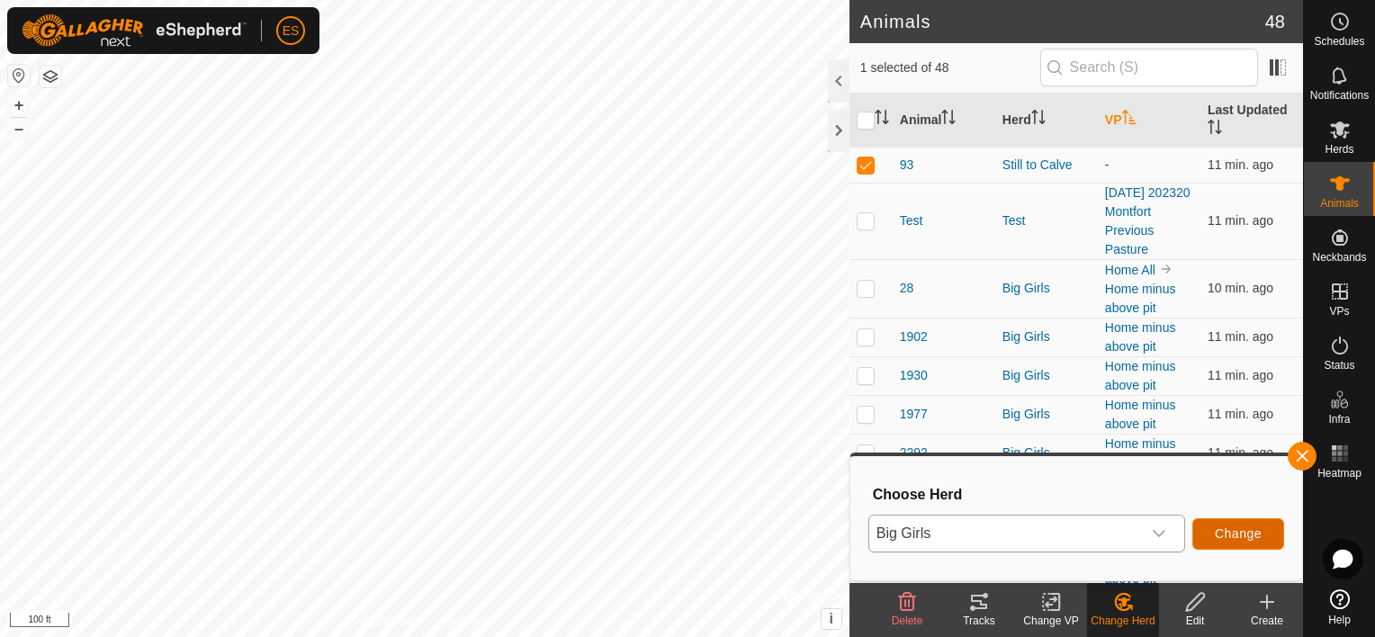
click at [1238, 532] on span "Change" at bounding box center [1238, 533] width 47 height 14
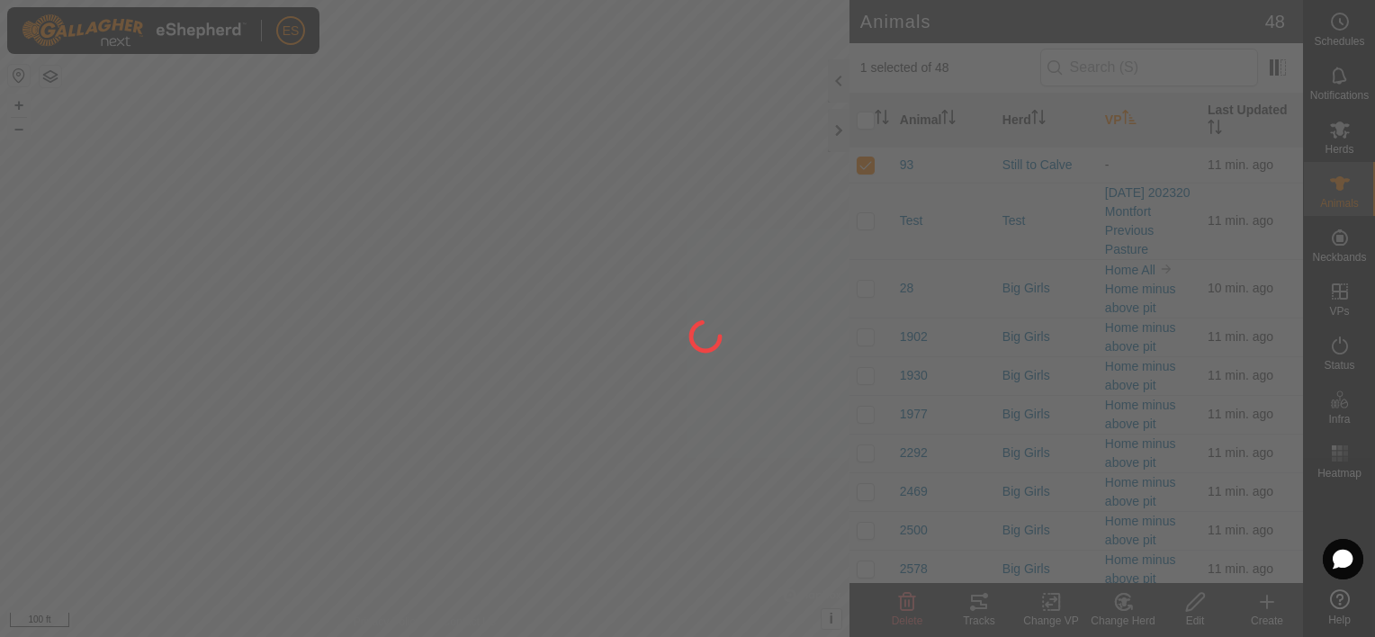
checkbox input "false"
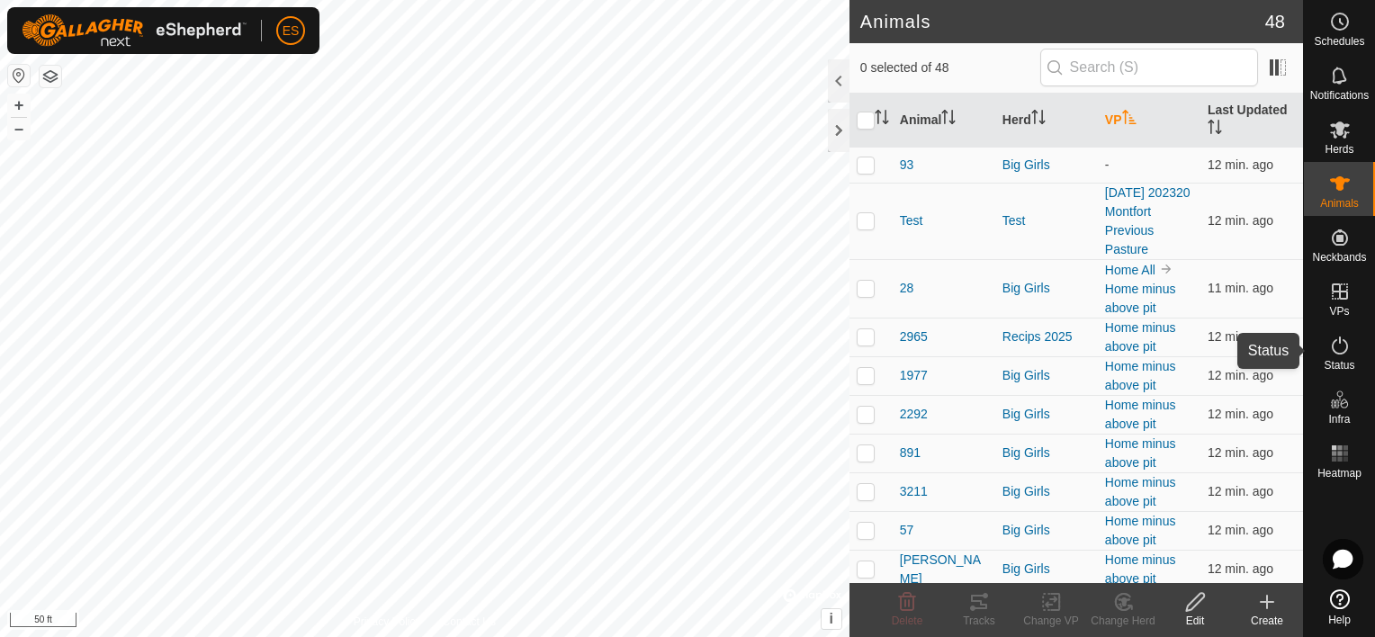
drag, startPoint x: 1352, startPoint y: 345, endPoint x: 1340, endPoint y: 363, distance: 21.5
click at [1352, 345] on es-activation-svg-icon at bounding box center [1340, 345] width 32 height 29
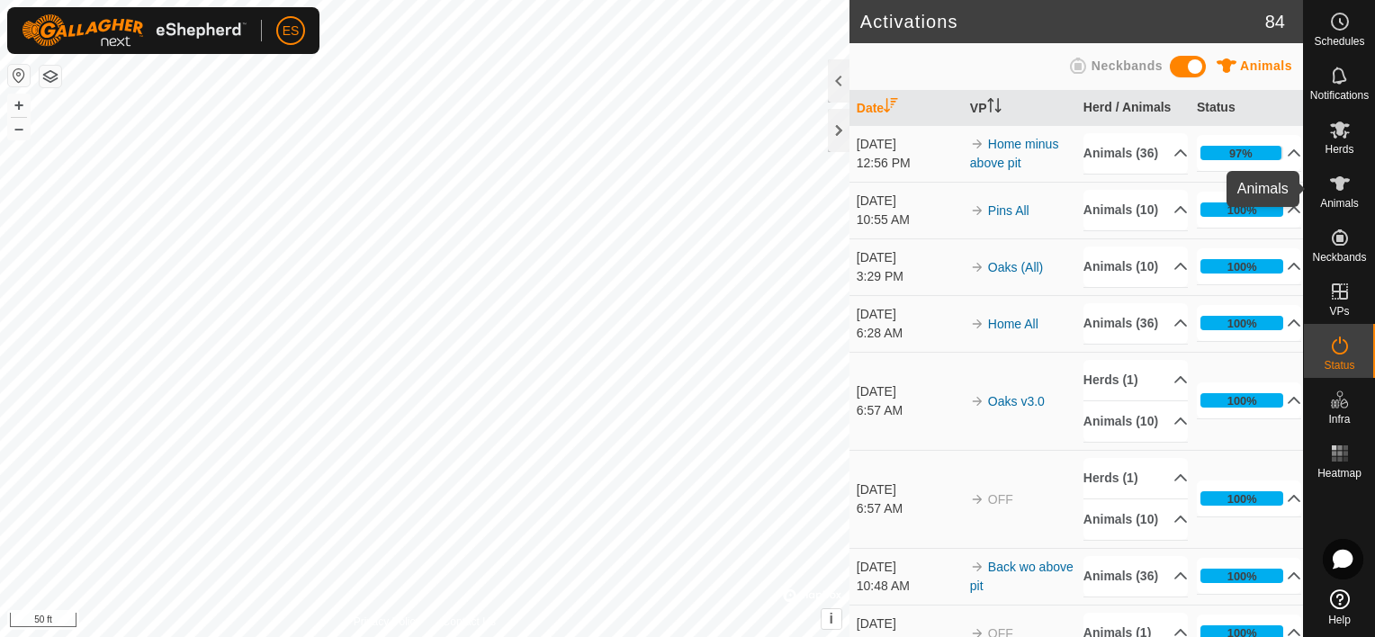
click at [1342, 199] on span "Animals" at bounding box center [1339, 203] width 39 height 11
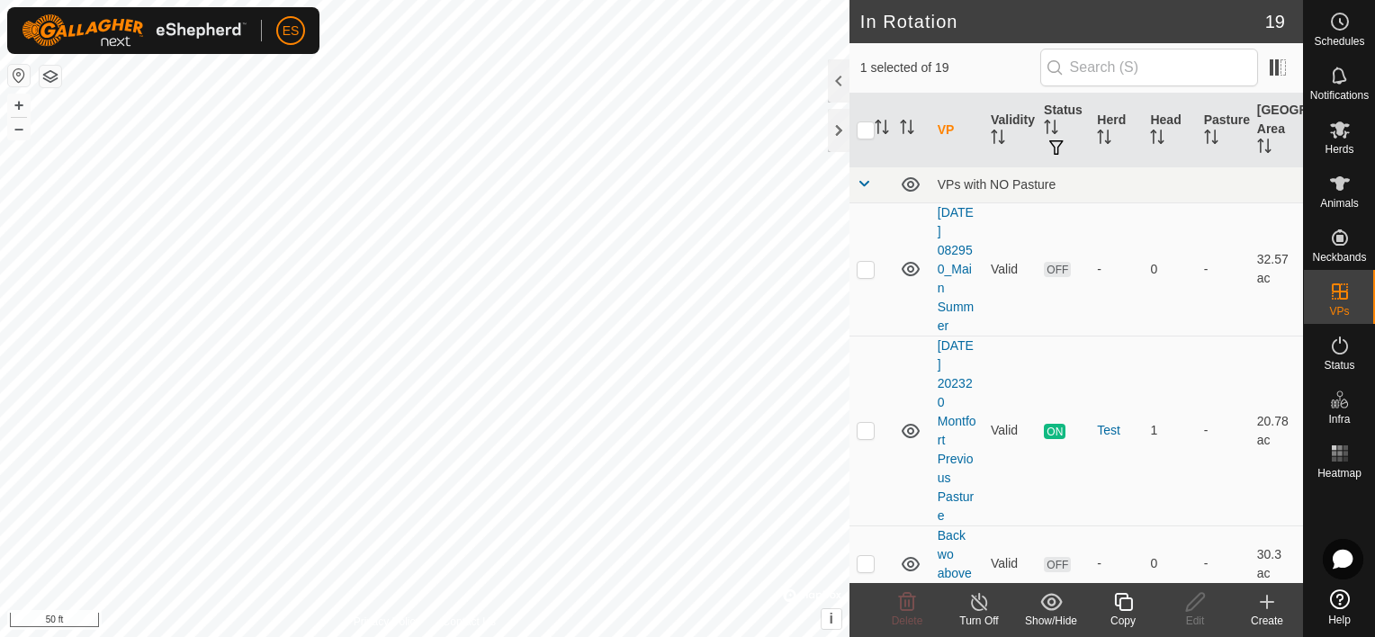
checkbox input "true"
checkbox input "false"
checkbox input "true"
checkbox input "false"
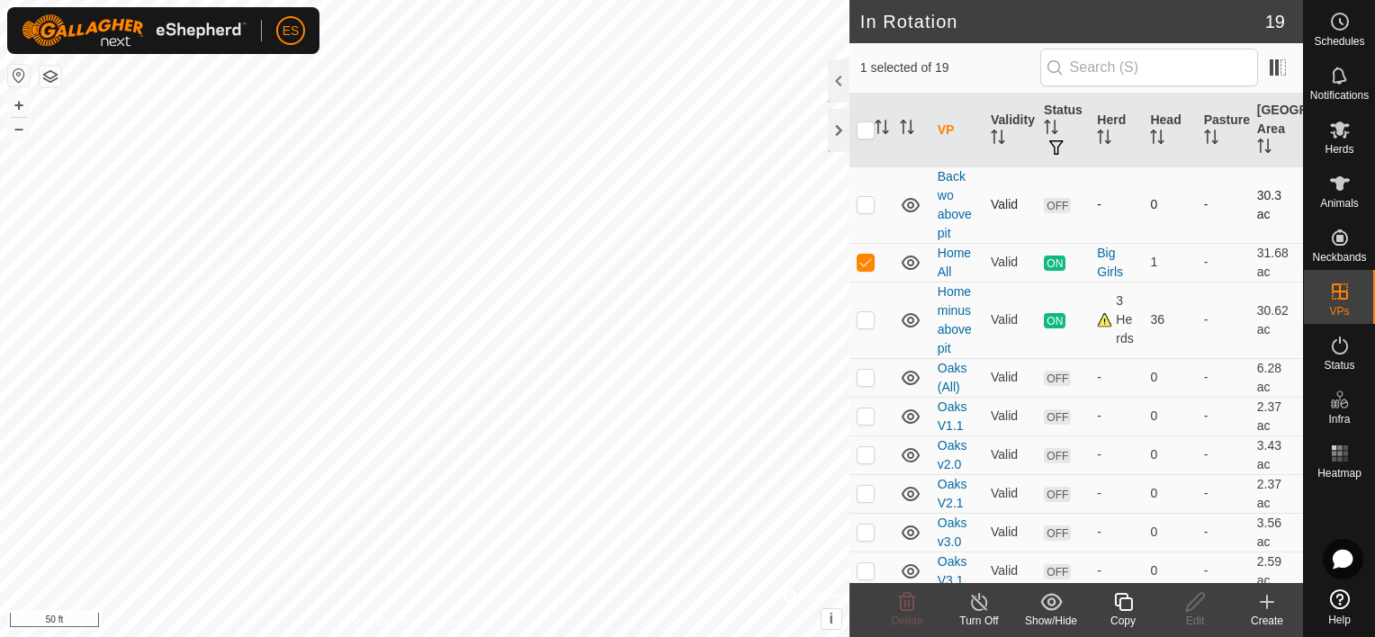
scroll to position [324, 0]
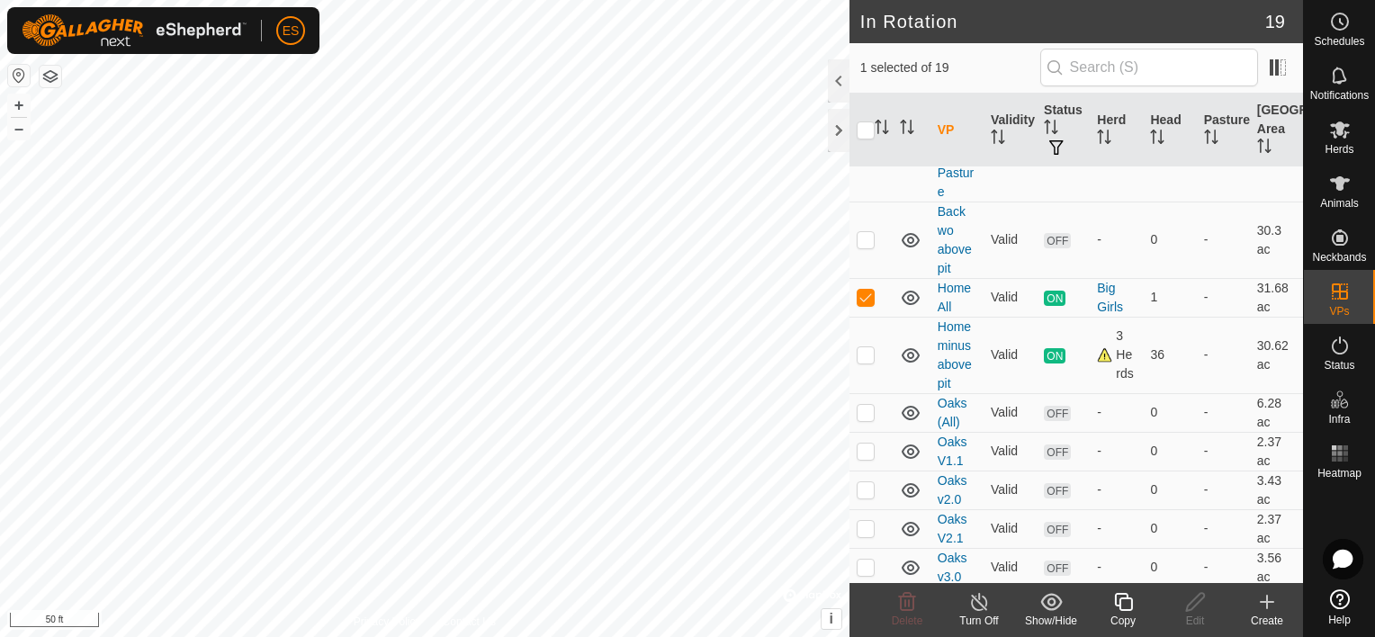
click at [984, 601] on icon at bounding box center [979, 602] width 22 height 22
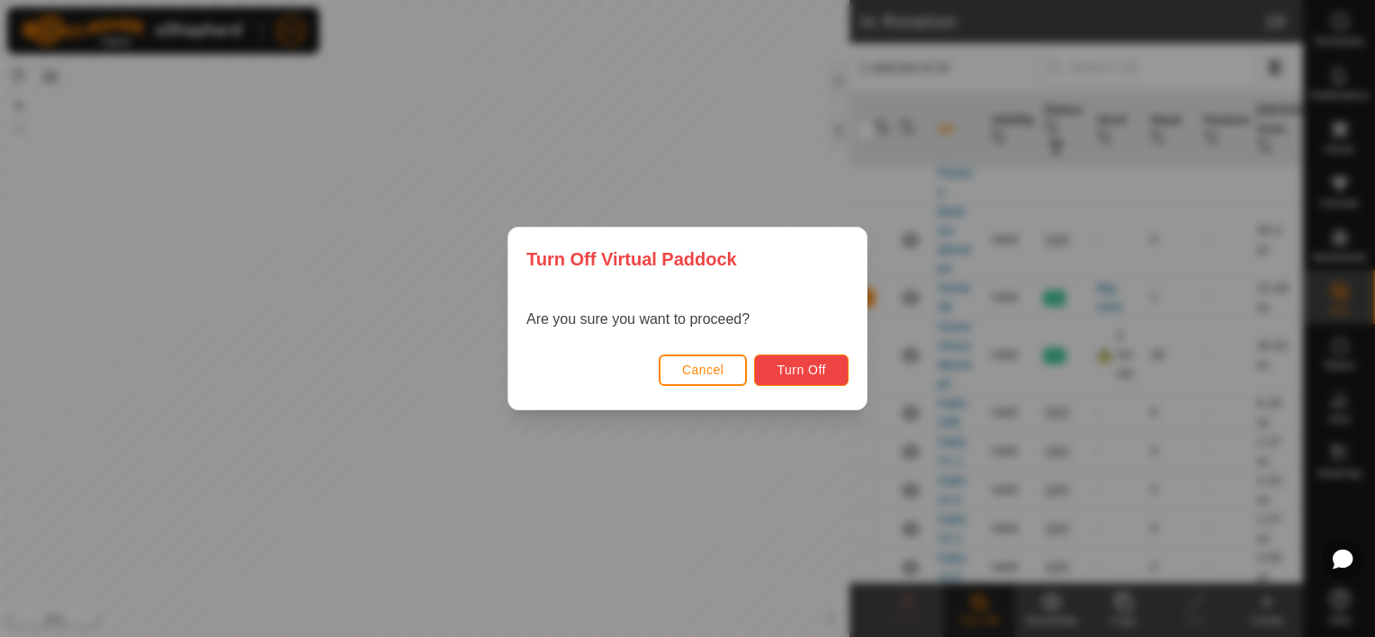
click at [804, 370] on span "Turn Off" at bounding box center [801, 370] width 49 height 14
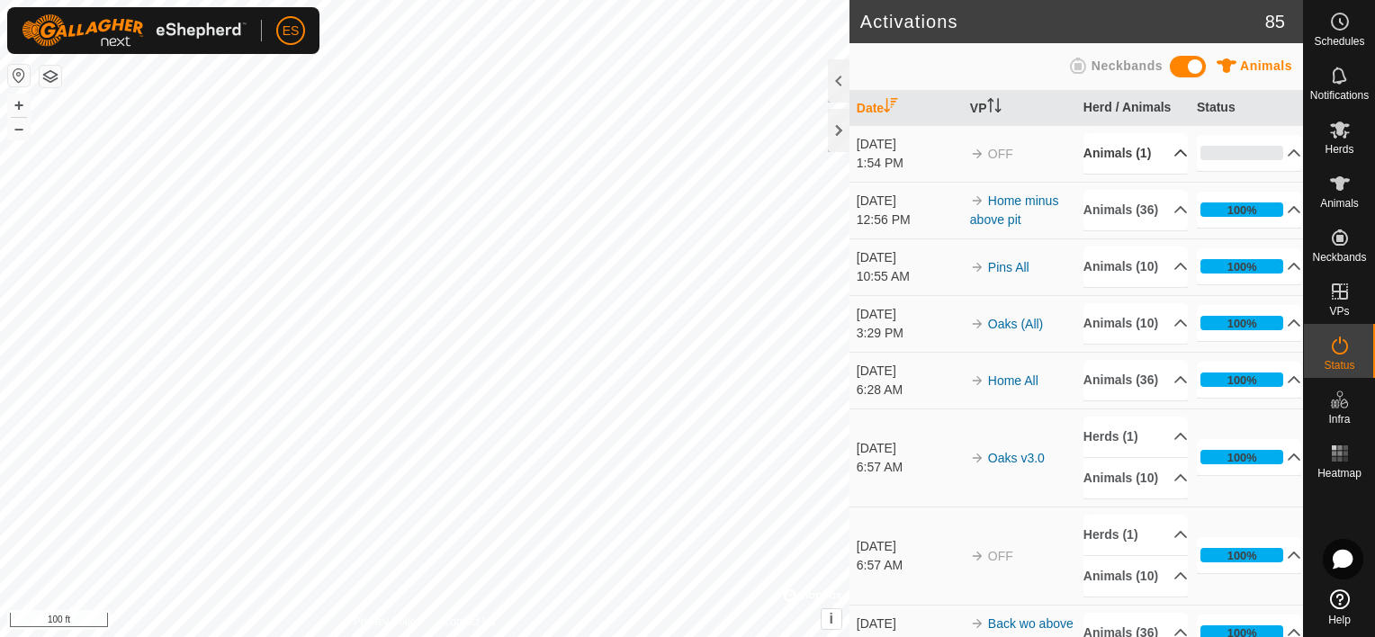
click at [1156, 150] on p-accordion-header "Animals (1)" at bounding box center [1136, 153] width 104 height 40
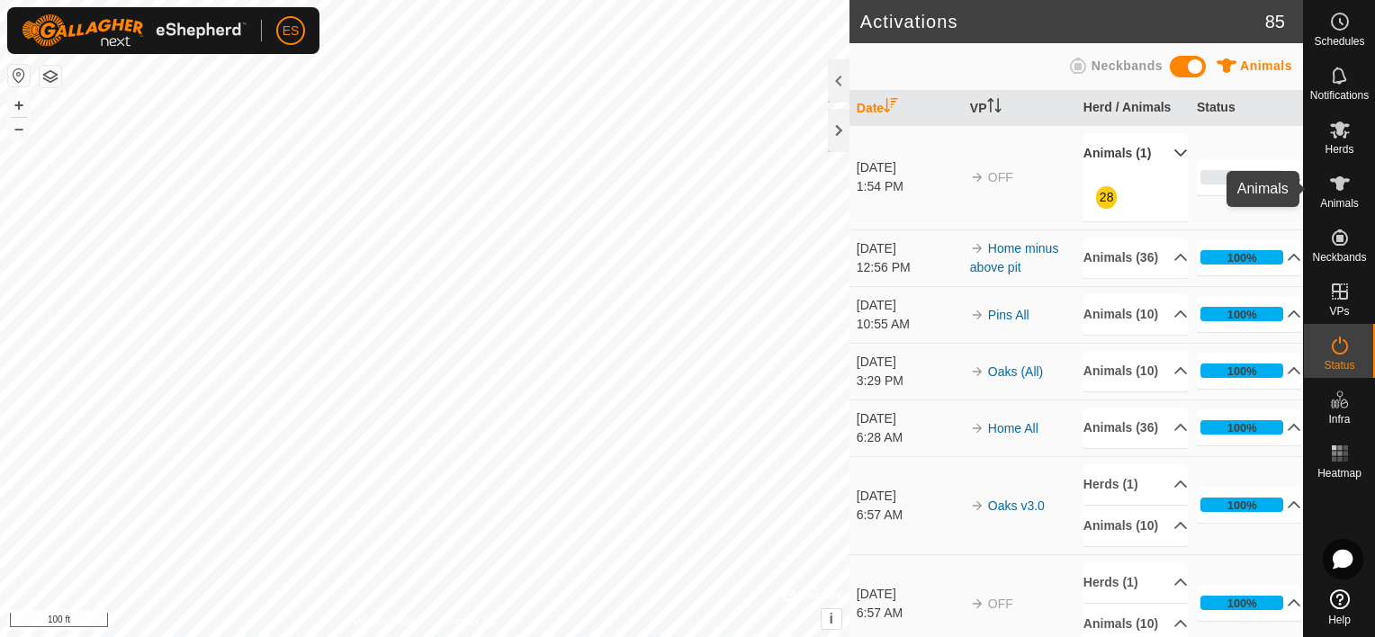
click at [1335, 189] on icon at bounding box center [1340, 184] width 22 height 22
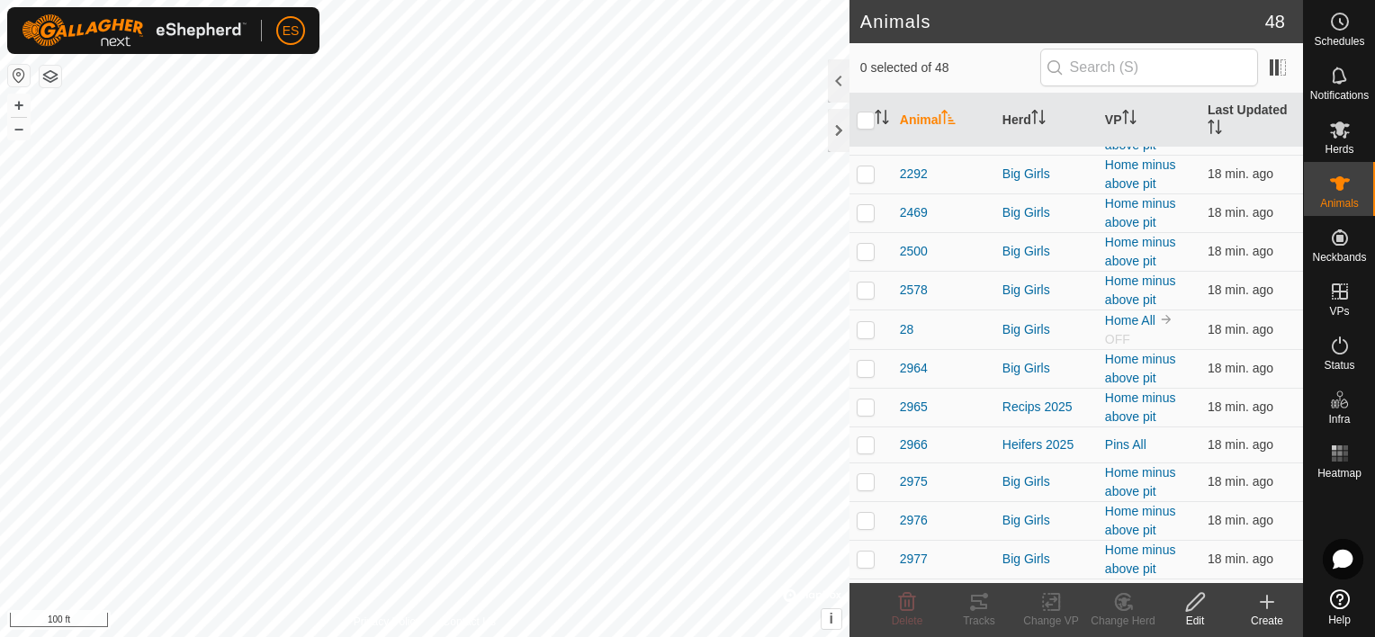
scroll to position [360, 0]
click at [868, 324] on p-checkbox at bounding box center [866, 329] width 18 height 14
checkbox input "true"
click at [1057, 602] on icon at bounding box center [1051, 602] width 22 height 22
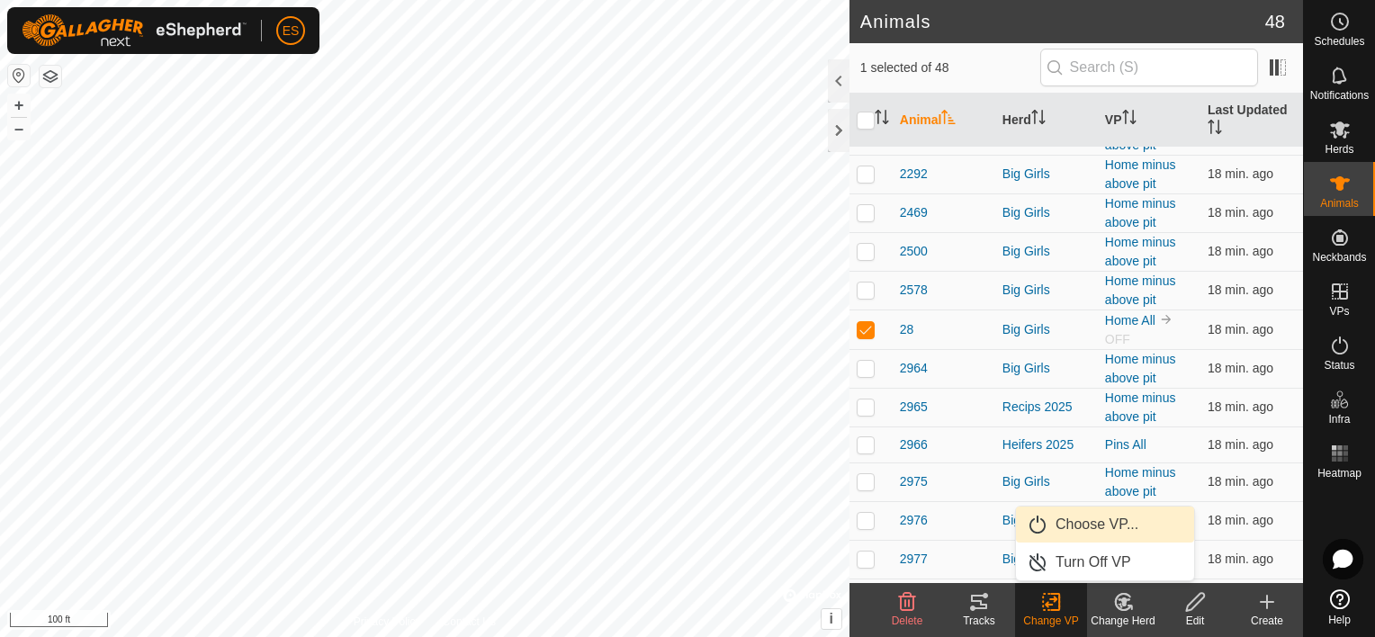
click at [1072, 526] on link "Choose VP..." at bounding box center [1105, 525] width 178 height 36
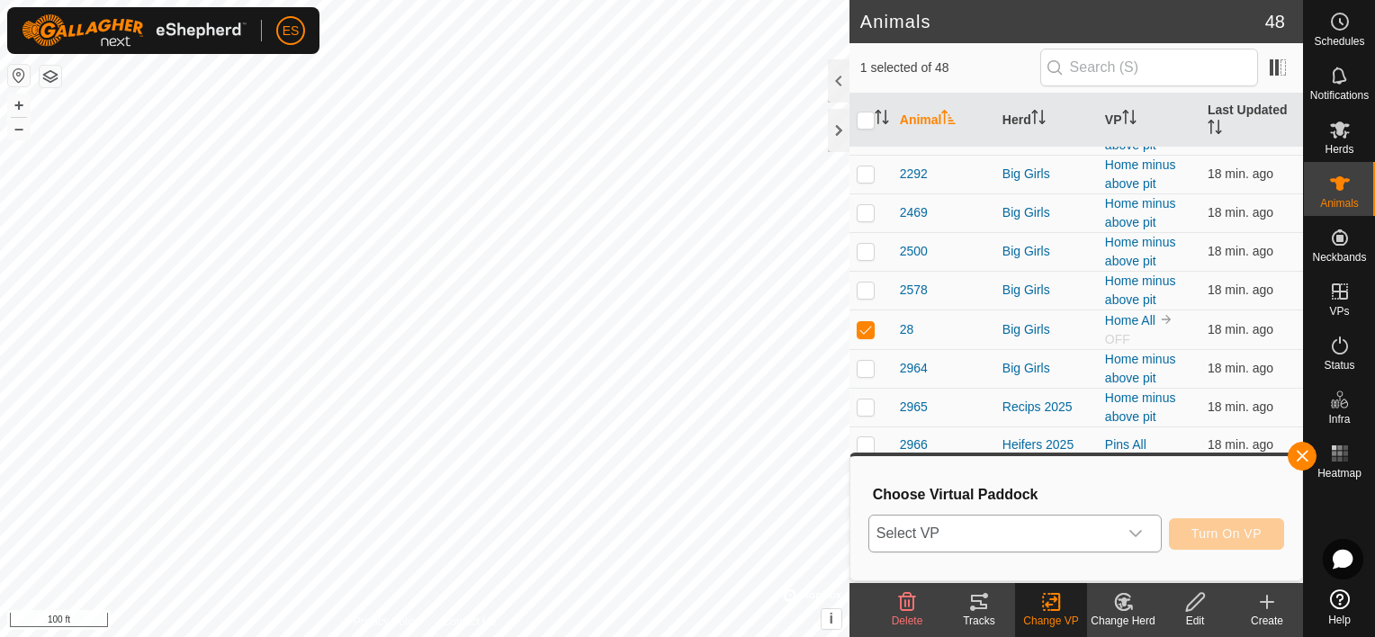
click at [1141, 529] on icon "dropdown trigger" at bounding box center [1136, 533] width 14 height 14
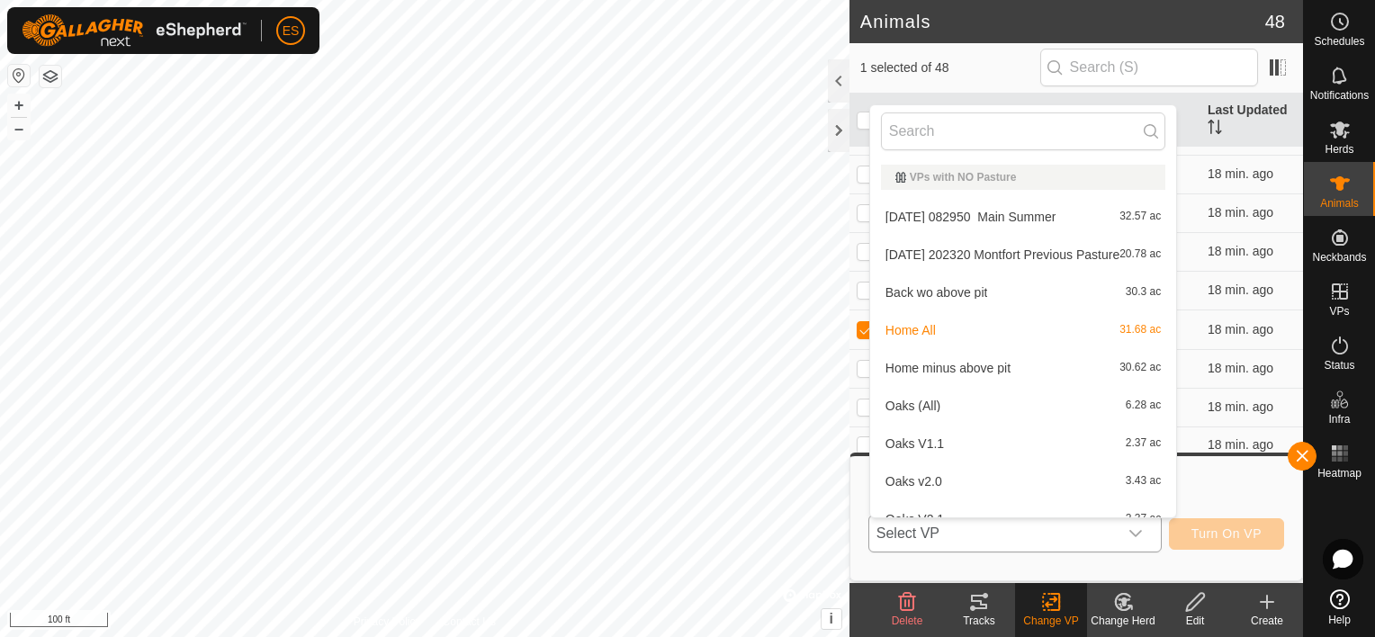
scroll to position [20, 0]
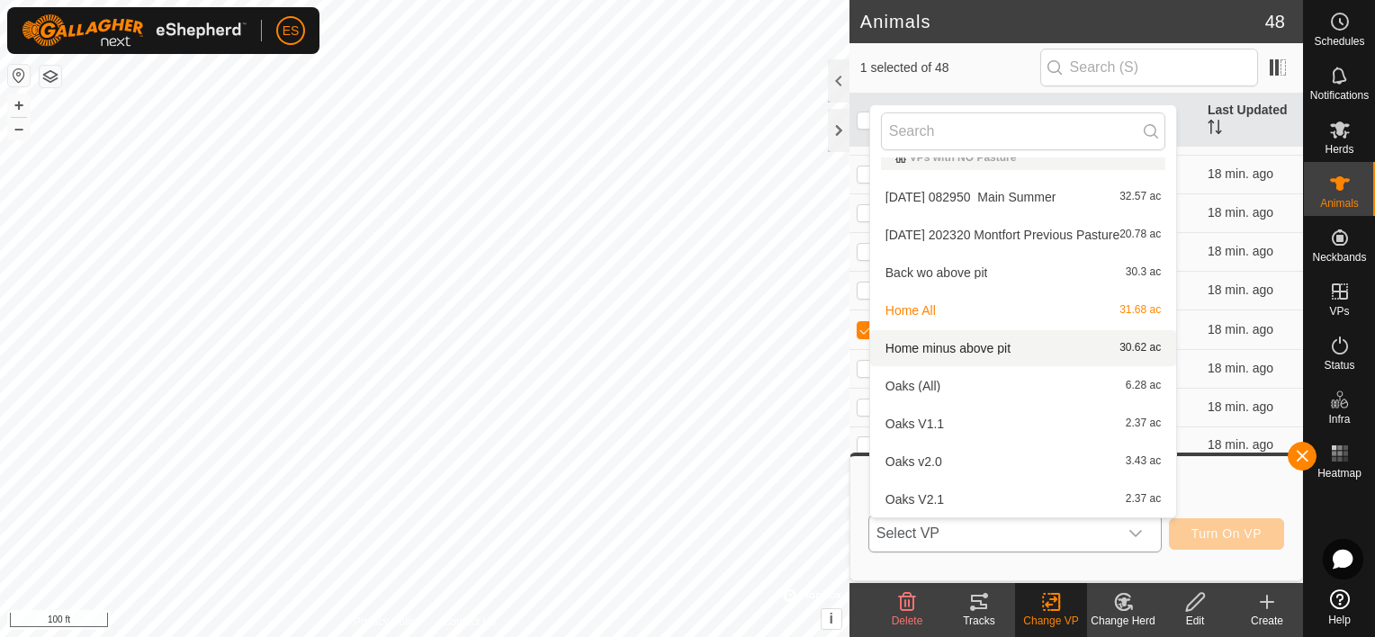
click at [1003, 353] on li "Home minus above pit 30.62 ac" at bounding box center [1023, 348] width 306 height 36
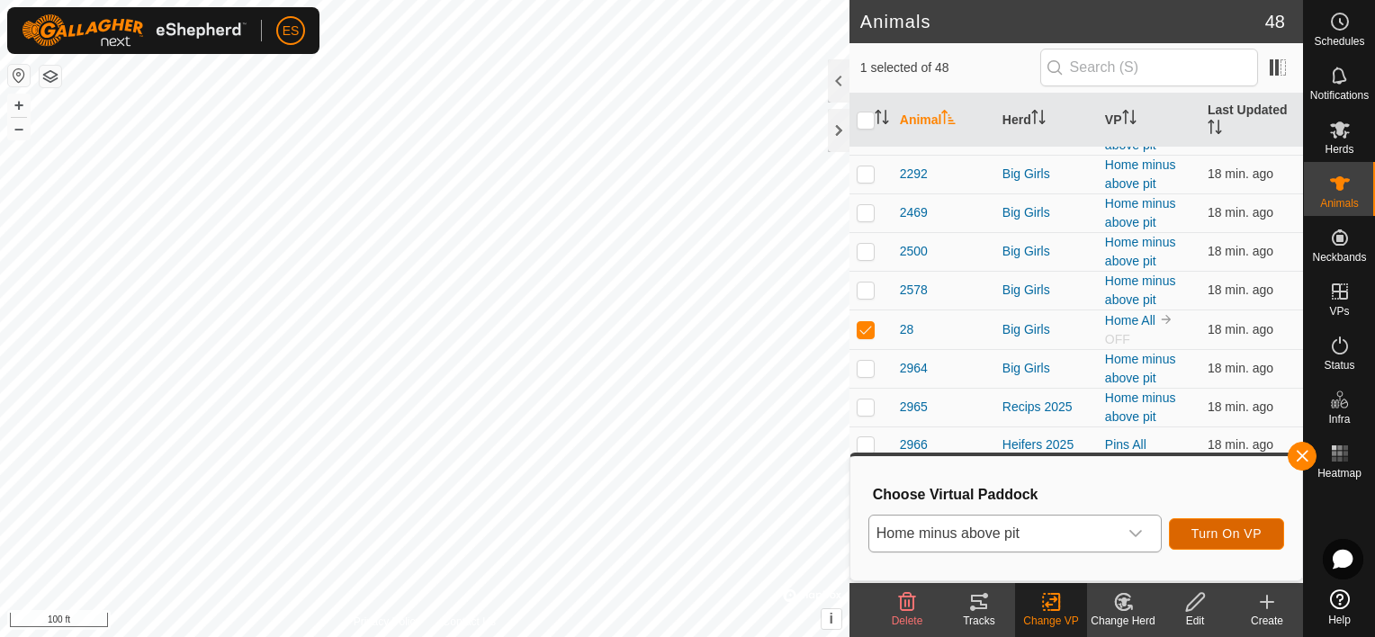
click at [1222, 530] on span "Turn On VP" at bounding box center [1227, 533] width 70 height 14
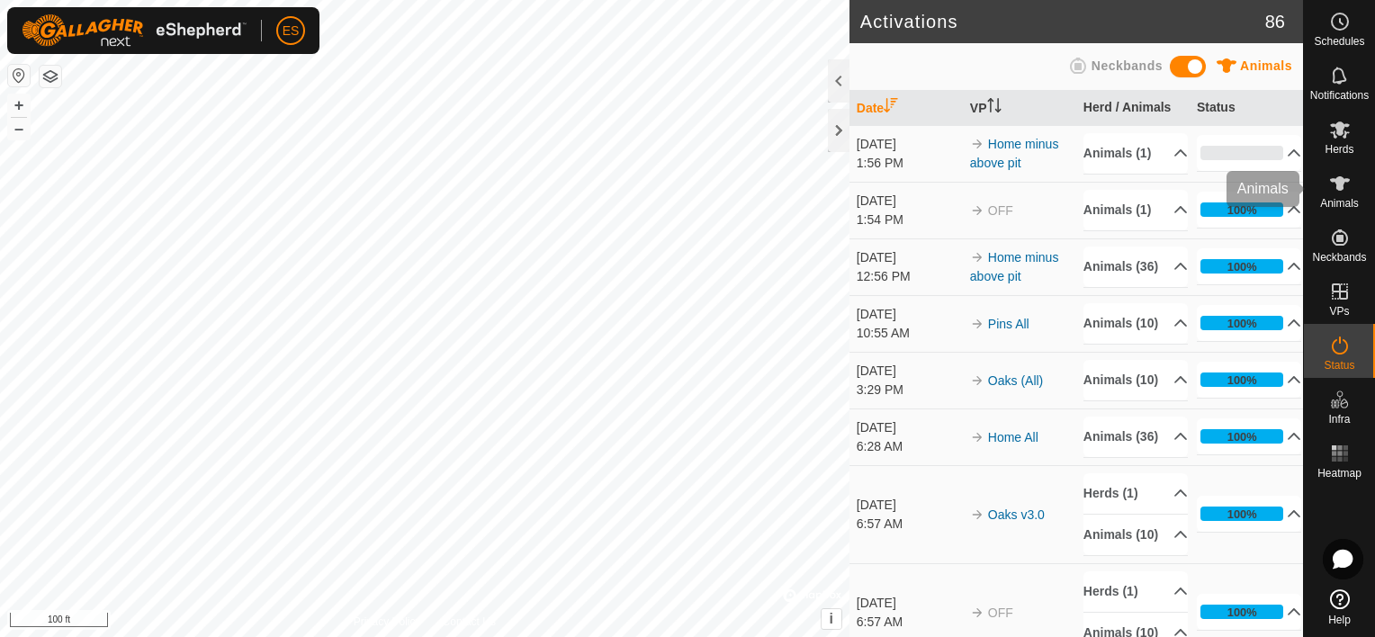
click at [1347, 199] on span "Animals" at bounding box center [1339, 203] width 39 height 11
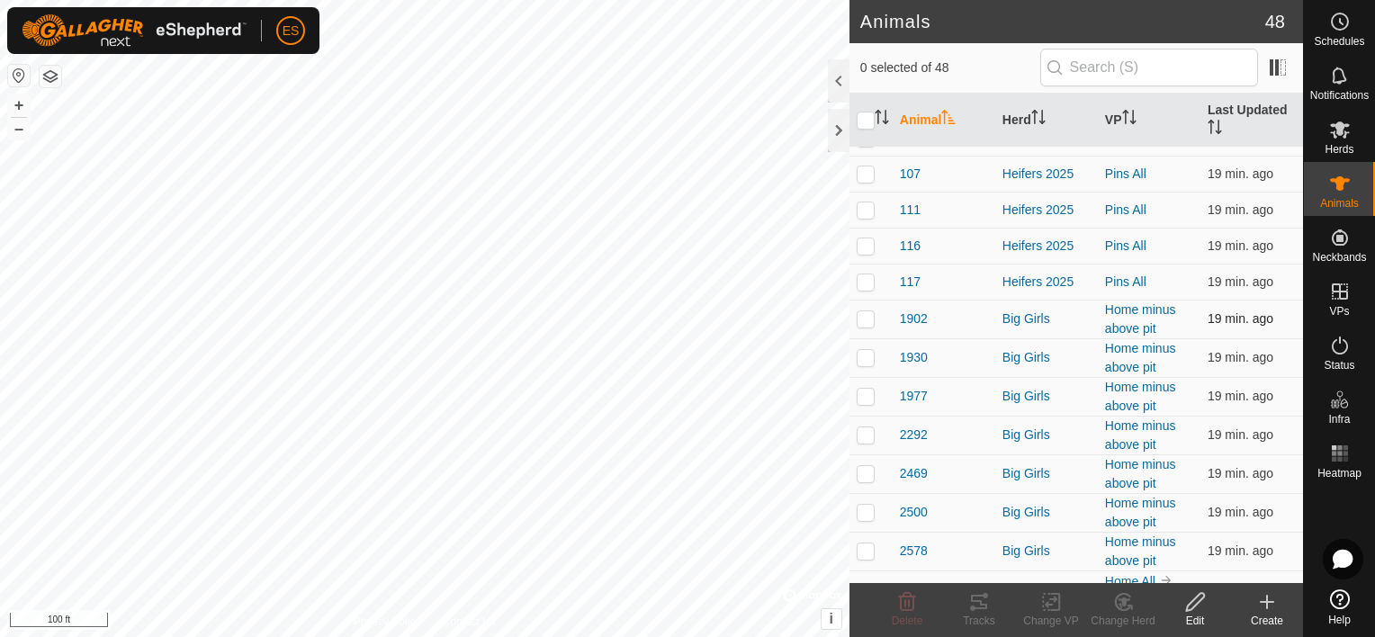
scroll to position [180, 0]
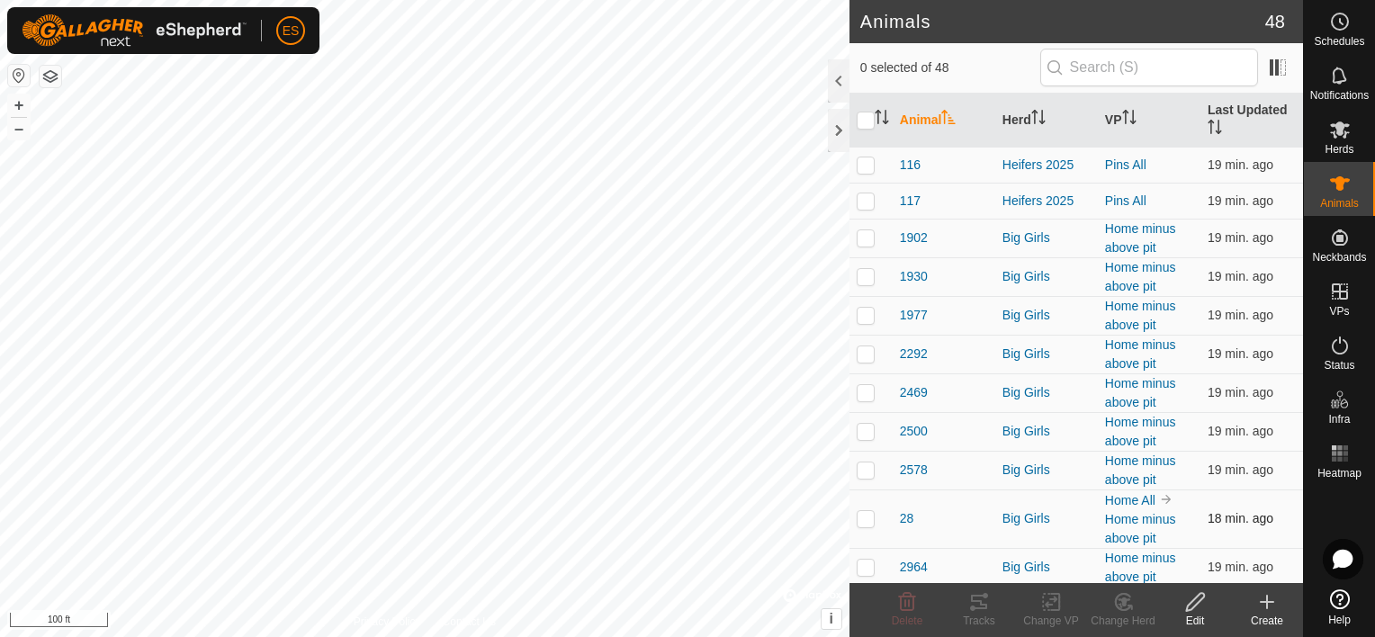
click at [861, 526] on td at bounding box center [871, 519] width 43 height 58
checkbox input "true"
click at [983, 606] on icon at bounding box center [979, 602] width 22 height 22
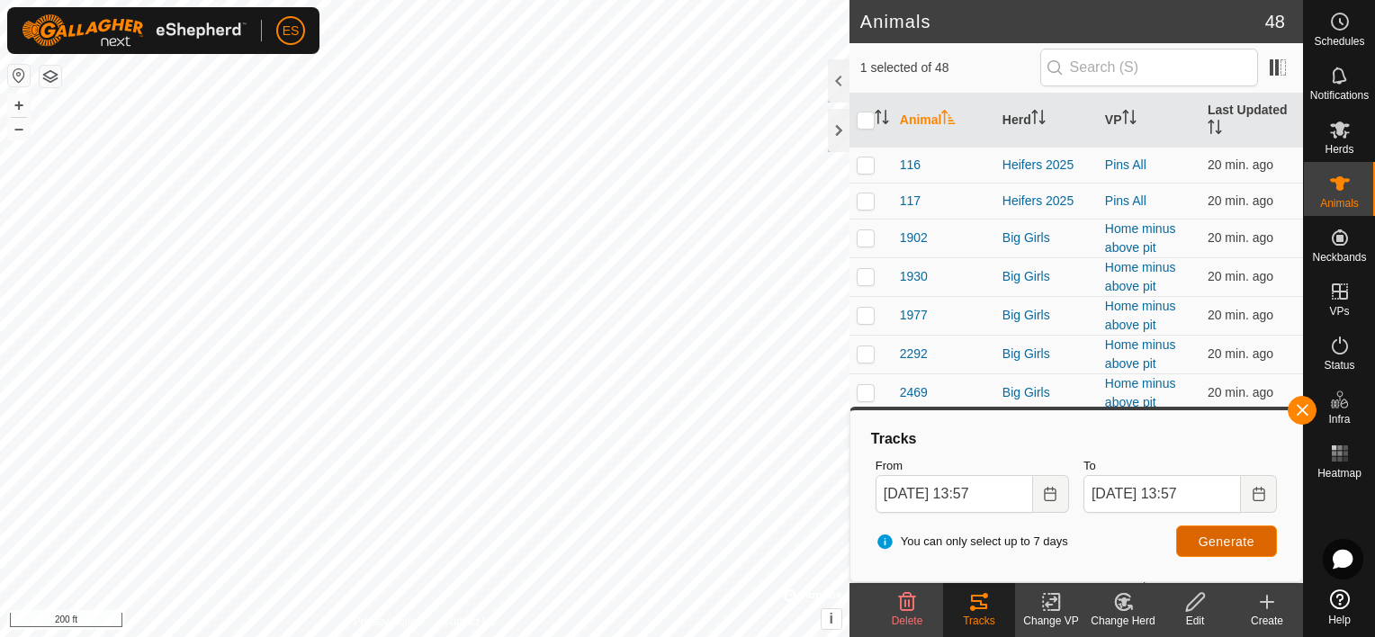
click at [1231, 544] on span "Generate" at bounding box center [1227, 542] width 56 height 14
click at [1306, 414] on button "button" at bounding box center [1302, 410] width 29 height 29
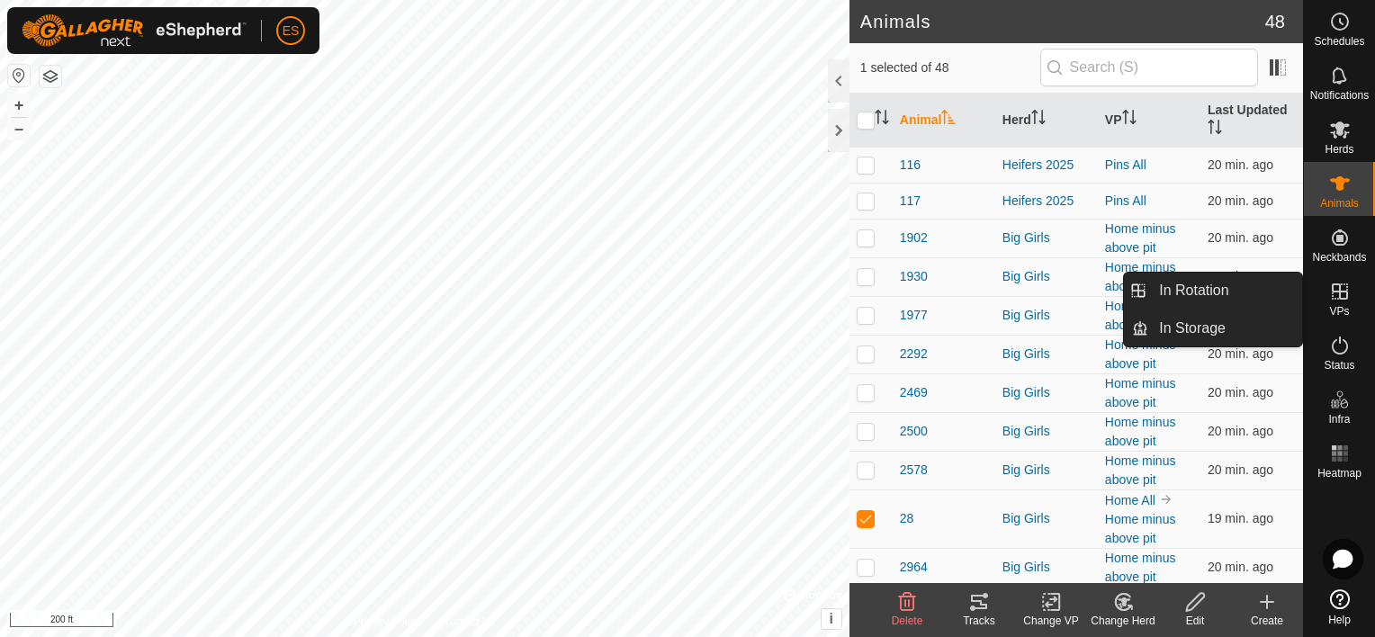
click at [1345, 291] on icon at bounding box center [1340, 291] width 16 height 16
drag, startPoint x: 1267, startPoint y: 283, endPoint x: 1247, endPoint y: 282, distance: 19.9
click at [1247, 282] on link "In Rotation" at bounding box center [1225, 291] width 154 height 36
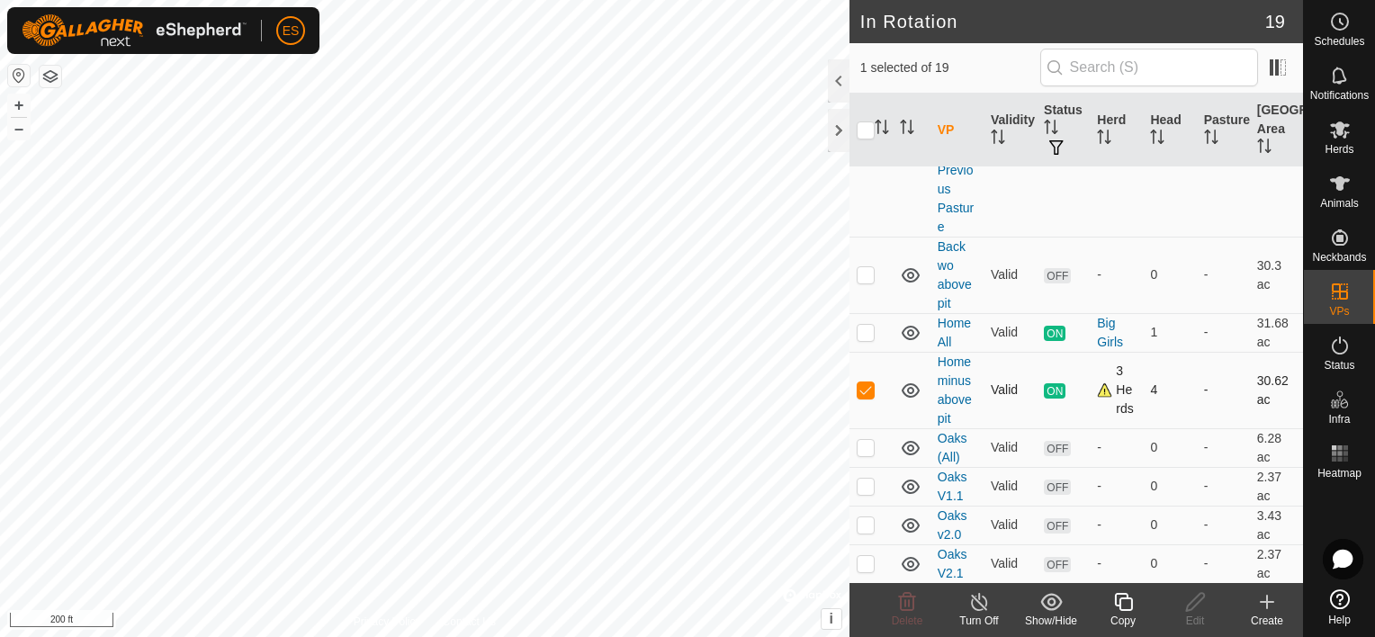
scroll to position [315, 0]
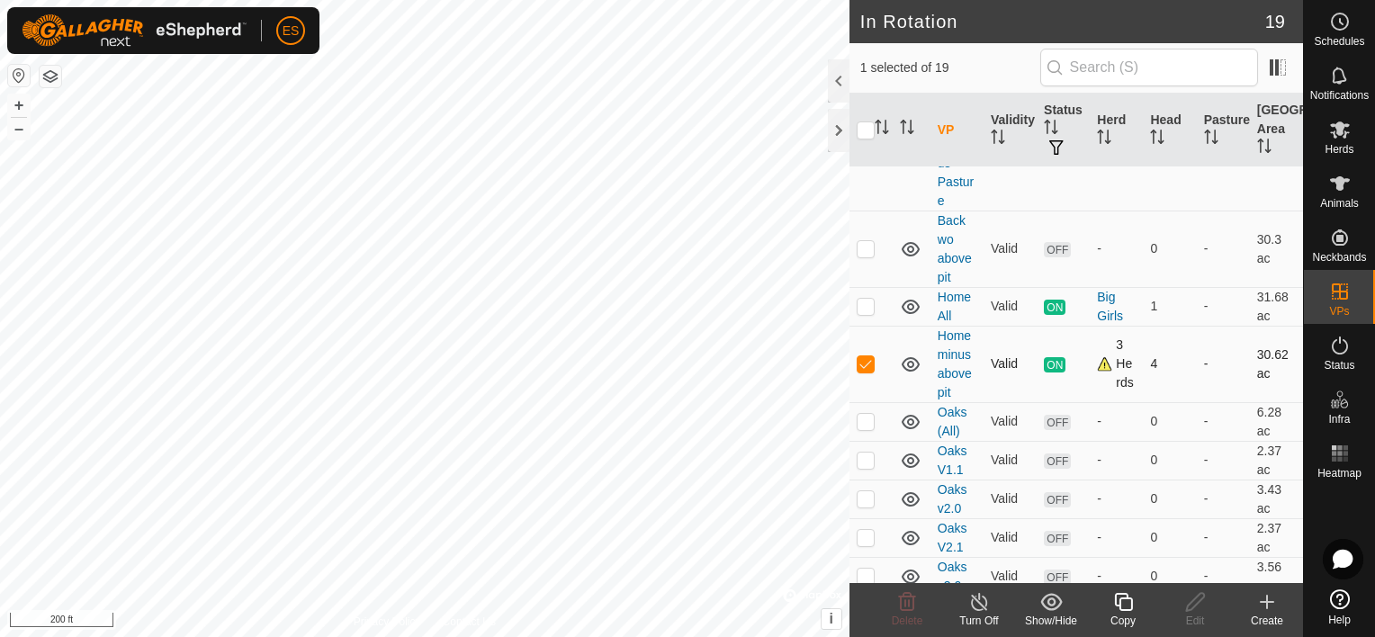
click at [860, 360] on p-checkbox at bounding box center [866, 363] width 18 height 14
checkbox input "false"
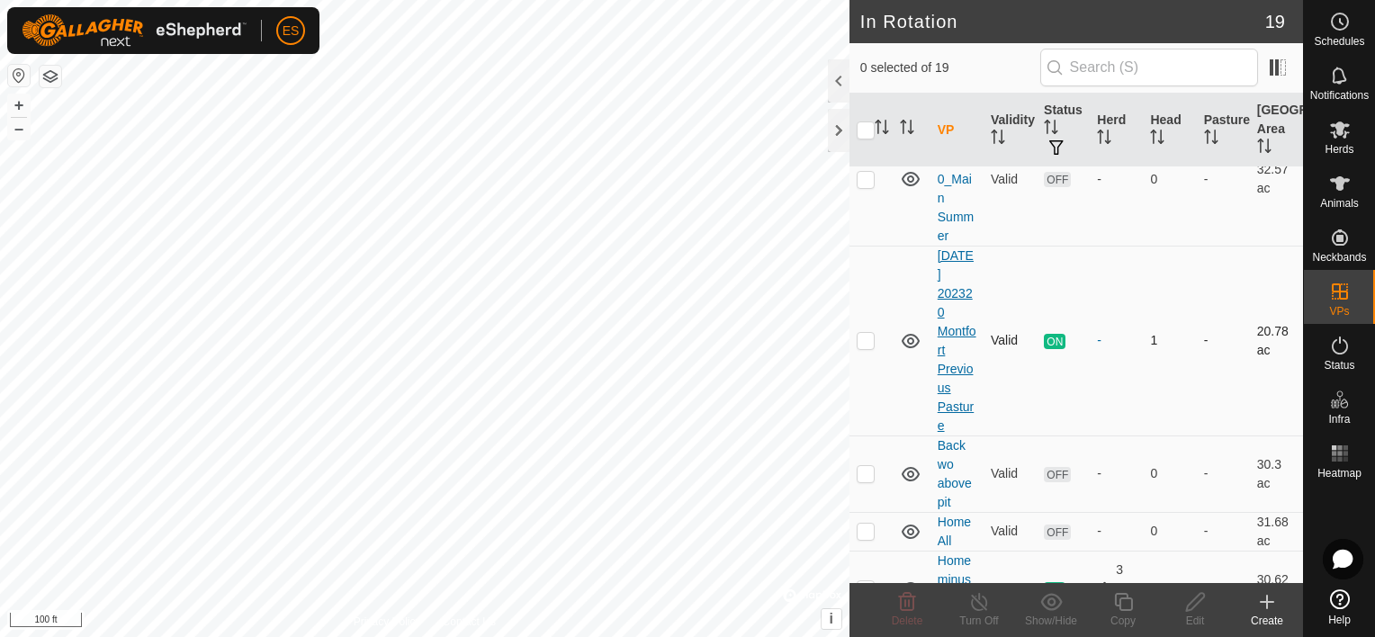
scroll to position [112, 0]
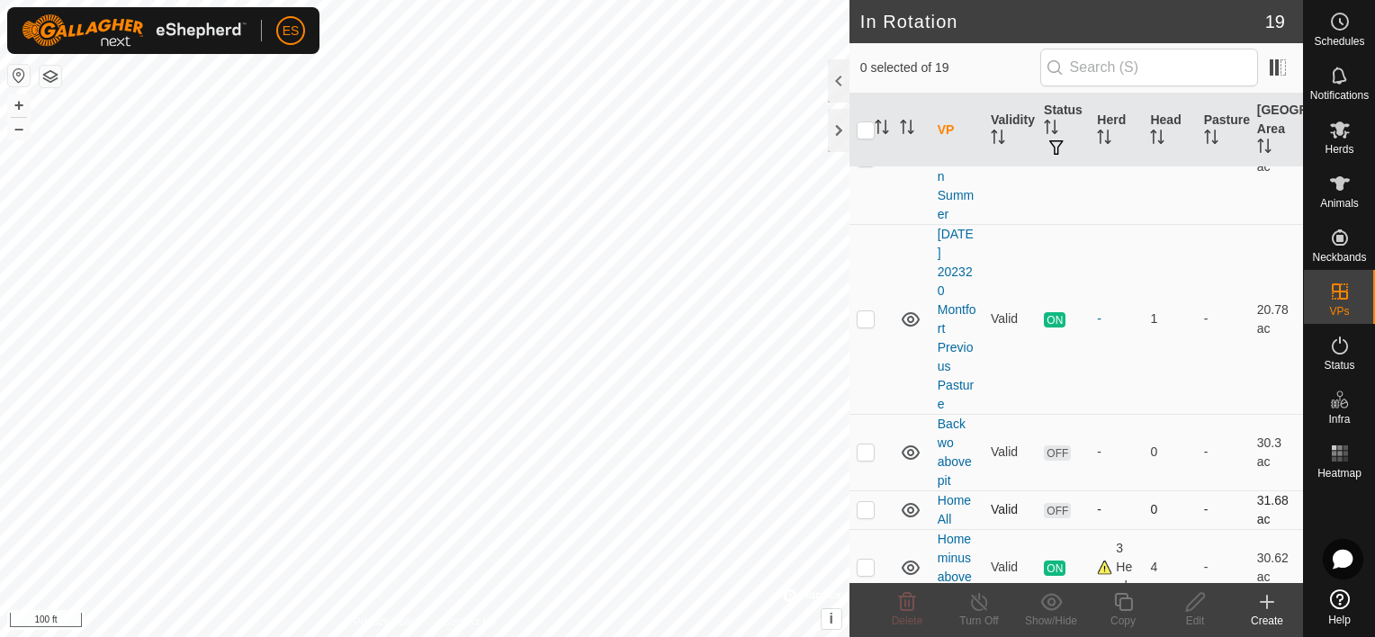
click at [861, 510] on p-checkbox at bounding box center [866, 509] width 18 height 14
checkbox input "true"
click at [1192, 603] on icon at bounding box center [1195, 602] width 22 height 22
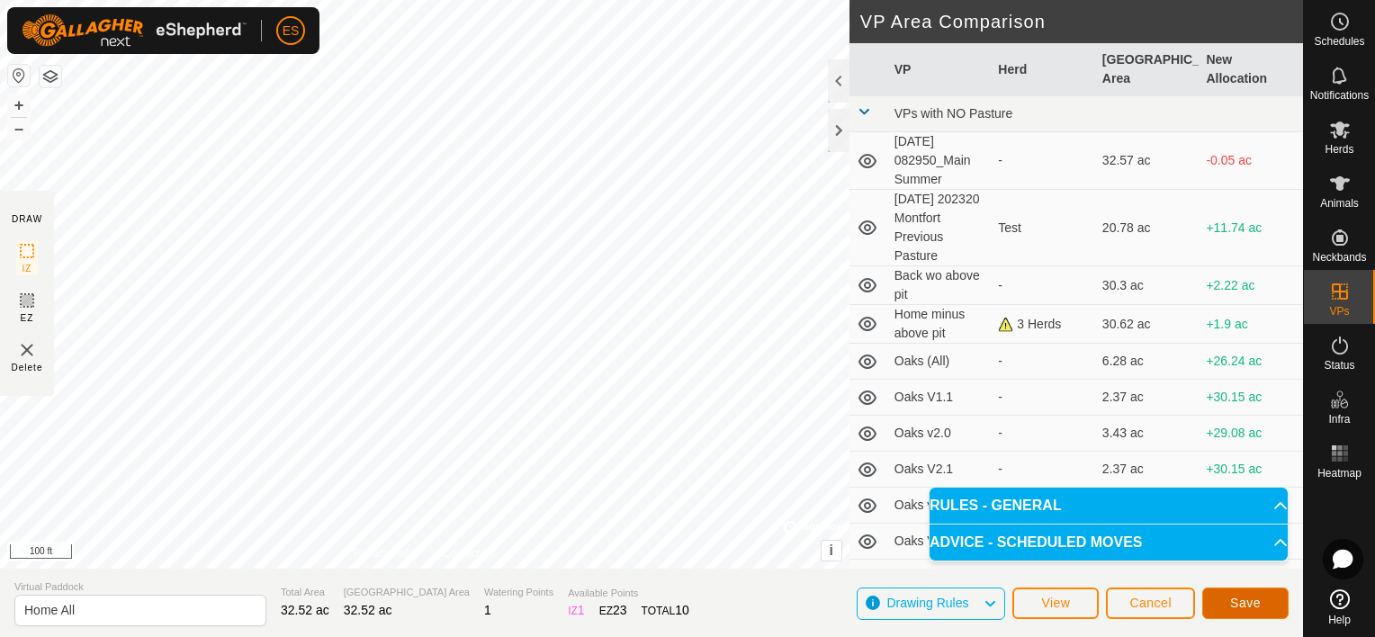
click at [1256, 602] on span "Save" at bounding box center [1245, 603] width 31 height 14
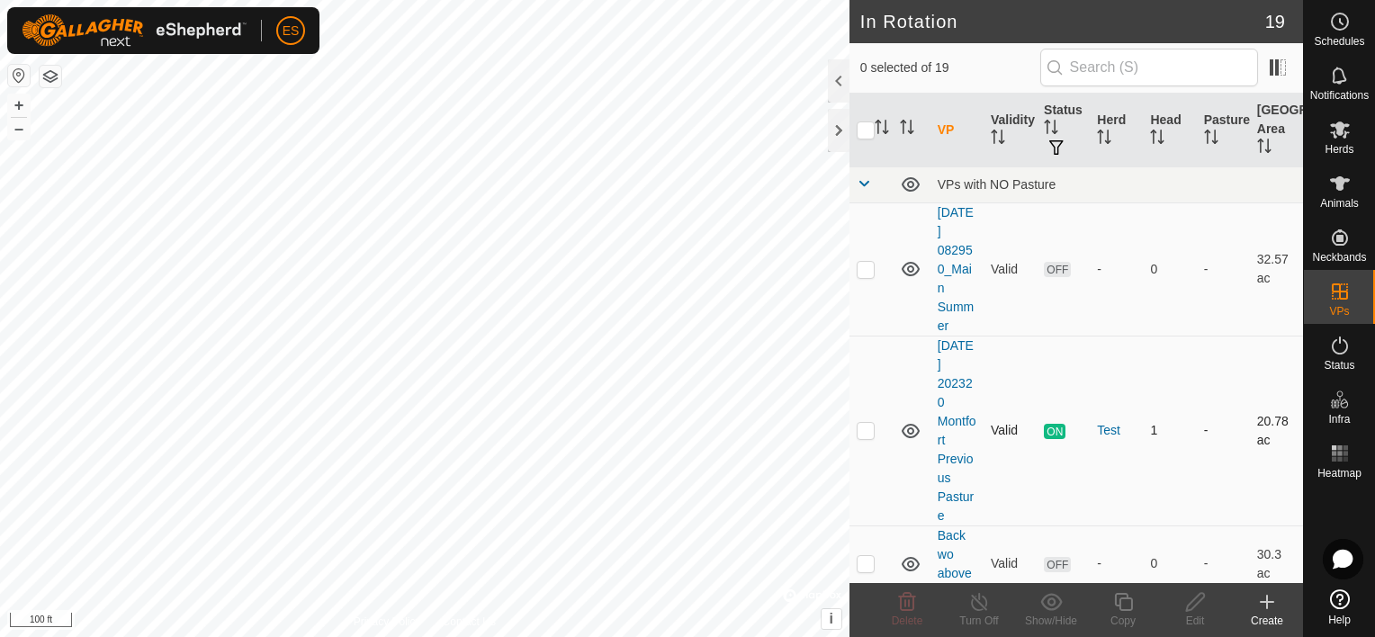
checkbox input "true"
checkbox input "false"
click at [904, 611] on icon at bounding box center [907, 602] width 22 height 22
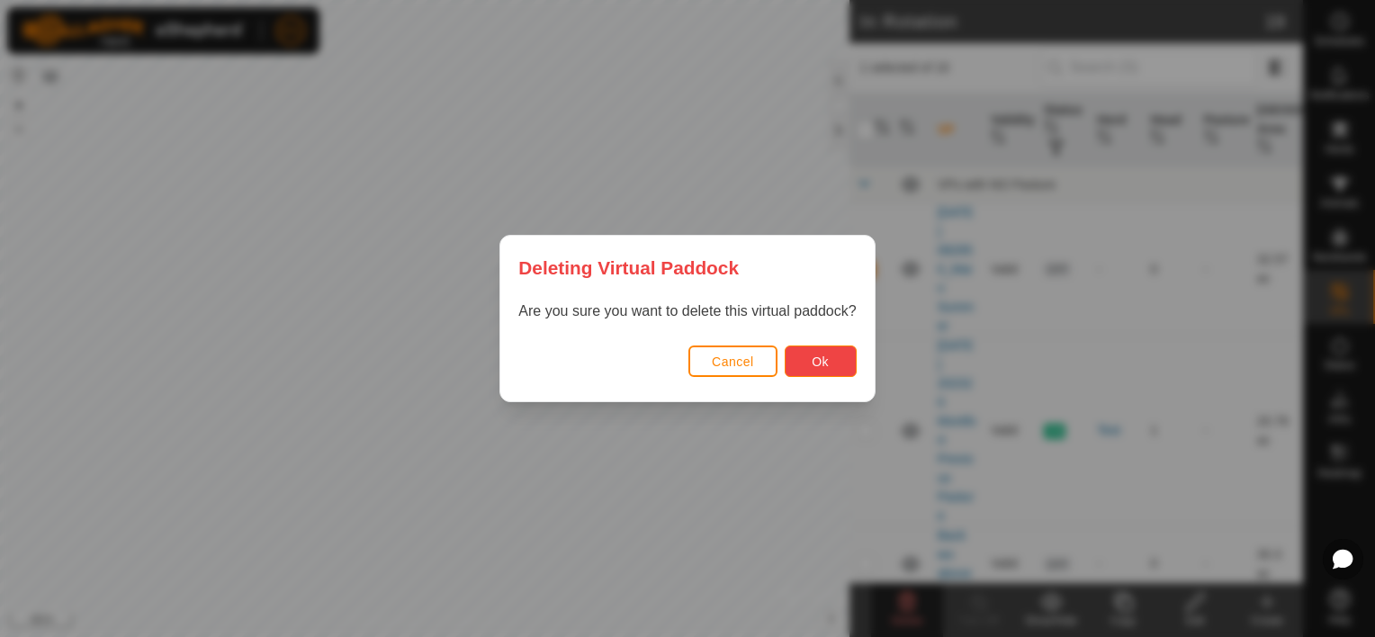
click at [813, 364] on span "Ok" at bounding box center [820, 362] width 17 height 14
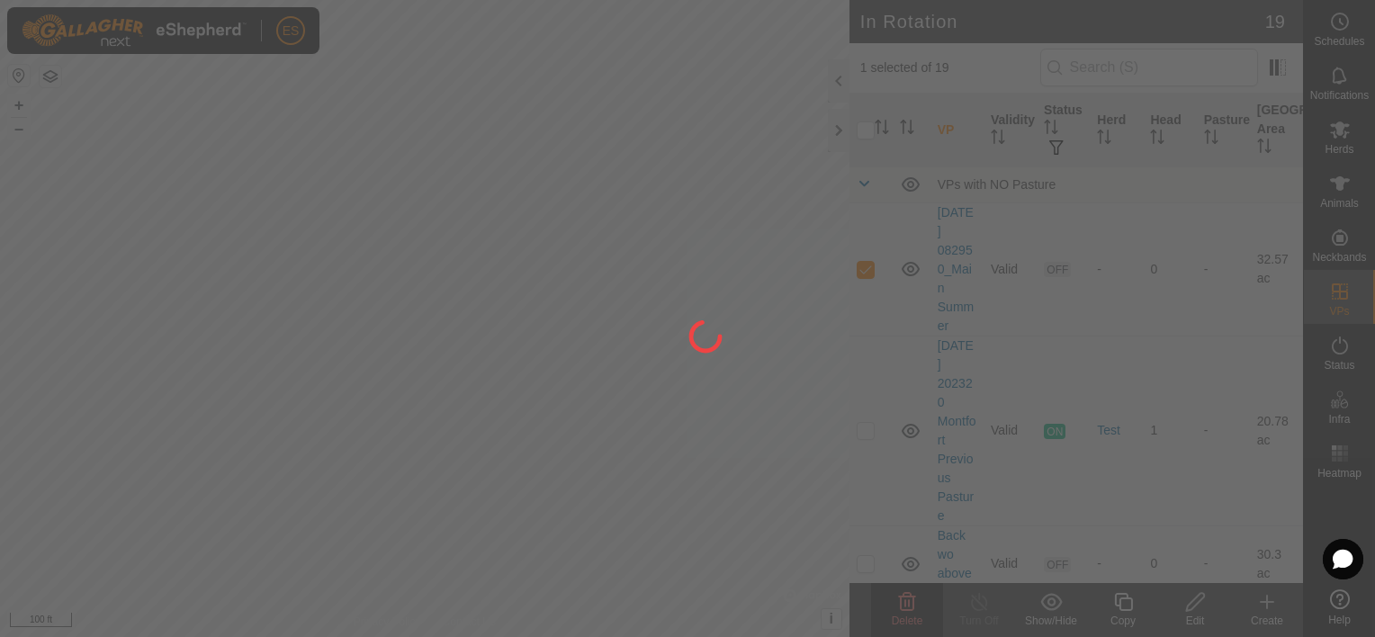
checkbox input "false"
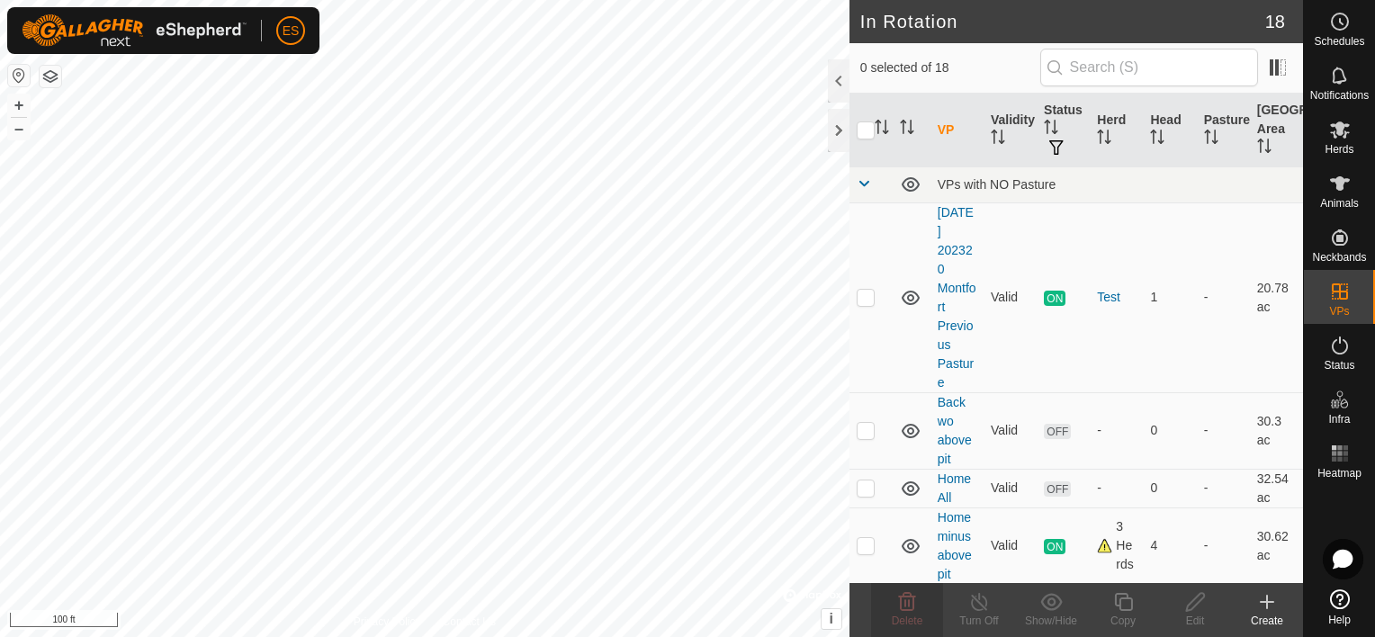
checkbox input "true"
click at [871, 485] on p-checkbox at bounding box center [866, 488] width 18 height 14
checkbox input "true"
click at [869, 432] on p-checkbox at bounding box center [866, 430] width 18 height 14
checkbox input "false"
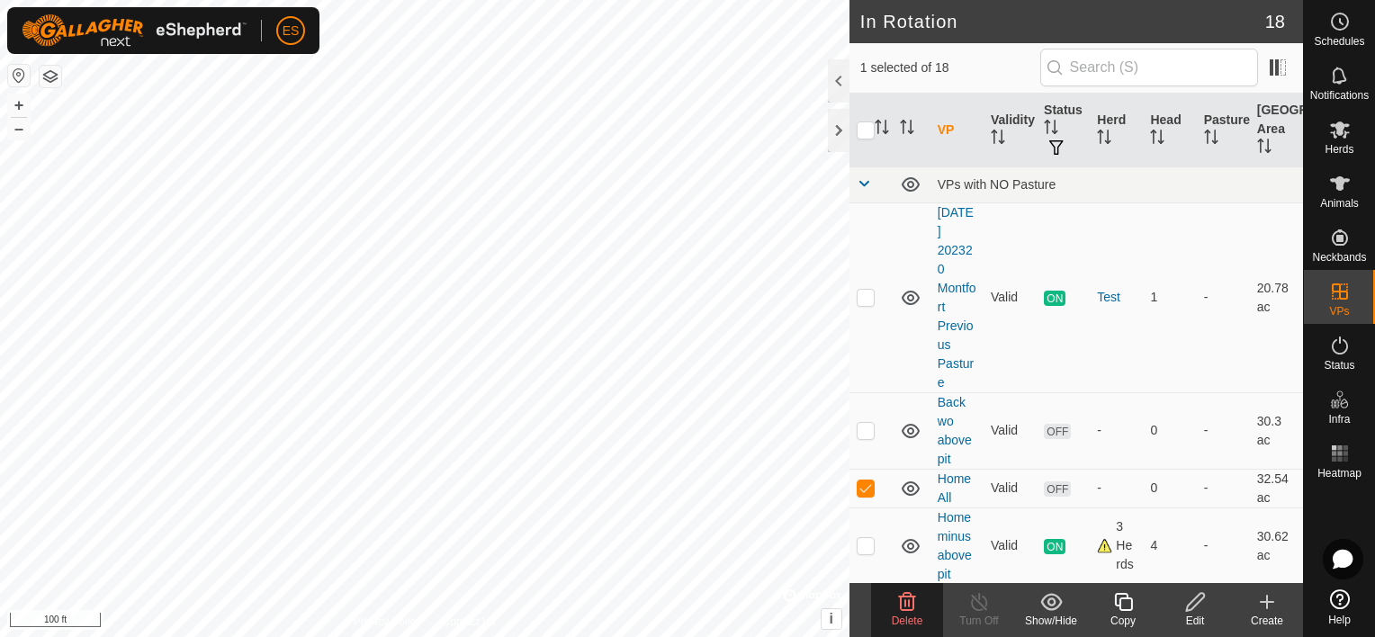
click at [1195, 617] on div "Edit" at bounding box center [1195, 621] width 72 height 16
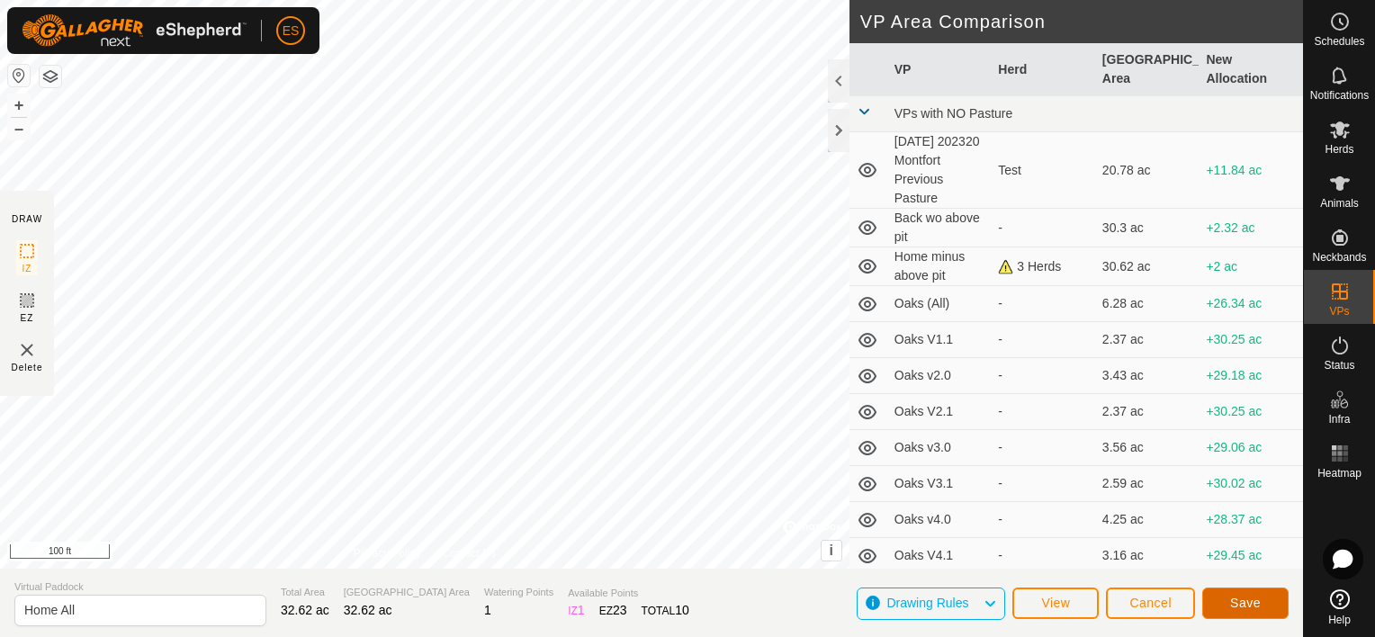
click at [1246, 605] on span "Save" at bounding box center [1245, 603] width 31 height 14
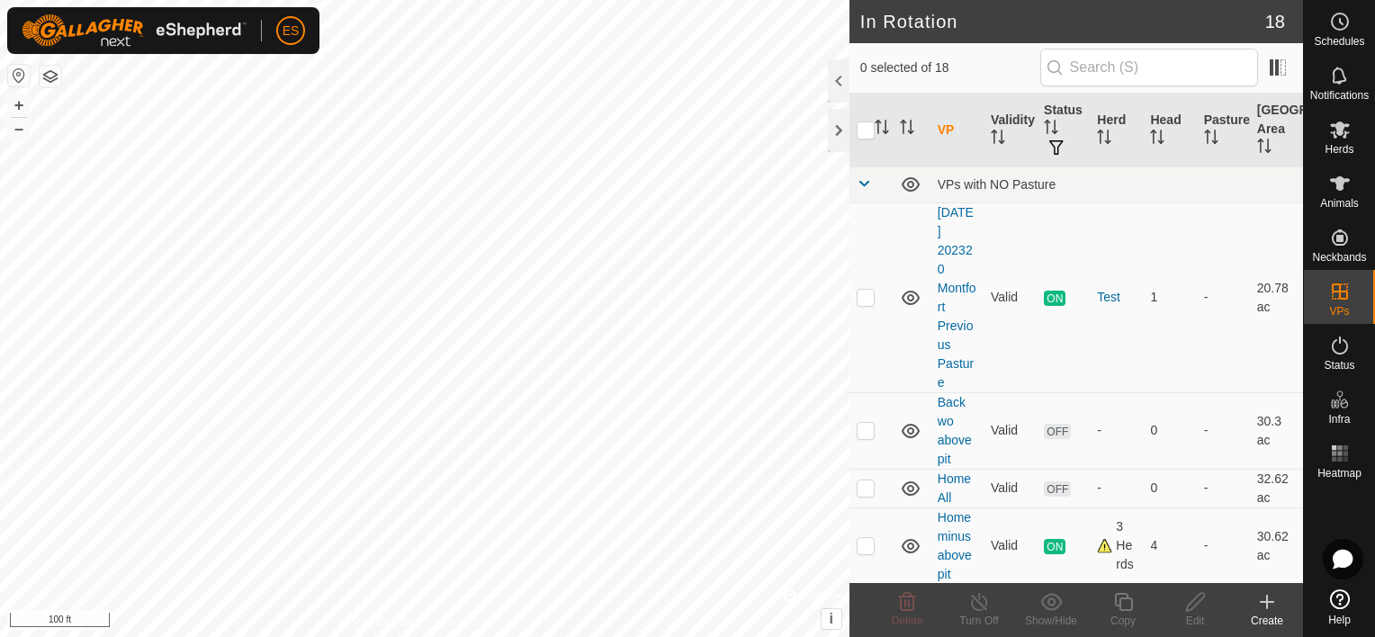
checkbox input "true"
checkbox input "false"
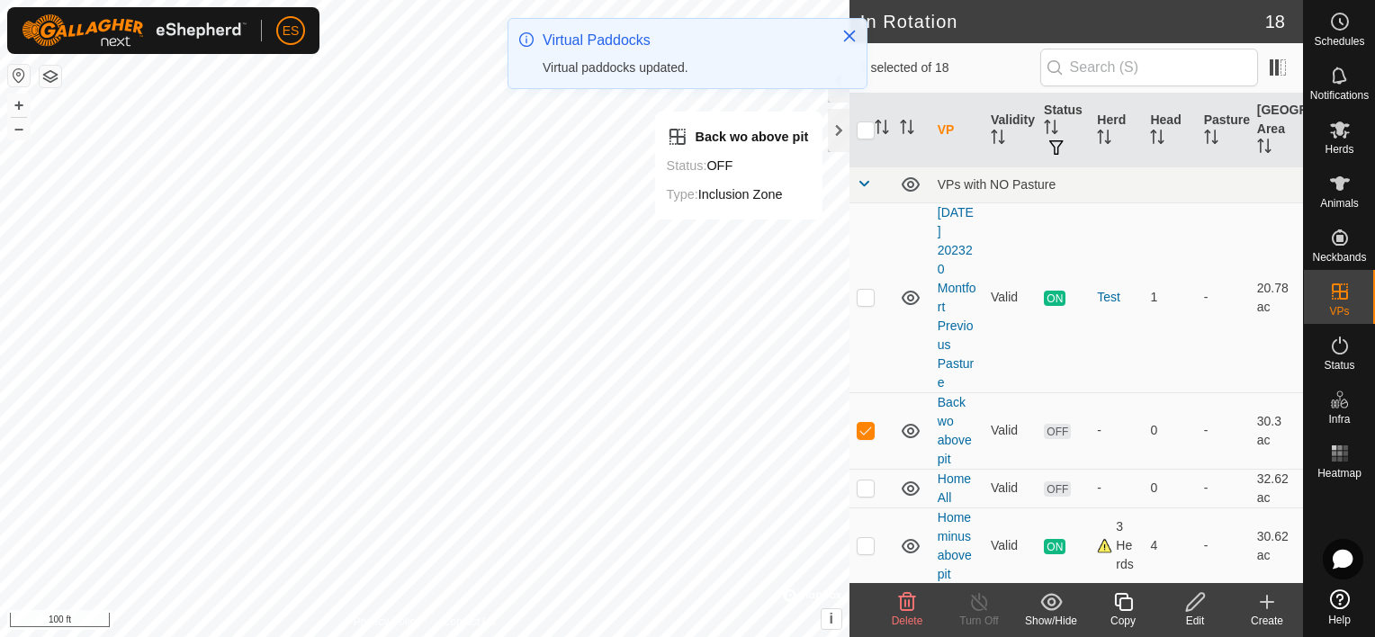
checkbox input "false"
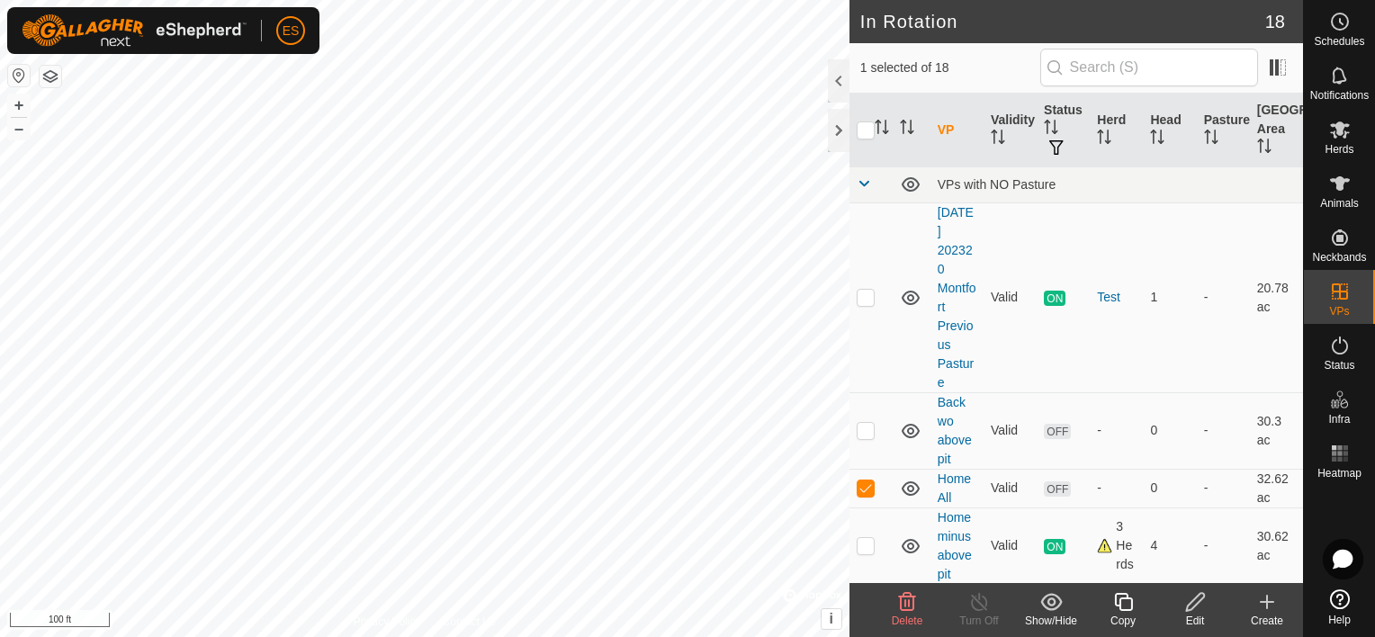
checkbox input "false"
checkbox input "true"
checkbox input "false"
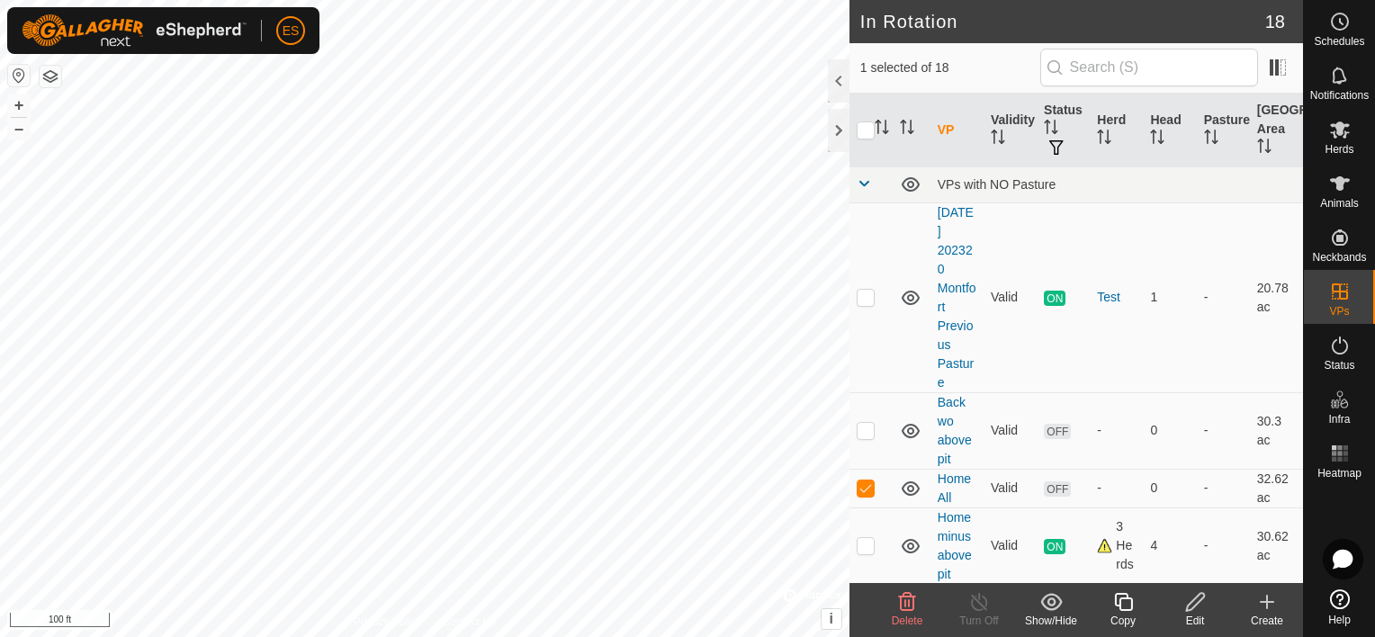
checkbox input "true"
checkbox input "false"
checkbox input "true"
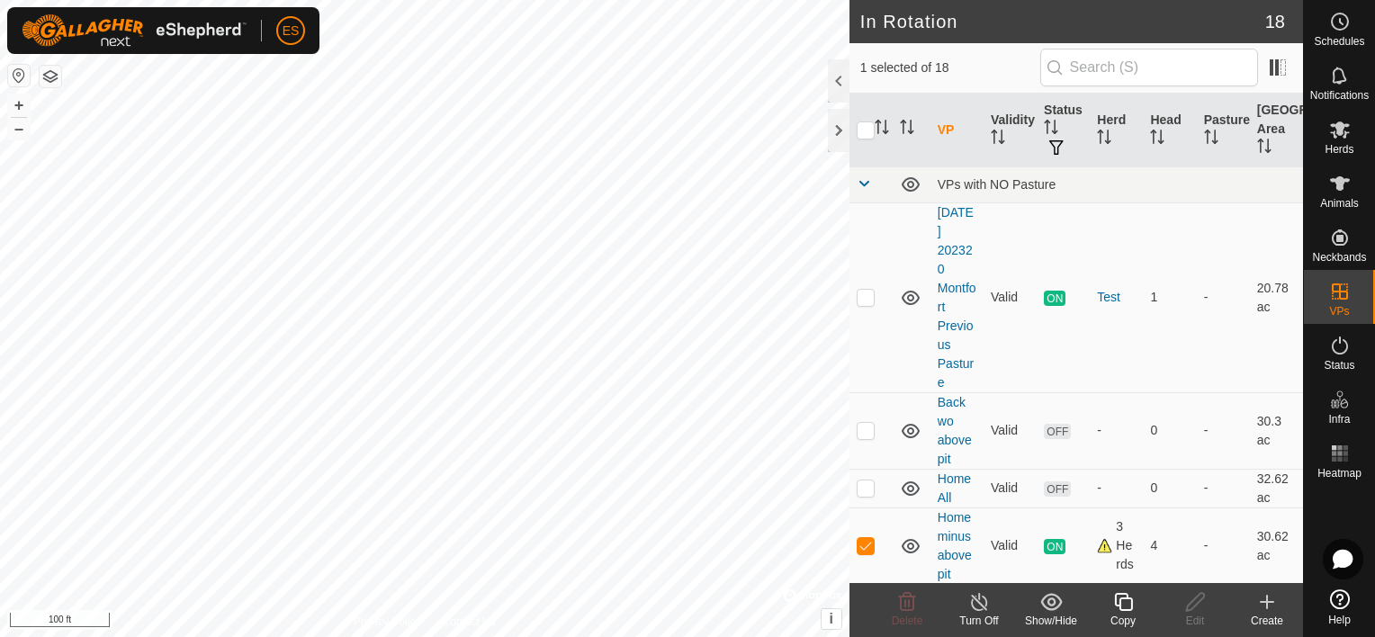
checkbox input "true"
checkbox input "false"
click at [911, 608] on icon at bounding box center [907, 602] width 22 height 22
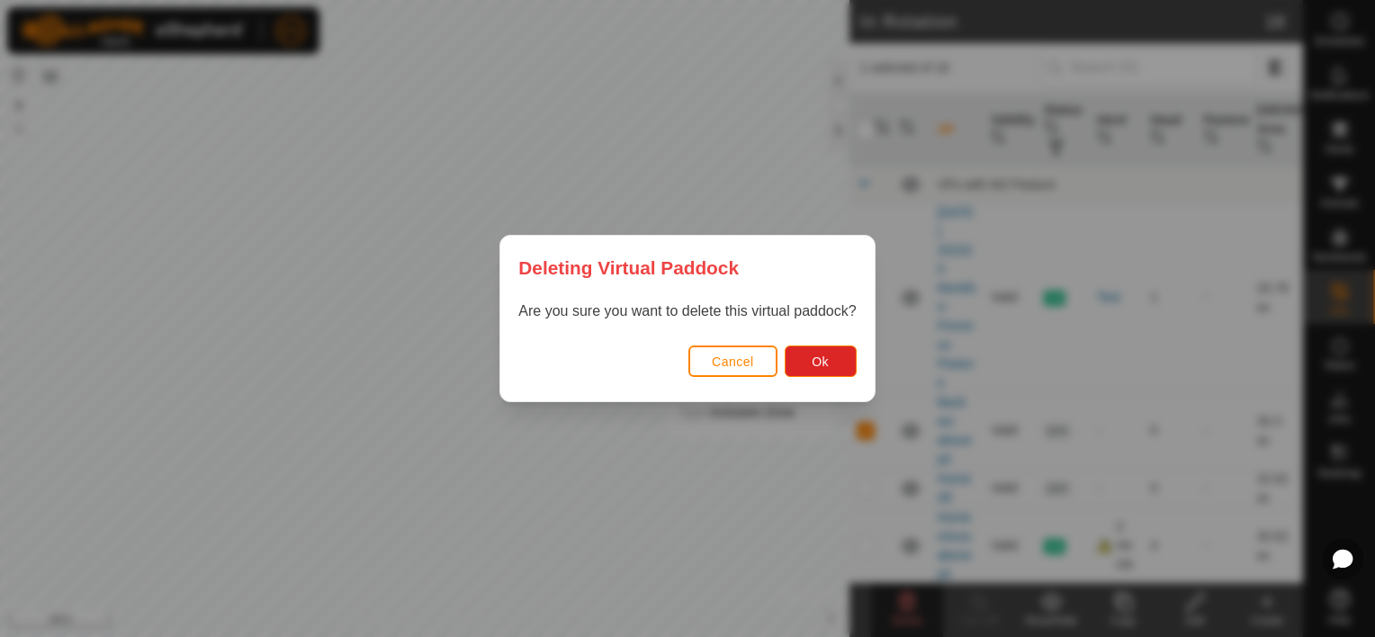
click at [723, 349] on button "Cancel" at bounding box center [732, 361] width 89 height 31
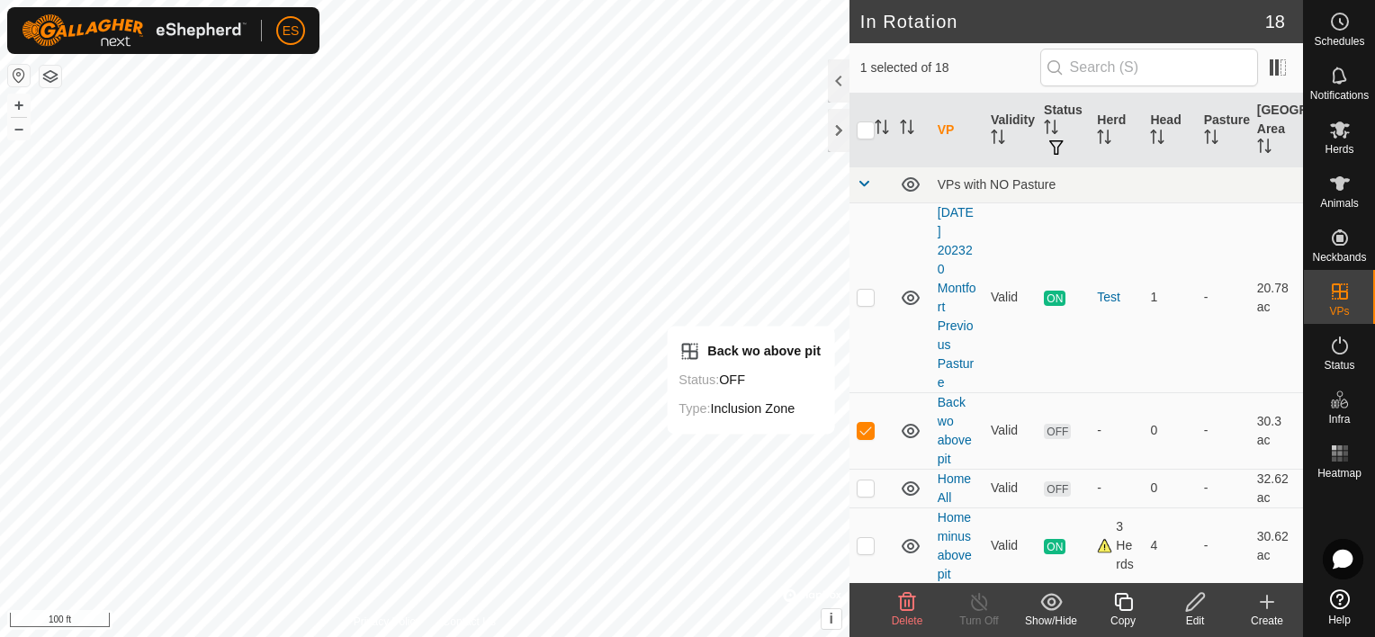
click at [911, 612] on icon at bounding box center [907, 602] width 22 height 22
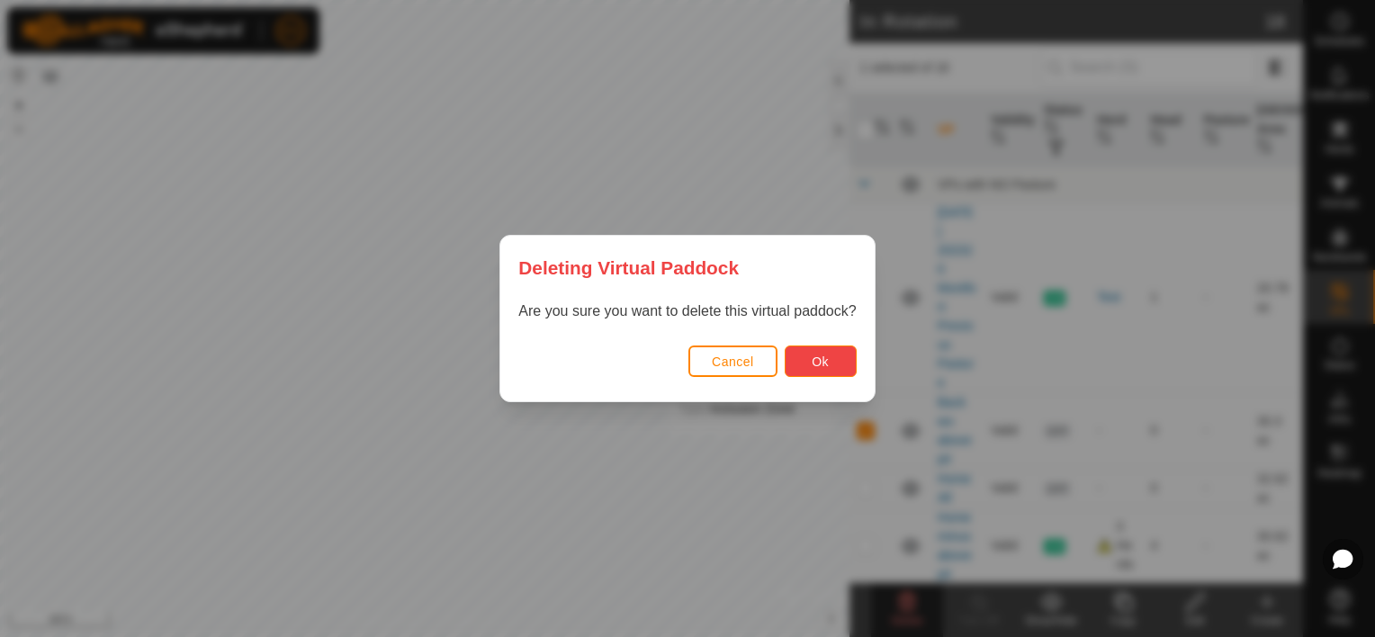
click at [812, 356] on span "Ok" at bounding box center [820, 362] width 17 height 14
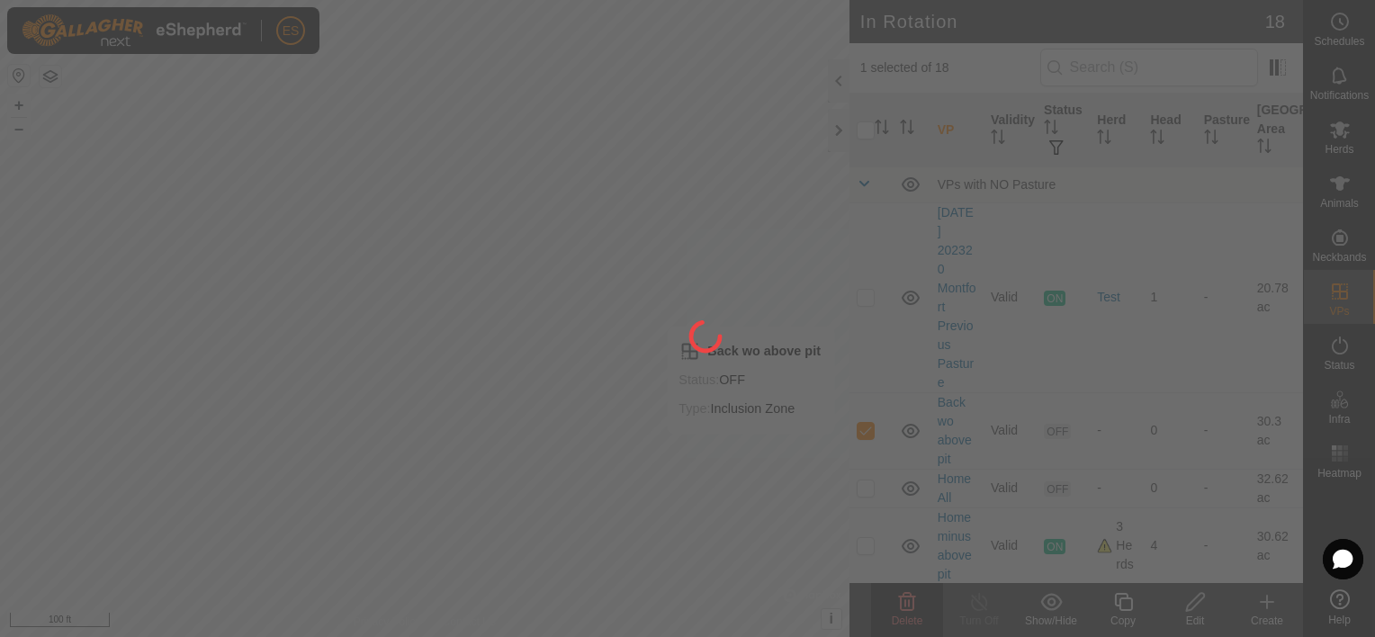
checkbox input "false"
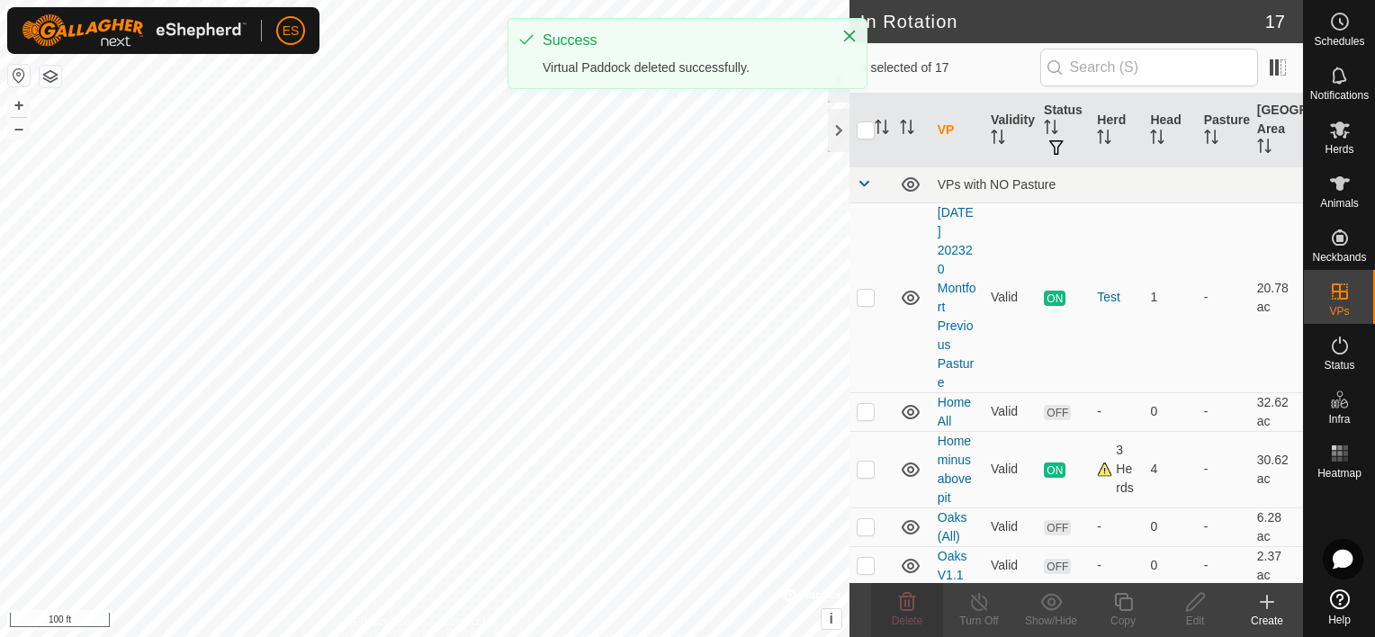
checkbox input "true"
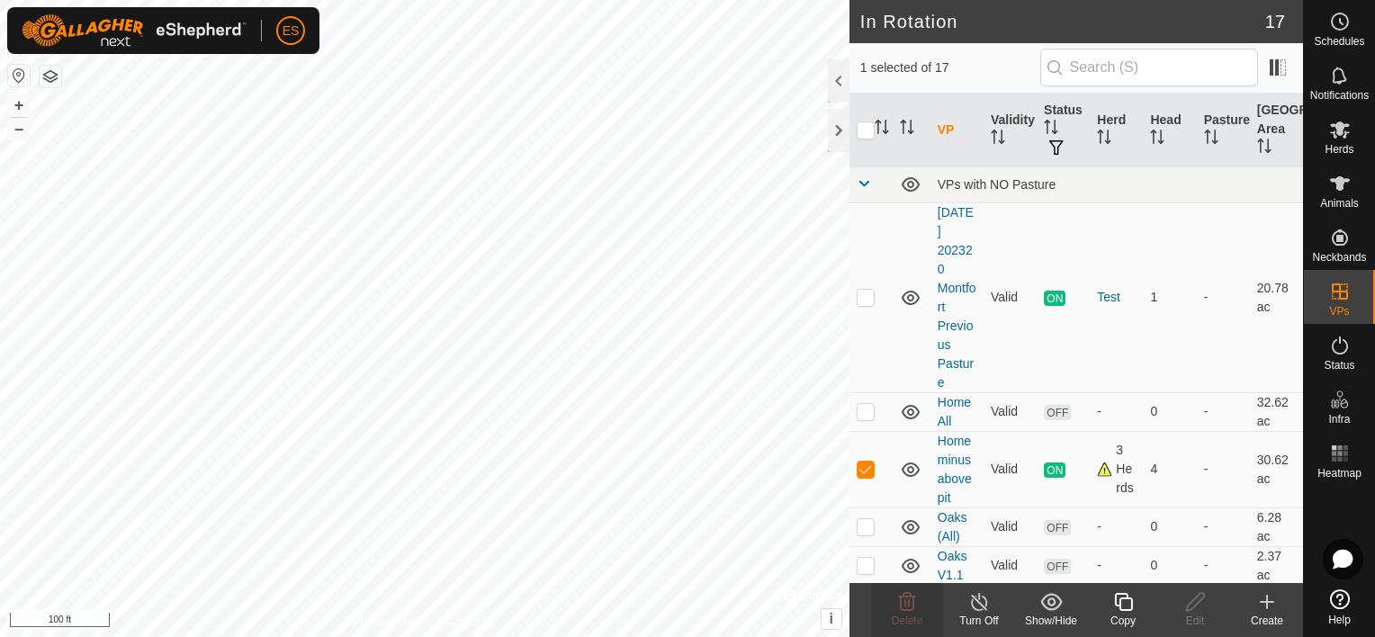
checkbox input "true"
checkbox input "false"
click at [1198, 608] on icon at bounding box center [1195, 602] width 22 height 22
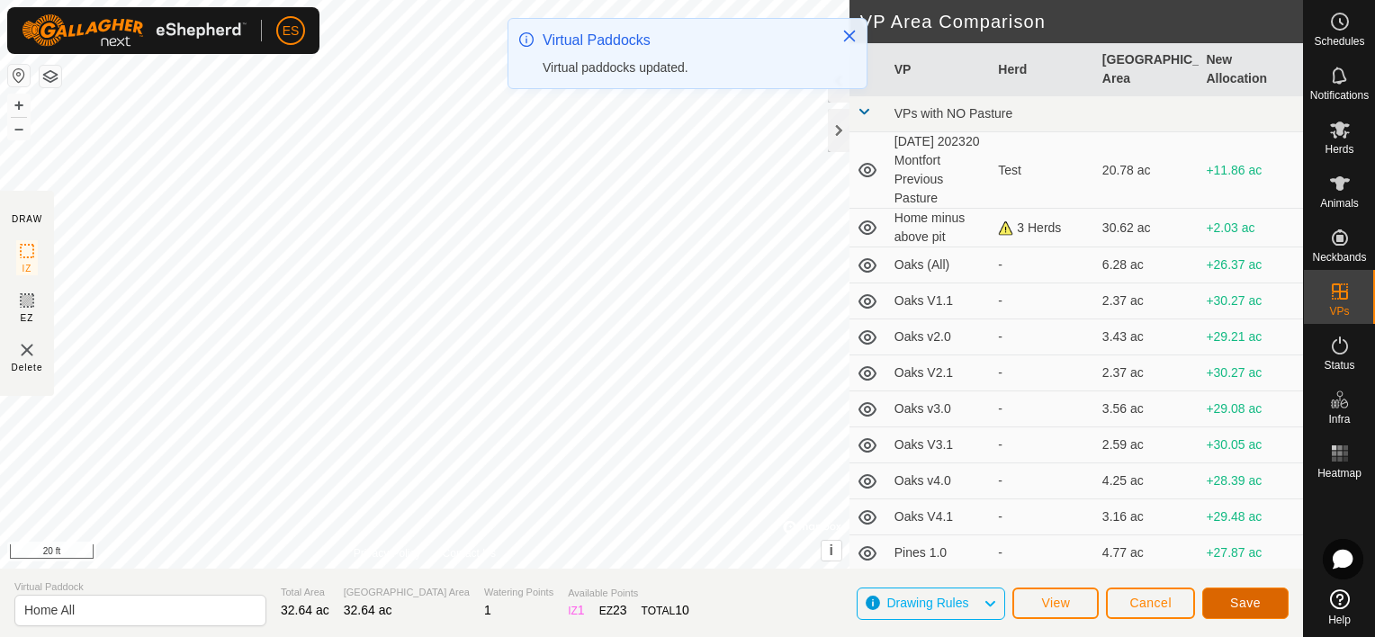
click at [1236, 605] on span "Save" at bounding box center [1245, 603] width 31 height 14
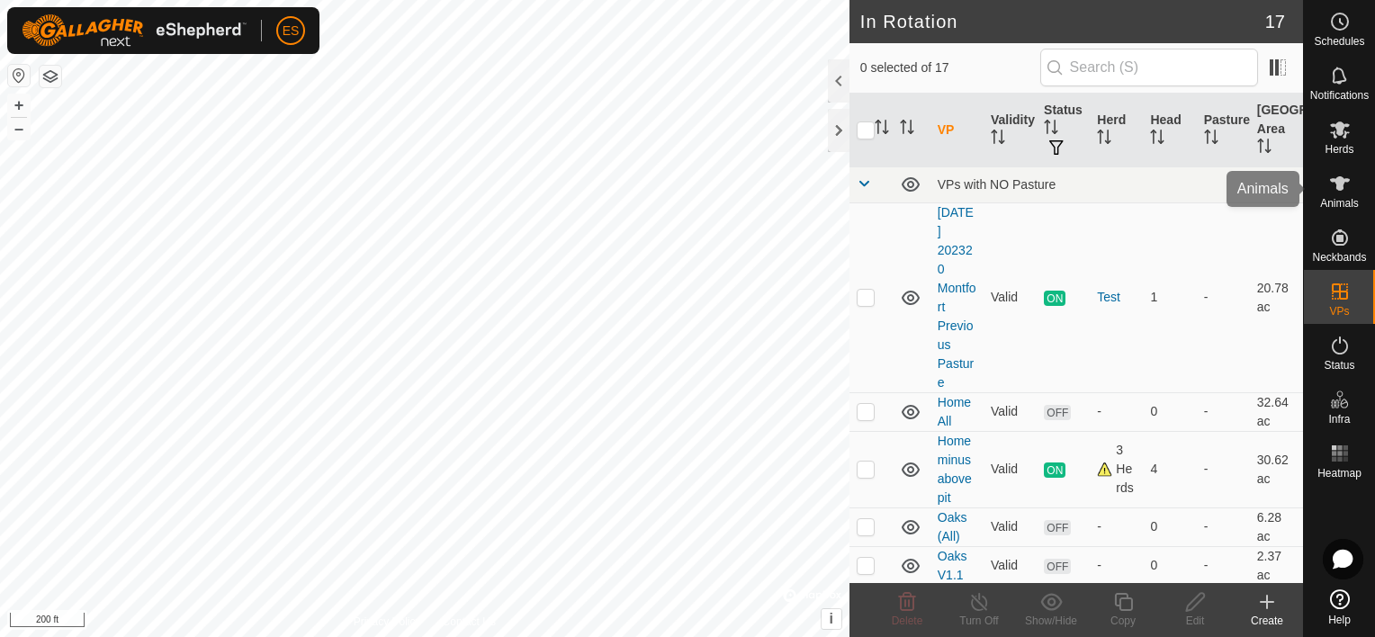
click at [1338, 178] on icon at bounding box center [1340, 183] width 20 height 14
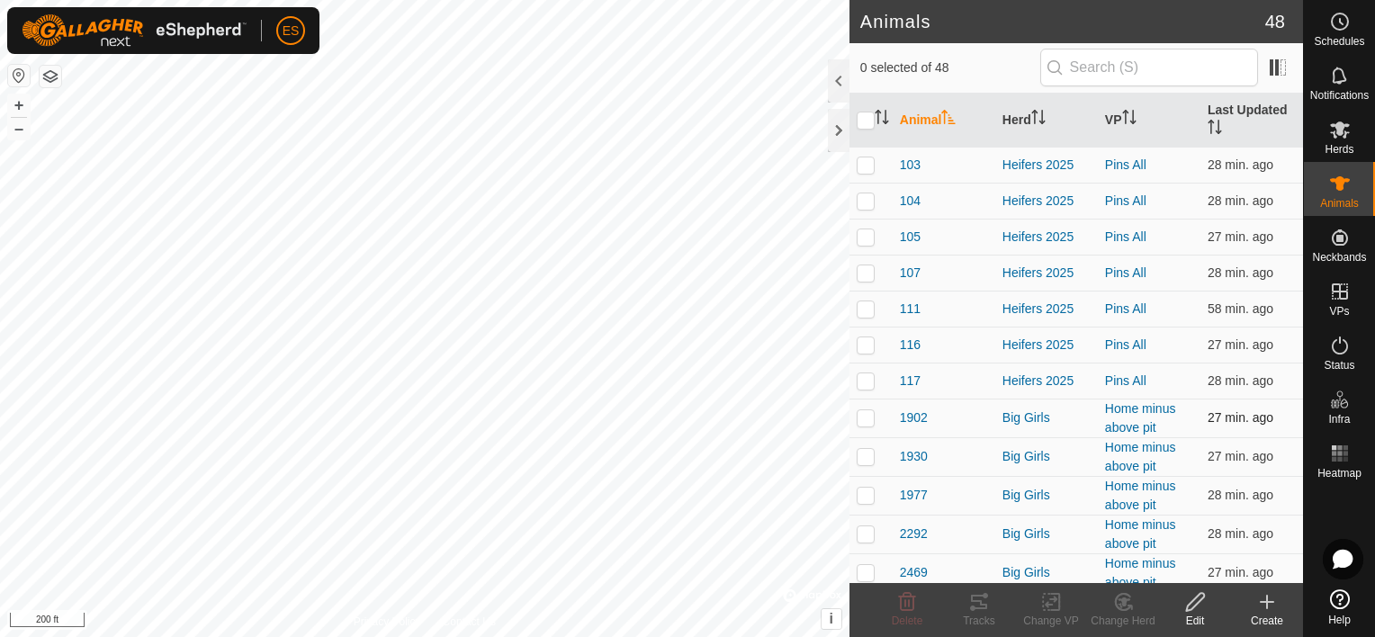
click at [859, 420] on p-checkbox at bounding box center [866, 417] width 18 height 14
checkbox input "true"
click at [864, 450] on p-checkbox at bounding box center [866, 456] width 18 height 14
checkbox input "true"
click at [862, 494] on p-checkbox at bounding box center [866, 495] width 18 height 14
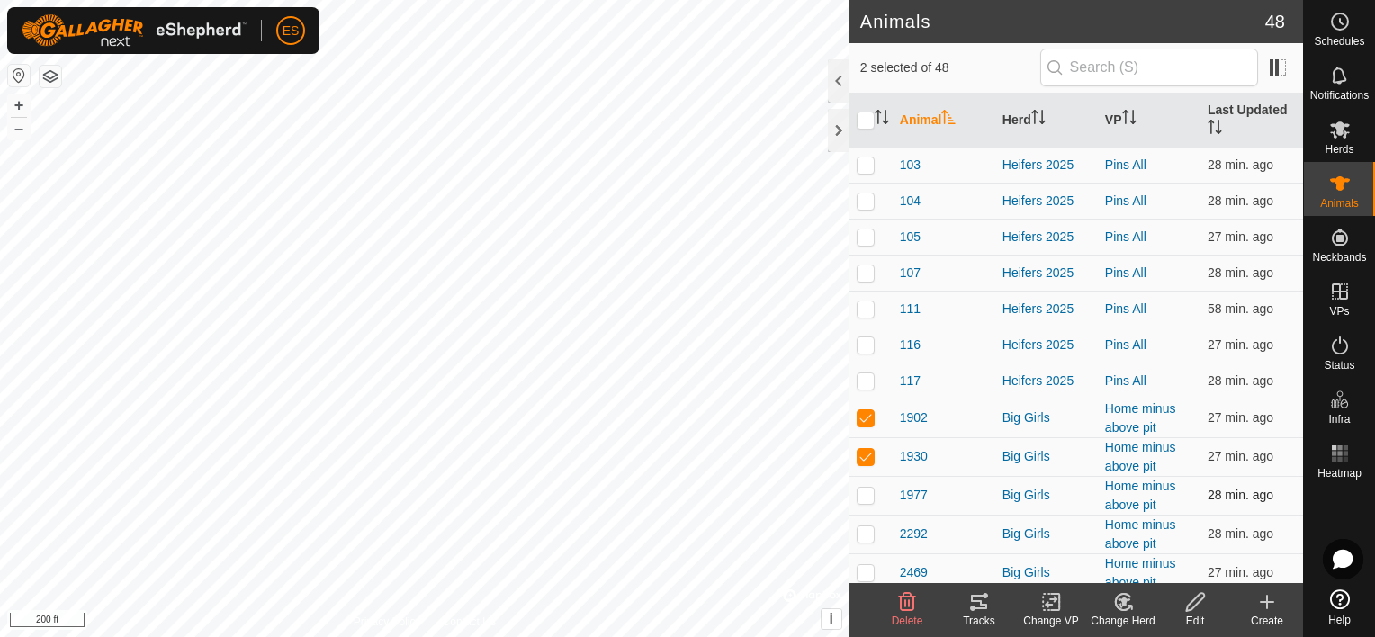
checkbox input "true"
click at [1125, 116] on icon "Activate to sort" at bounding box center [1129, 117] width 14 height 14
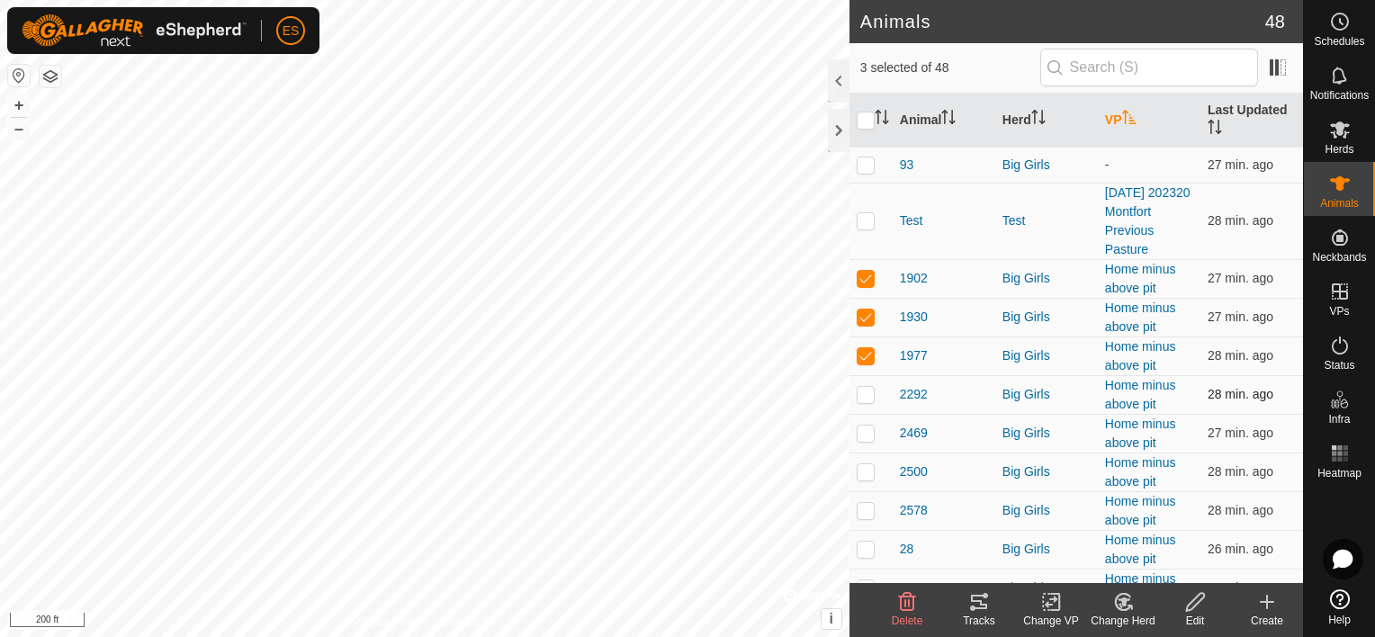
click at [872, 401] on p-checkbox at bounding box center [866, 394] width 18 height 14
checkbox input "true"
click at [868, 440] on p-checkbox at bounding box center [866, 433] width 18 height 14
checkbox input "true"
click at [861, 479] on p-checkbox at bounding box center [866, 471] width 18 height 14
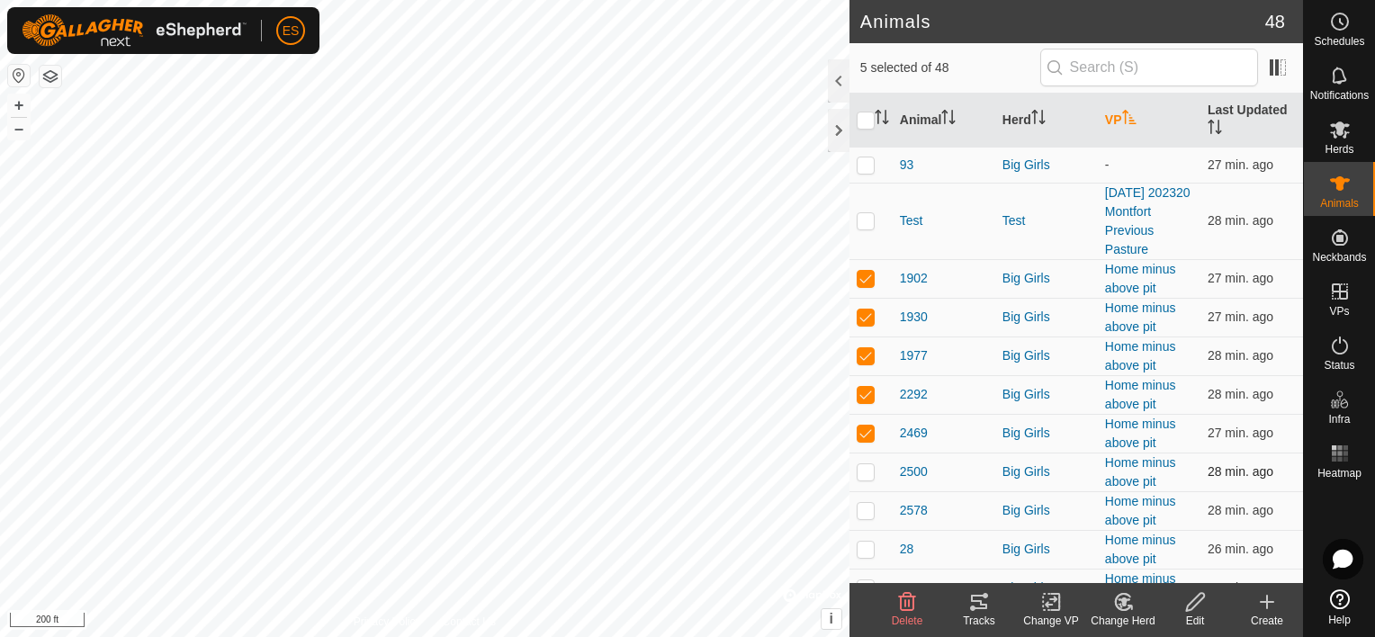
checkbox input "true"
click at [867, 517] on p-checkbox at bounding box center [866, 510] width 18 height 14
checkbox input "true"
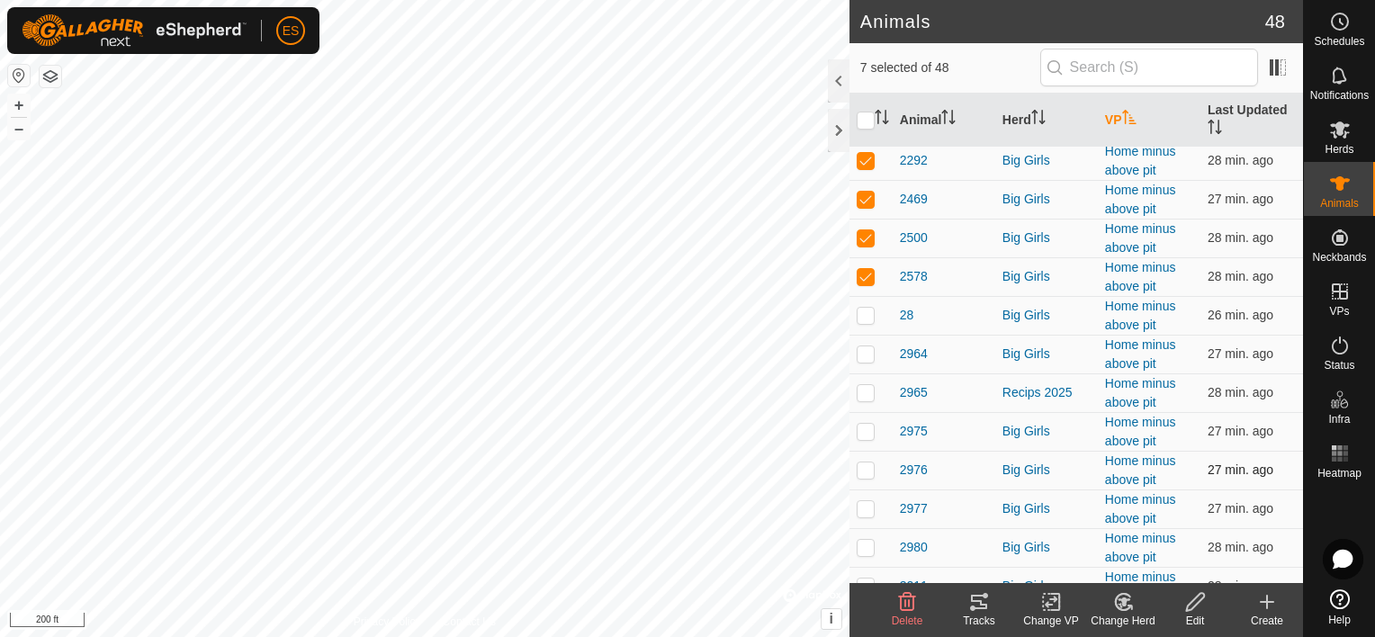
scroll to position [247, 0]
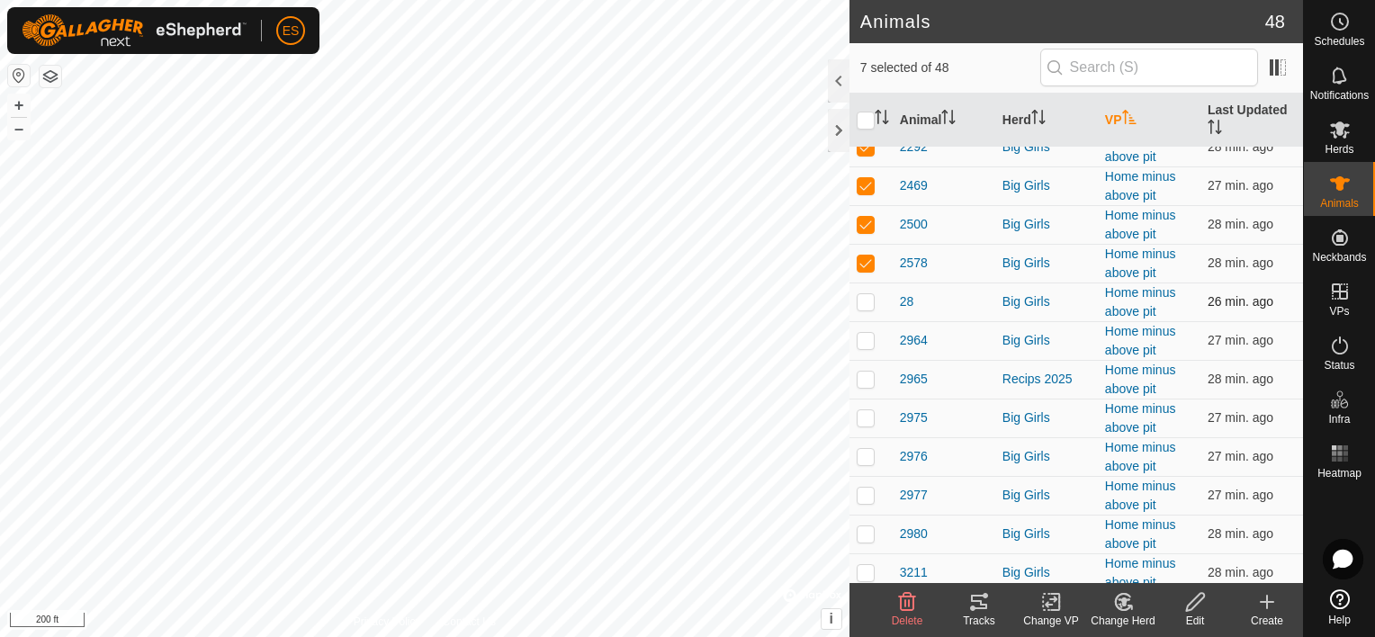
click at [868, 309] on p-checkbox at bounding box center [866, 301] width 18 height 14
checkbox input "true"
click at [863, 347] on p-checkbox at bounding box center [866, 340] width 18 height 14
checkbox input "true"
click at [864, 386] on p-checkbox at bounding box center [866, 379] width 18 height 14
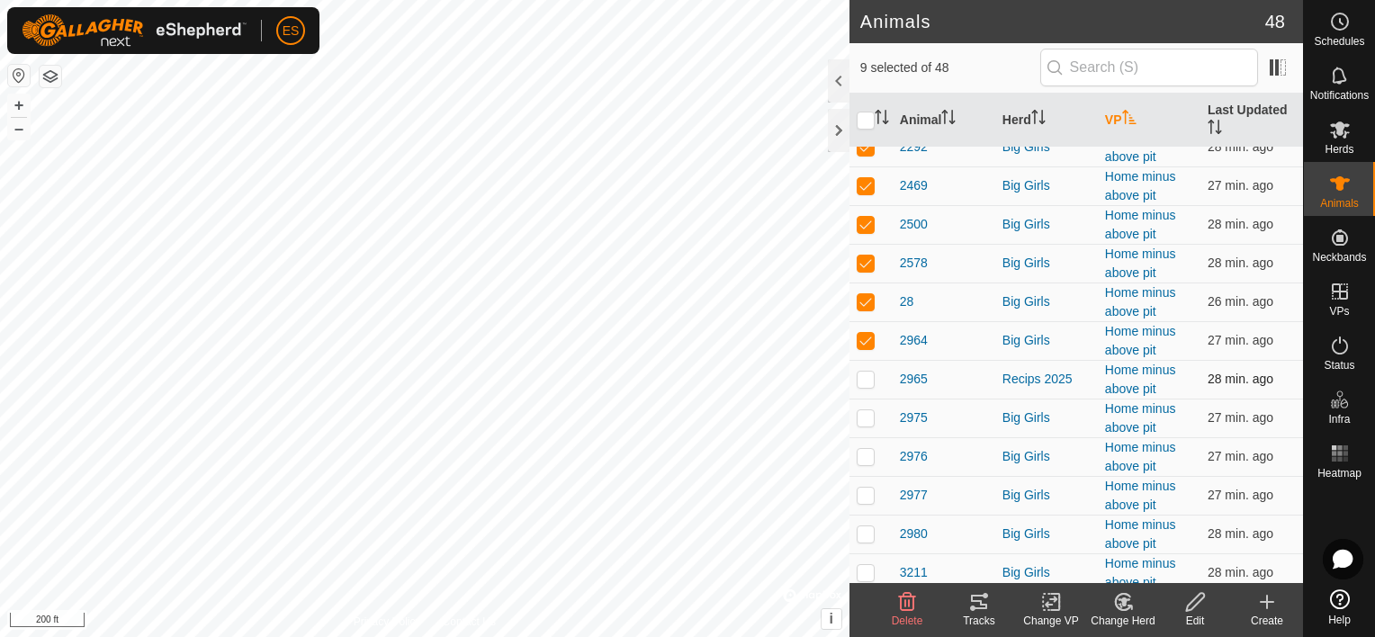
checkbox input "true"
click at [866, 425] on p-checkbox at bounding box center [866, 417] width 18 height 14
checkbox input "true"
click at [869, 463] on p-checkbox at bounding box center [866, 456] width 18 height 14
checkbox input "true"
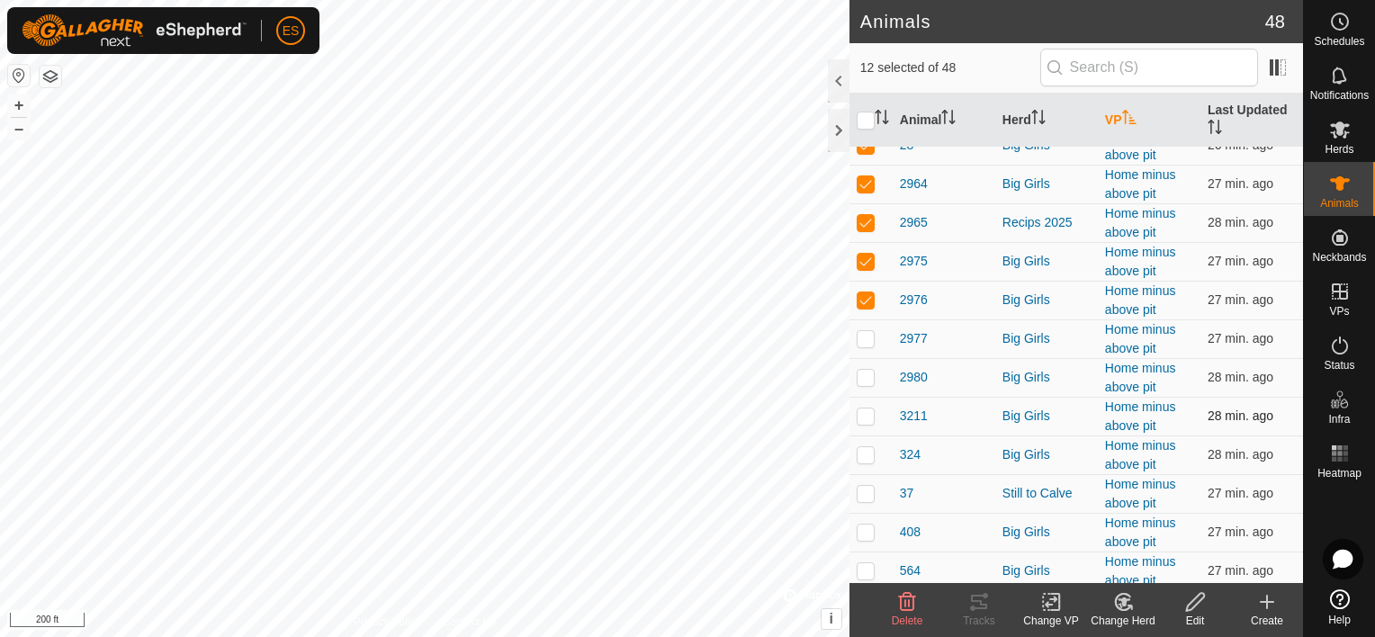
scroll to position [405, 0]
click at [862, 345] on p-checkbox at bounding box center [866, 337] width 18 height 14
checkbox input "true"
drag, startPoint x: 868, startPoint y: 391, endPoint x: 864, endPoint y: 420, distance: 29.0
click at [868, 383] on p-checkbox at bounding box center [866, 376] width 18 height 14
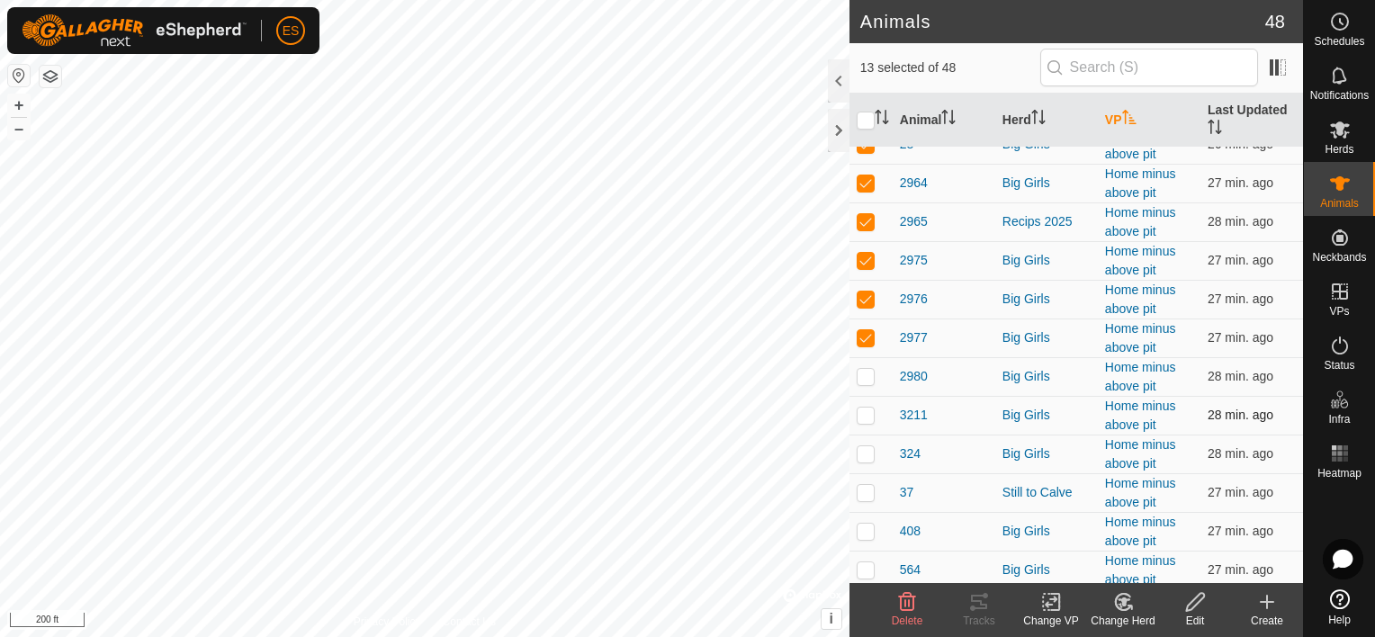
checkbox input "true"
click at [865, 422] on p-checkbox at bounding box center [866, 415] width 18 height 14
checkbox input "true"
click at [867, 473] on td at bounding box center [871, 454] width 43 height 39
checkbox input "true"
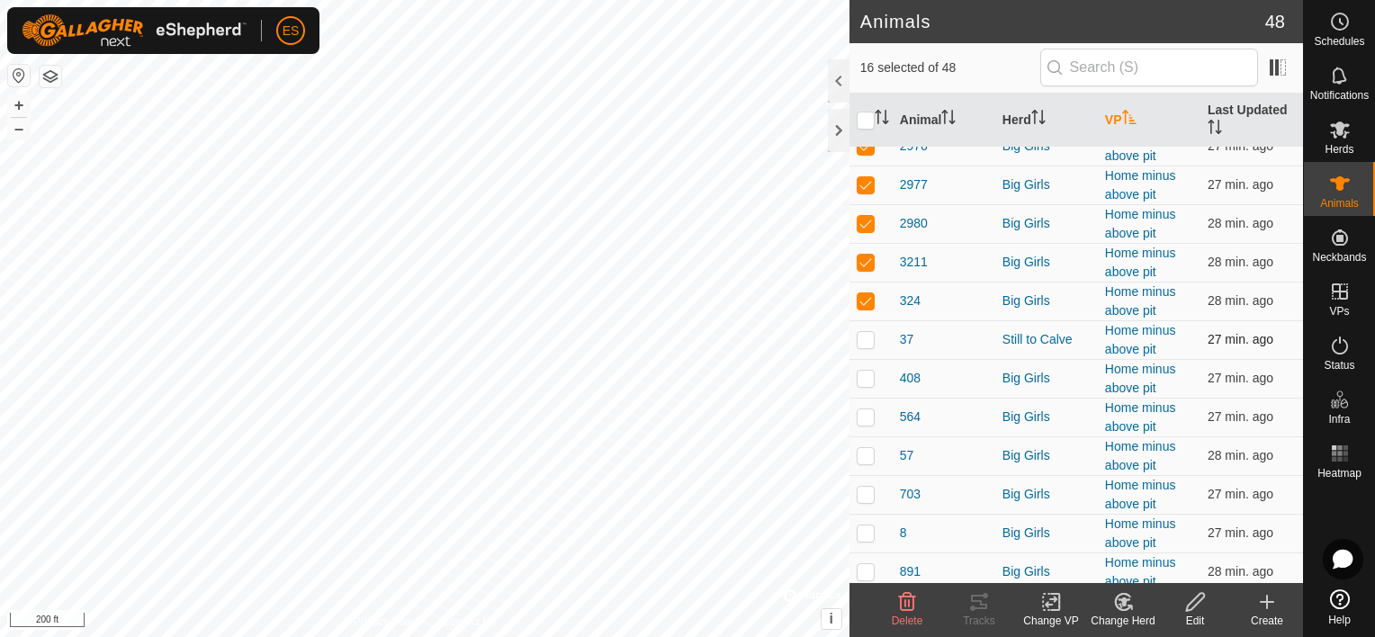
scroll to position [562, 0]
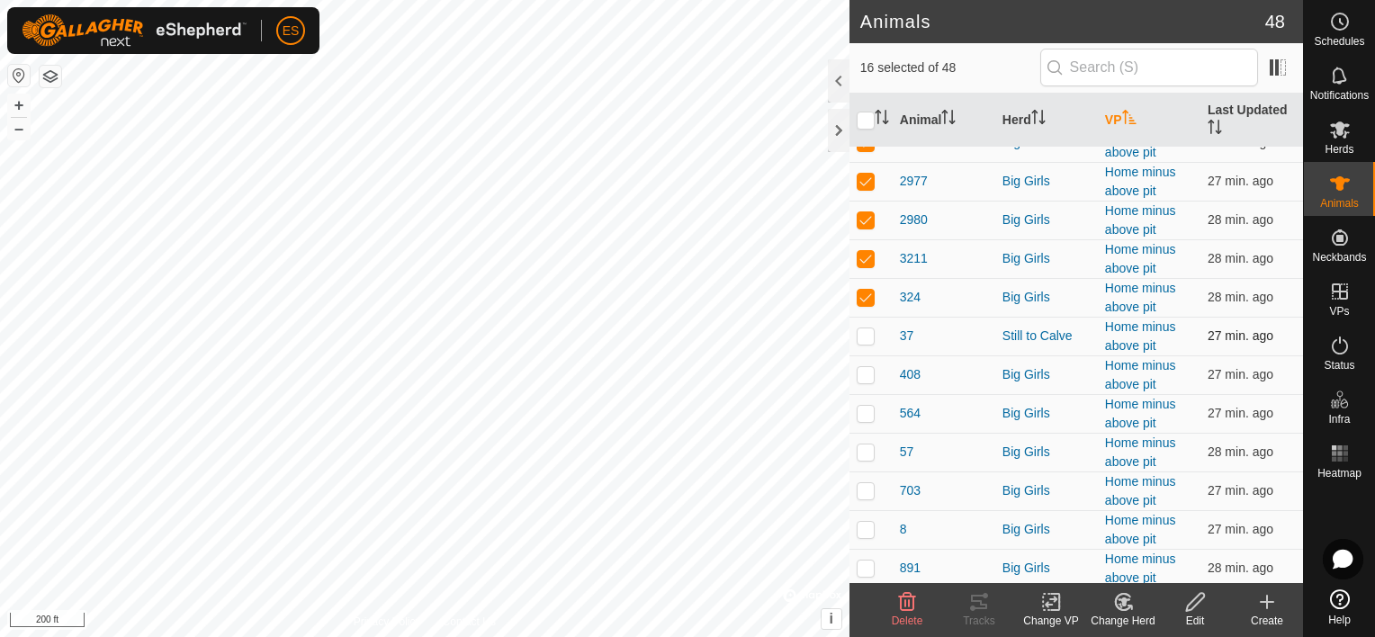
click at [867, 343] on p-checkbox at bounding box center [866, 335] width 18 height 14
checkbox input "true"
click at [864, 382] on p-checkbox at bounding box center [866, 374] width 18 height 14
checkbox input "true"
click at [864, 420] on p-checkbox at bounding box center [866, 413] width 18 height 14
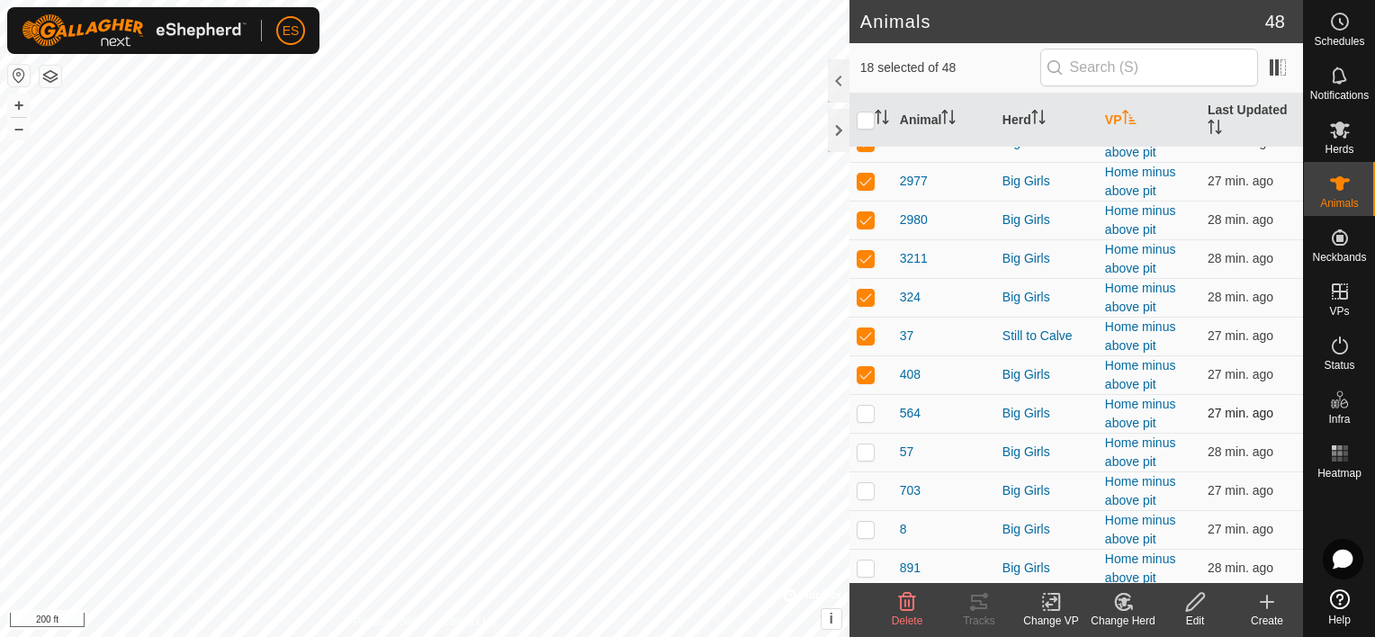
checkbox input "true"
click at [871, 459] on p-checkbox at bounding box center [866, 452] width 18 height 14
checkbox input "true"
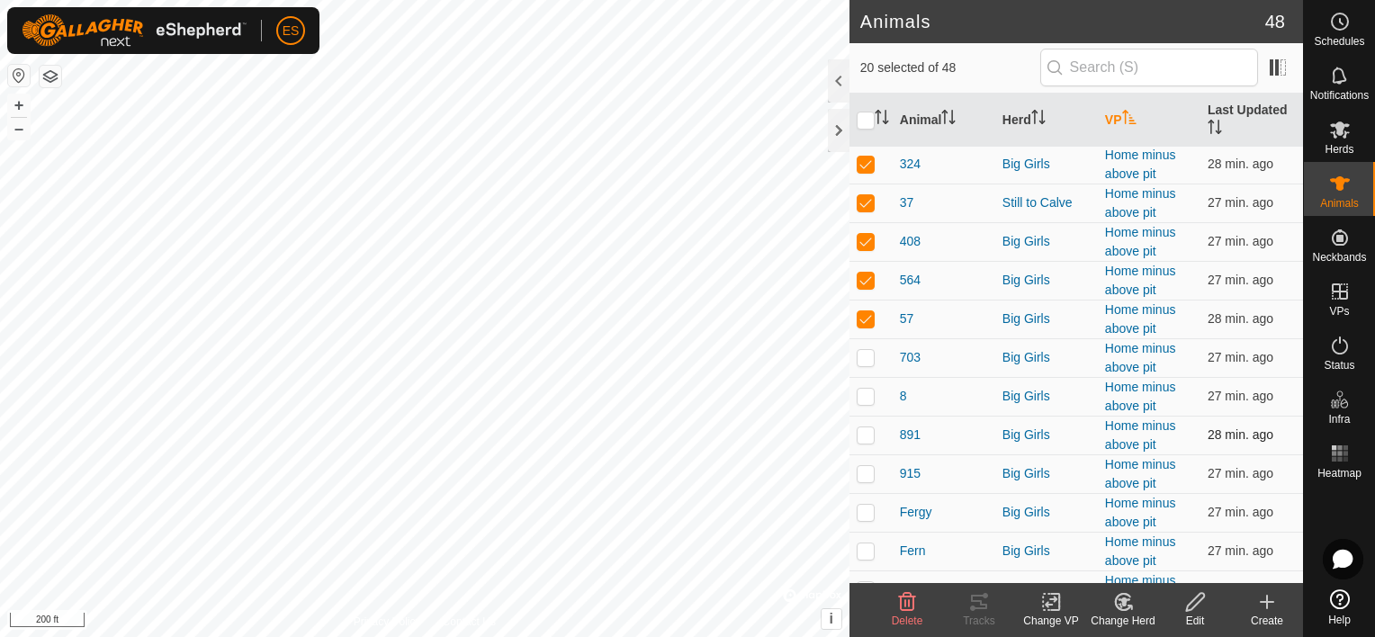
scroll to position [697, 0]
click at [862, 362] on p-checkbox at bounding box center [866, 354] width 18 height 14
checkbox input "true"
click at [864, 400] on p-checkbox at bounding box center [866, 393] width 18 height 14
checkbox input "true"
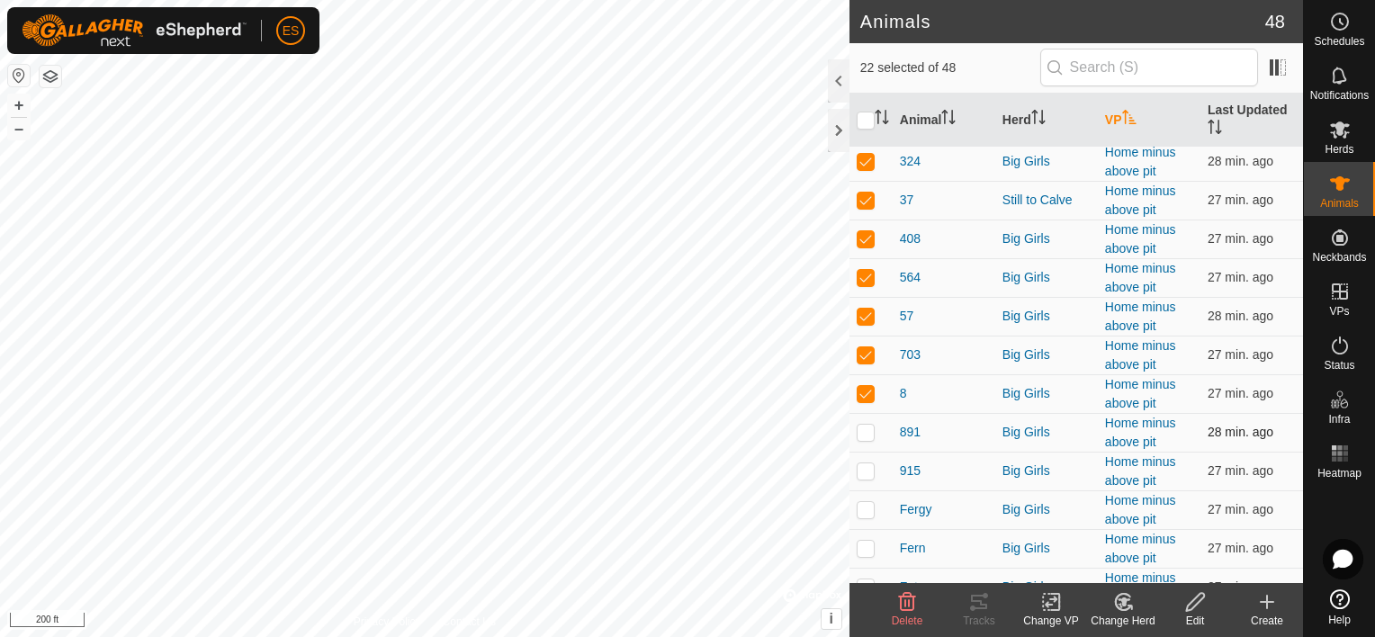
click at [868, 439] on p-checkbox at bounding box center [866, 432] width 18 height 14
checkbox input "true"
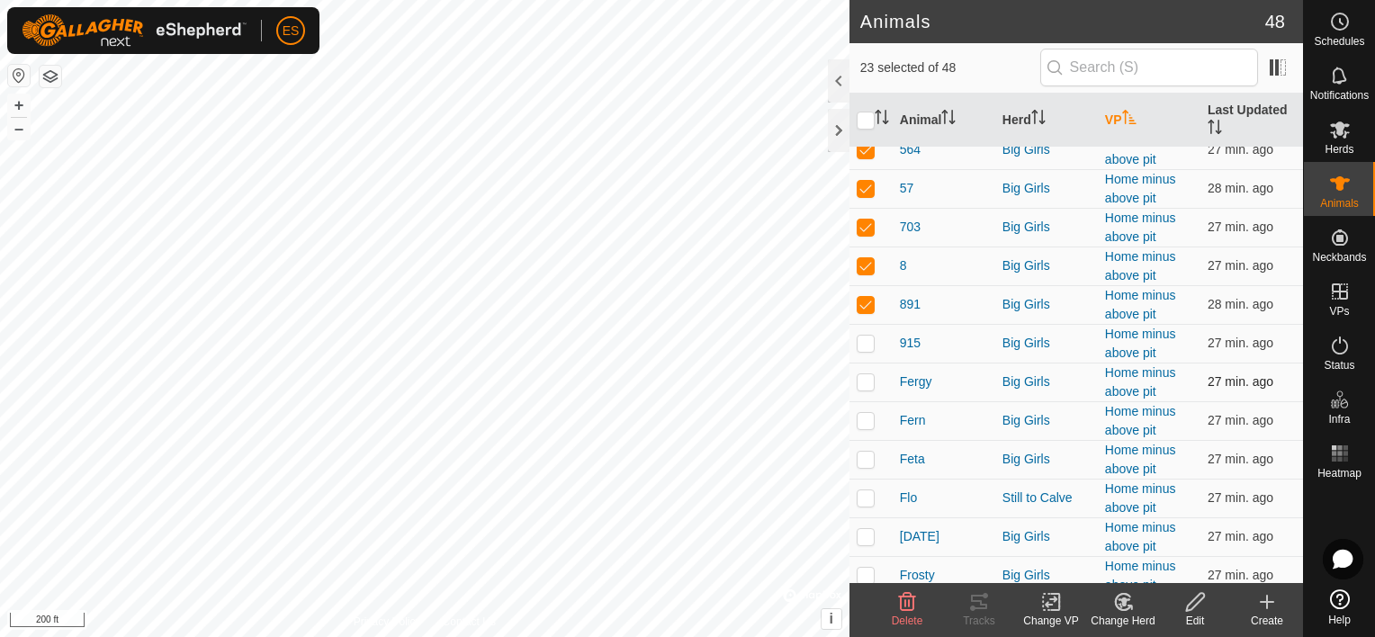
scroll to position [832, 0]
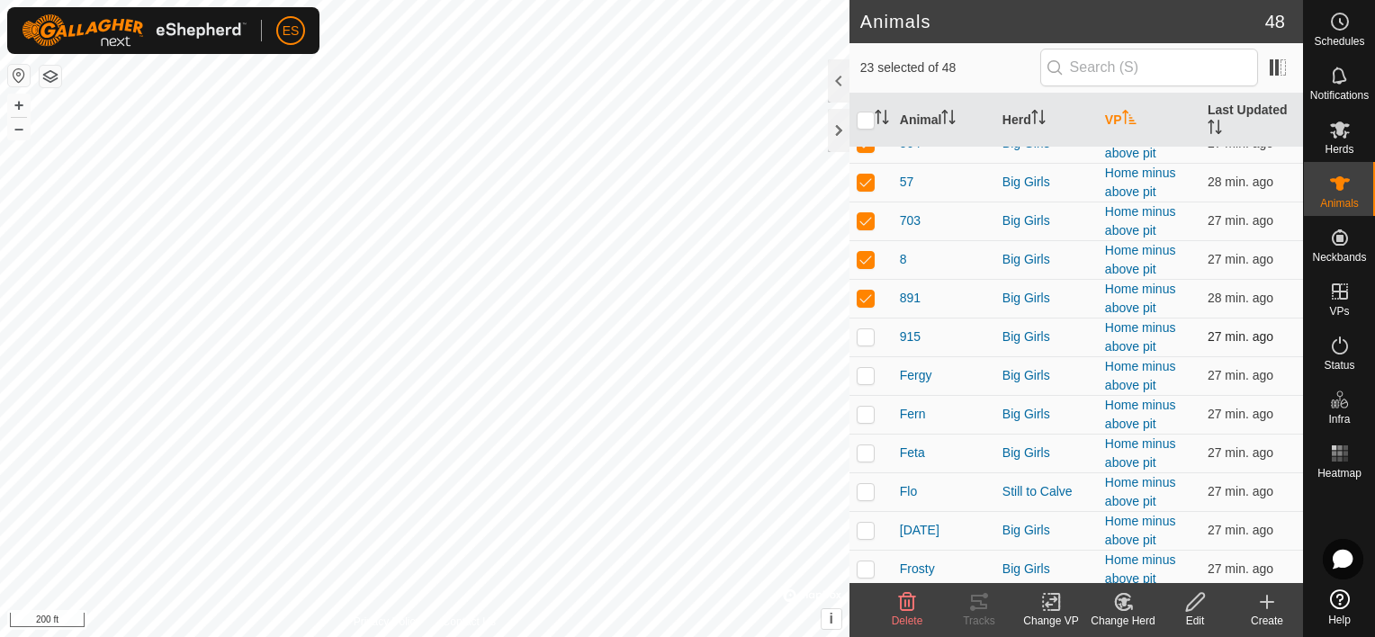
click at [860, 344] on p-checkbox at bounding box center [866, 336] width 18 height 14
checkbox input "true"
click at [866, 382] on p-checkbox at bounding box center [866, 375] width 18 height 14
checkbox input "true"
click at [866, 420] on p-checkbox at bounding box center [866, 414] width 18 height 14
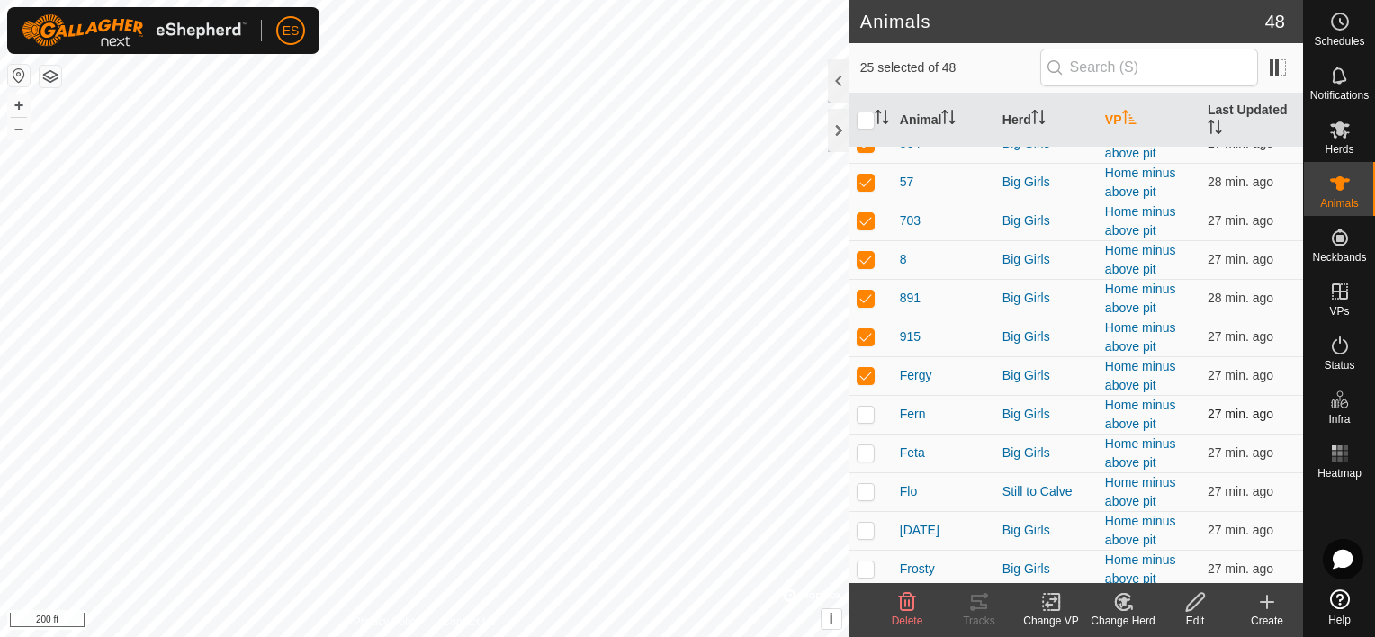
checkbox input "true"
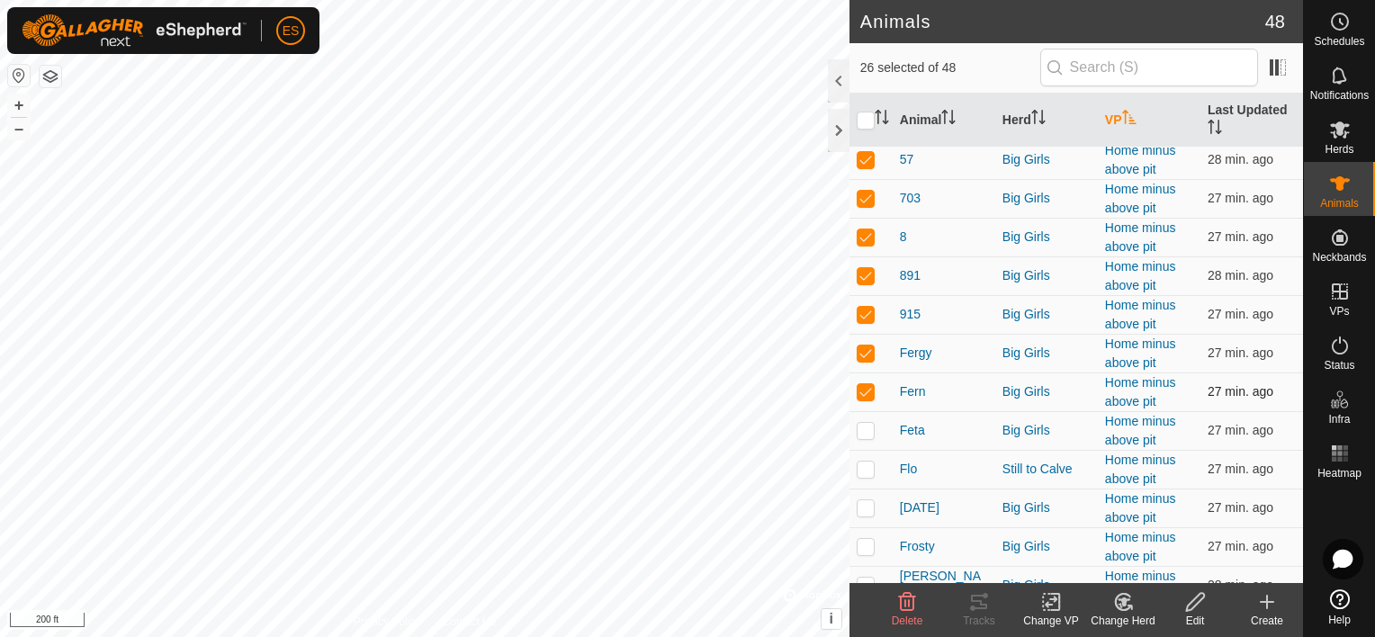
scroll to position [990, 0]
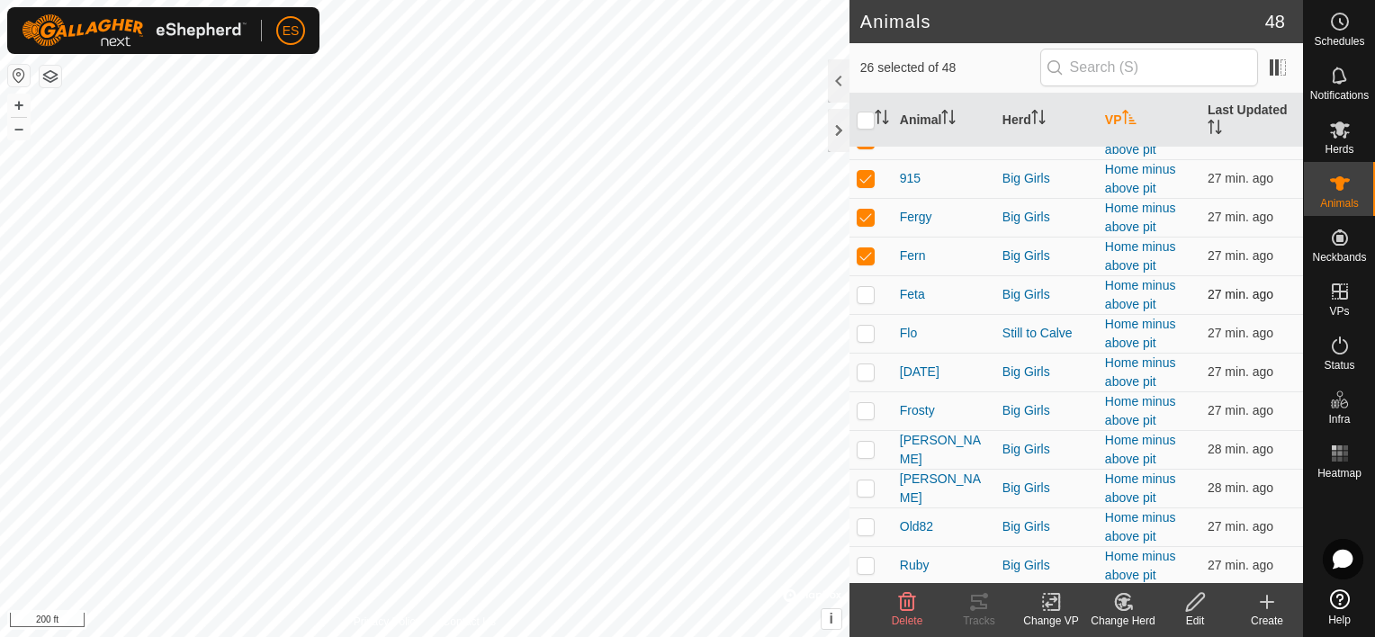
click at [866, 301] on p-checkbox at bounding box center [866, 294] width 18 height 14
checkbox input "true"
click at [867, 340] on p-checkbox at bounding box center [866, 333] width 18 height 14
checkbox input "true"
click at [864, 379] on p-checkbox at bounding box center [866, 371] width 18 height 14
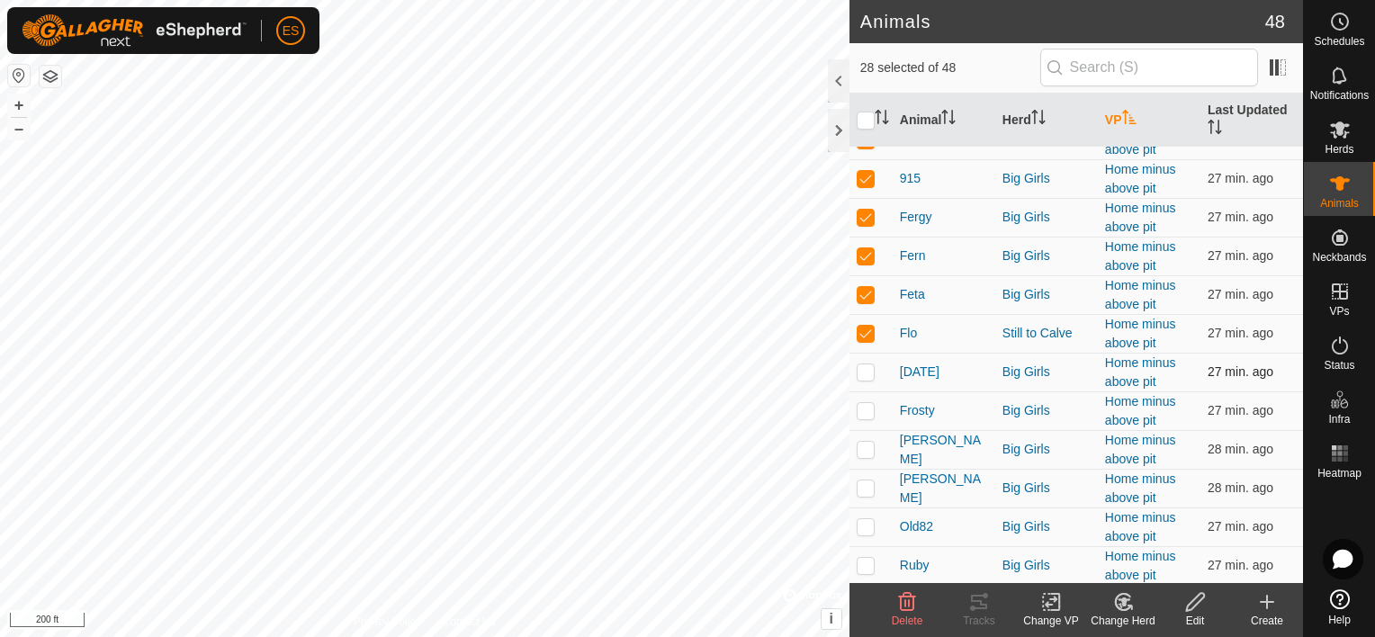
checkbox input "true"
click at [864, 418] on p-checkbox at bounding box center [866, 410] width 18 height 14
checkbox input "true"
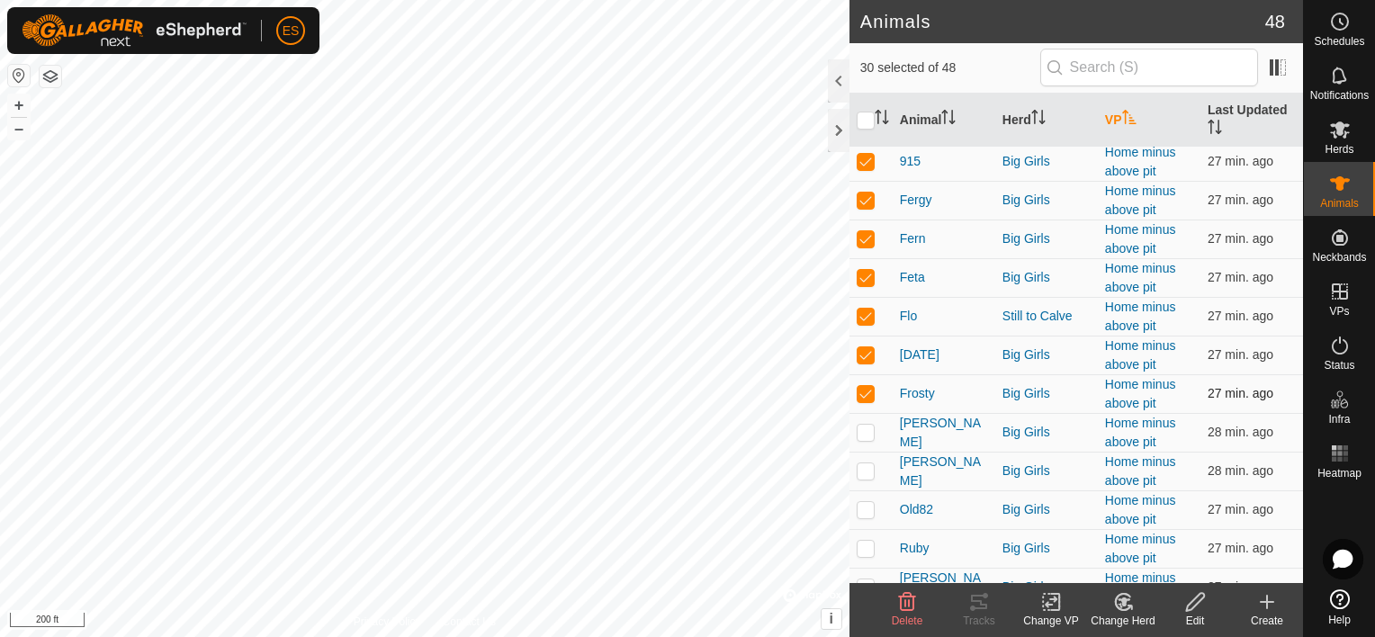
scroll to position [1035, 0]
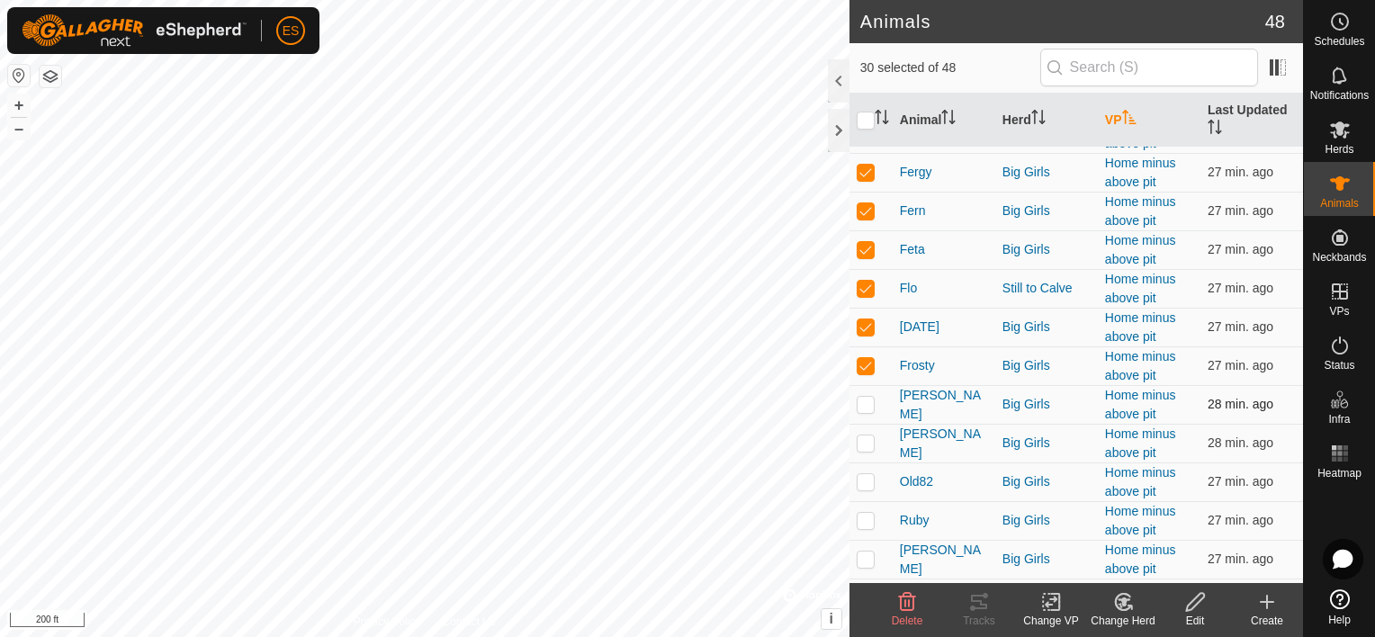
click at [864, 411] on p-checkbox at bounding box center [866, 404] width 18 height 14
checkbox input "true"
click at [864, 450] on p-checkbox at bounding box center [866, 443] width 18 height 14
checkbox input "true"
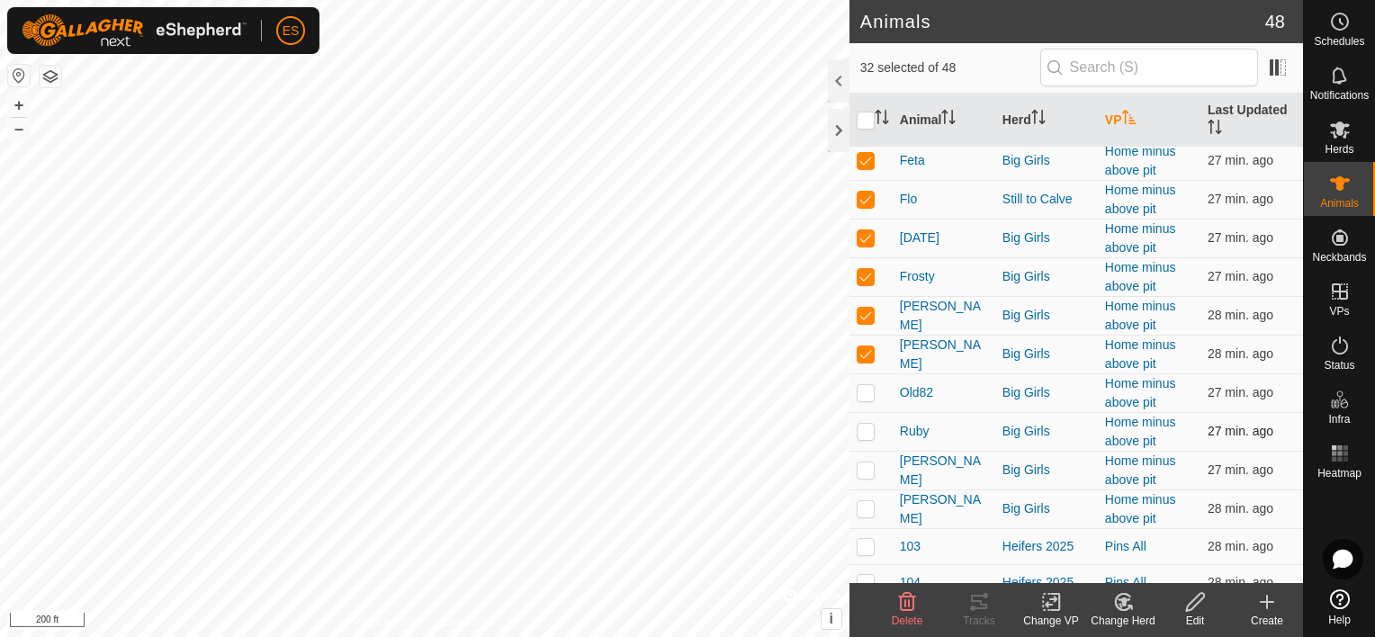
scroll to position [1125, 0]
click at [867, 411] on td at bounding box center [871, 392] width 43 height 39
checkbox input "true"
click at [864, 437] on p-checkbox at bounding box center [866, 430] width 18 height 14
checkbox input "true"
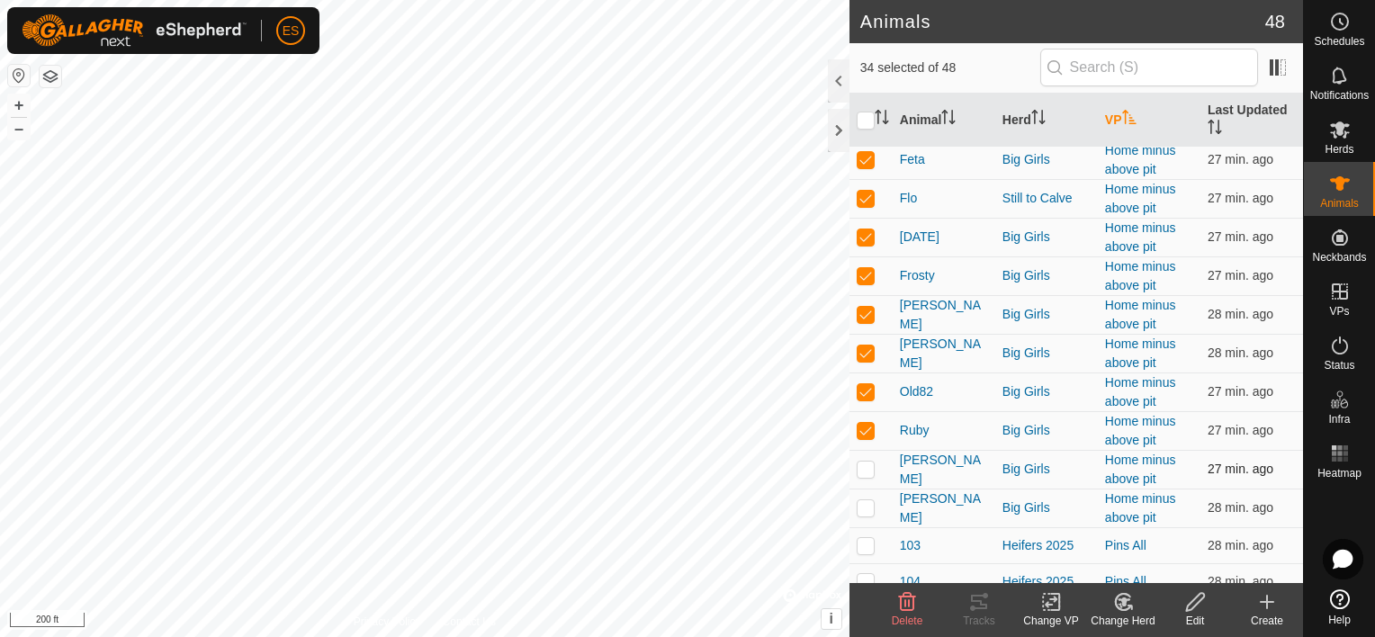
click at [867, 475] on p-checkbox at bounding box center [866, 469] width 18 height 14
checkbox input "true"
click at [864, 515] on p-checkbox at bounding box center [866, 507] width 18 height 14
checkbox input "true"
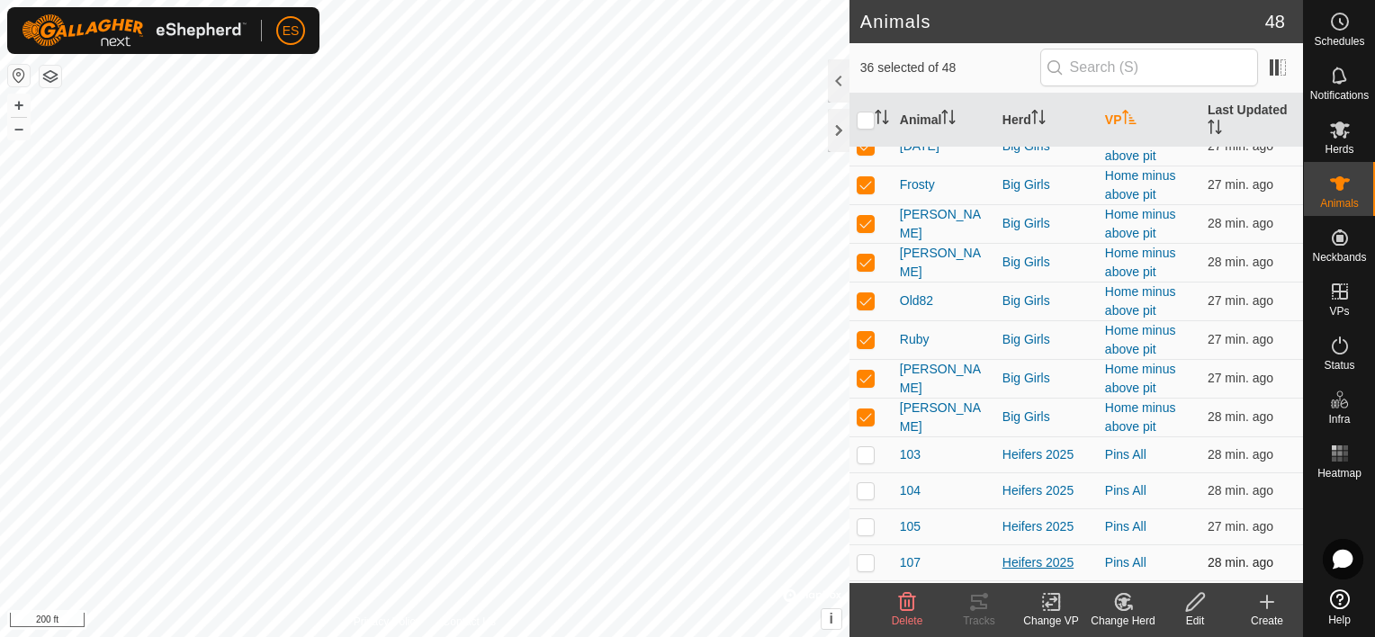
scroll to position [1217, 0]
click at [1056, 607] on icon at bounding box center [1051, 602] width 22 height 22
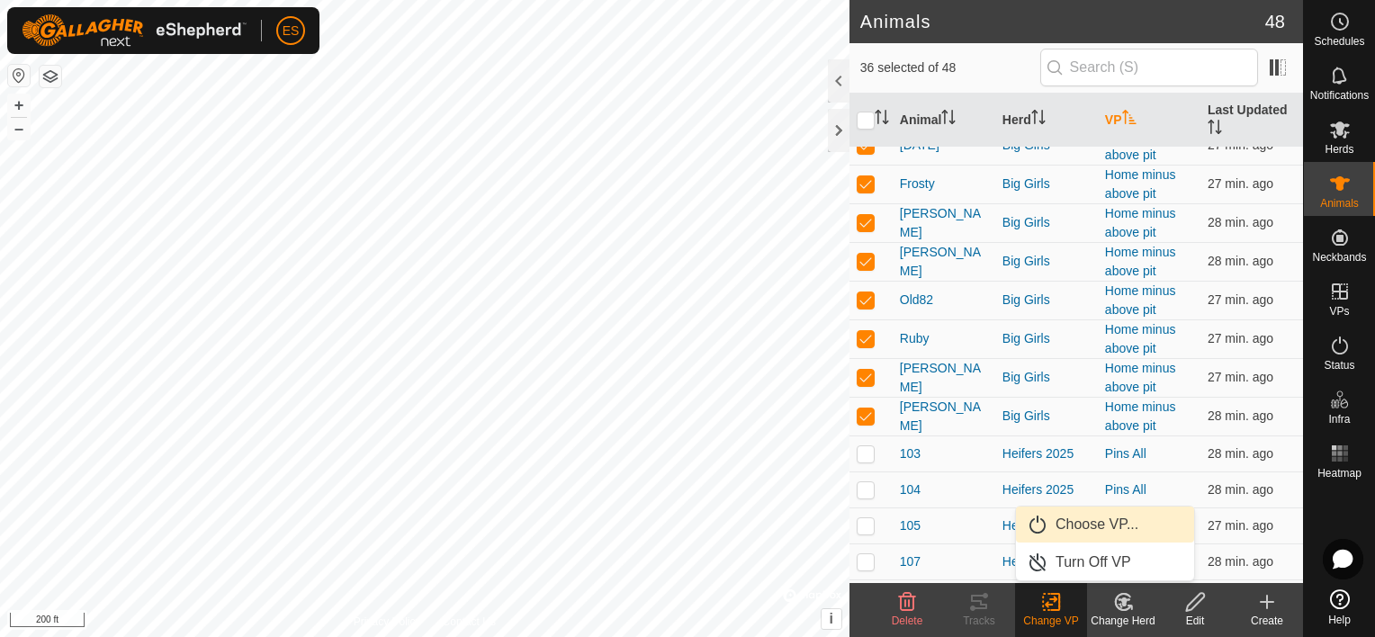
click at [1084, 535] on link "Choose VP..." at bounding box center [1105, 525] width 178 height 36
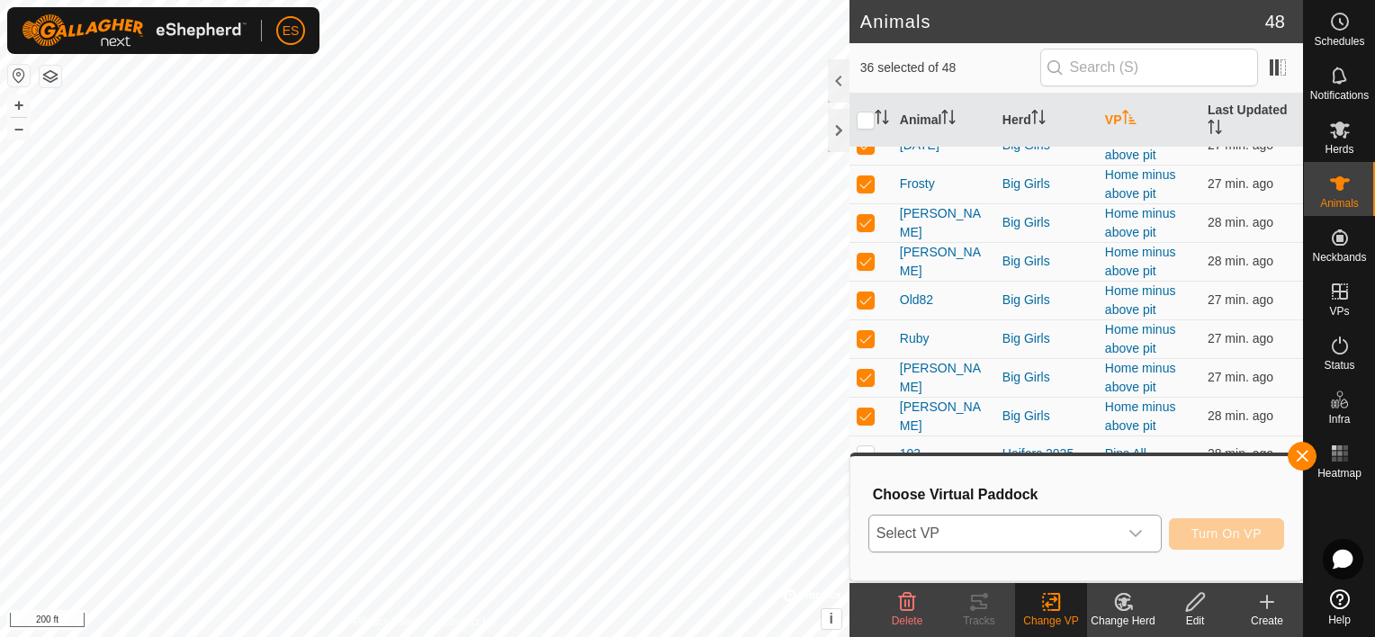
click at [1134, 529] on icon "dropdown trigger" at bounding box center [1136, 533] width 14 height 14
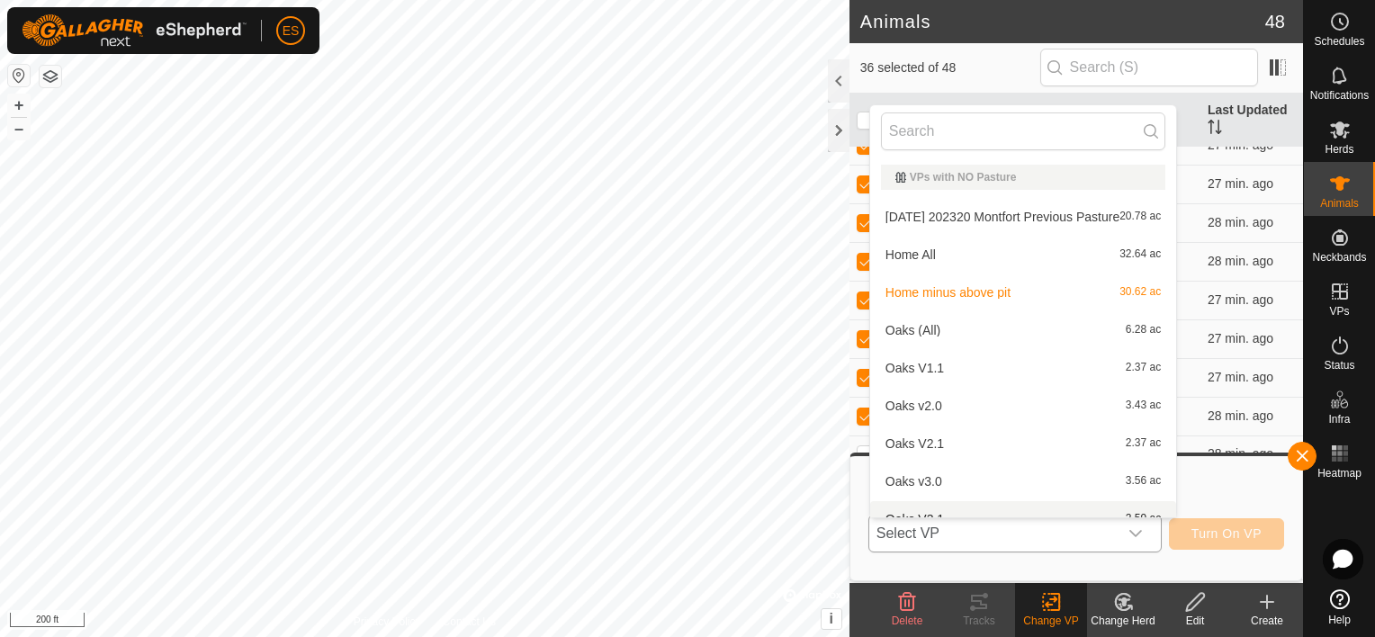
scroll to position [20, 0]
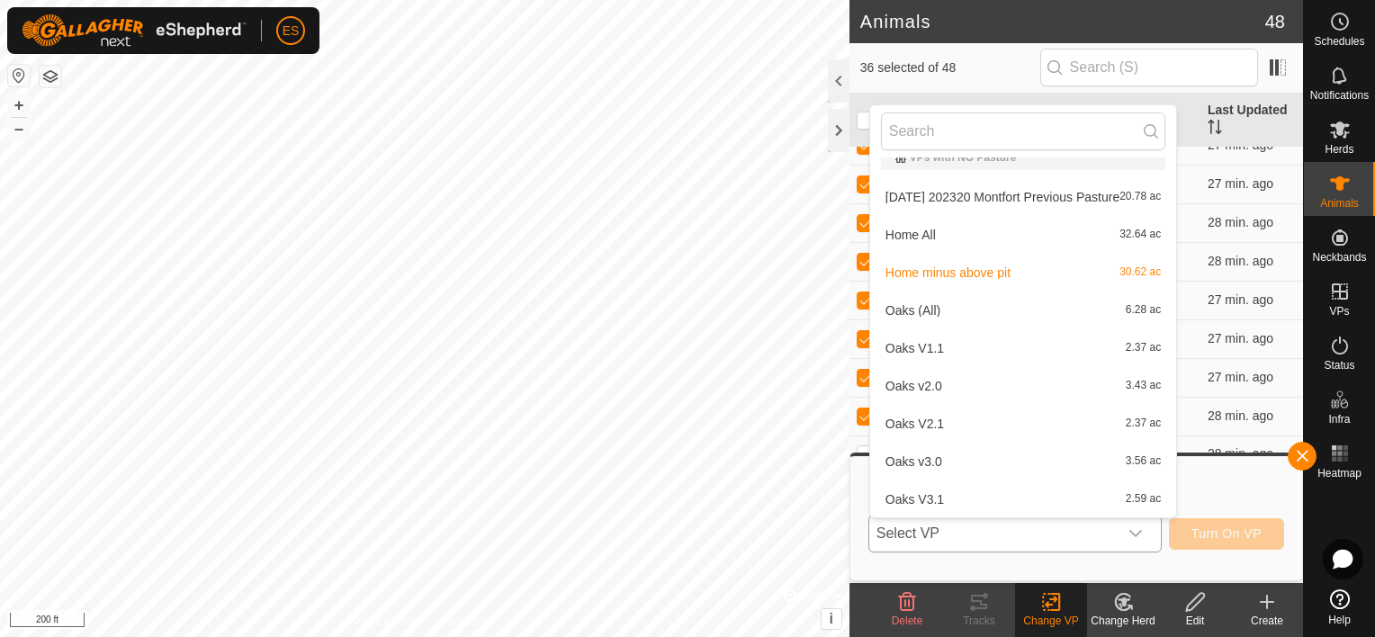
click at [913, 238] on li "Home All 32.64 ac" at bounding box center [1023, 235] width 306 height 36
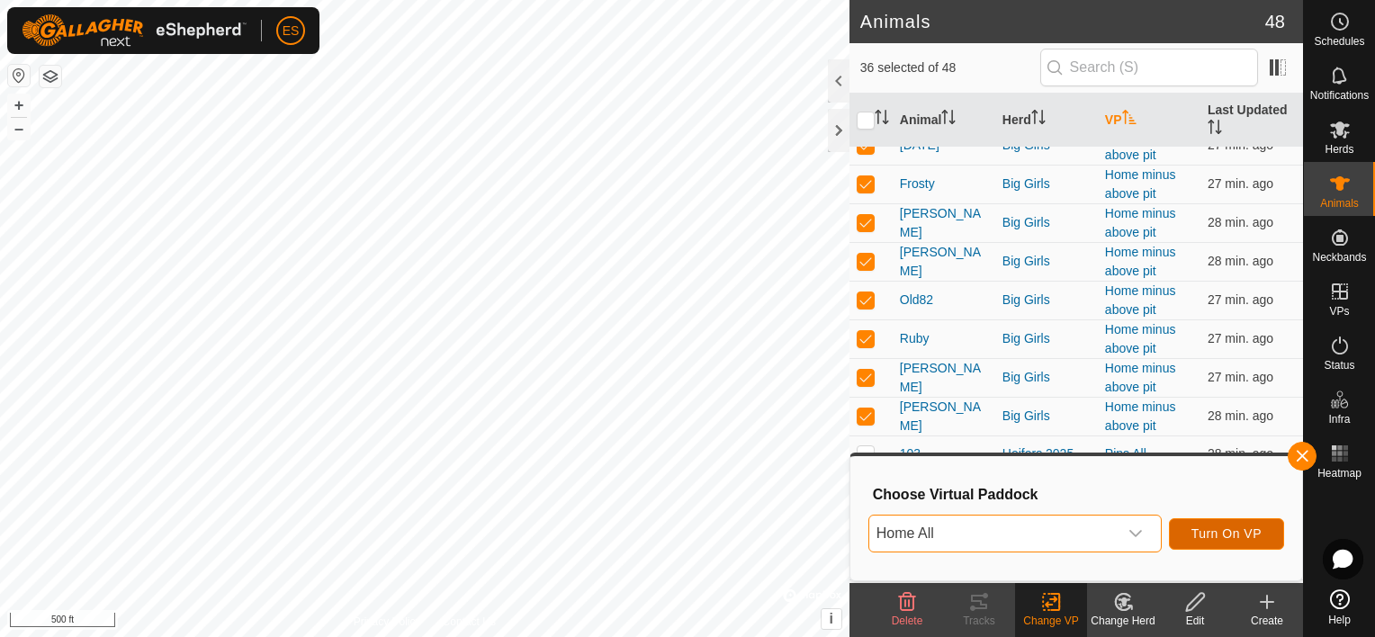
click at [1235, 539] on span "Turn On VP" at bounding box center [1227, 533] width 70 height 14
